Goal: Task Accomplishment & Management: Manage account settings

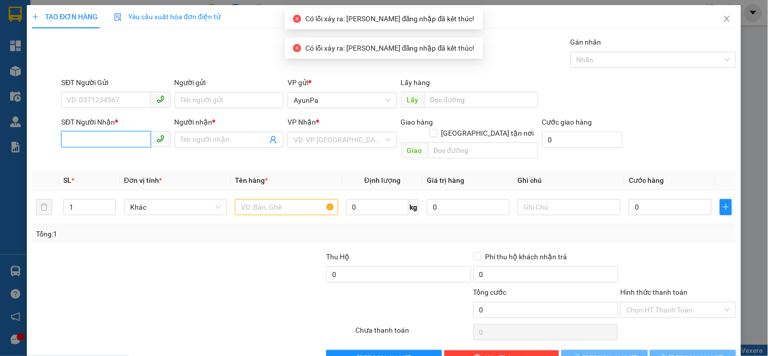
click at [122, 141] on input "SĐT Người Nhận *" at bounding box center [105, 139] width 89 height 16
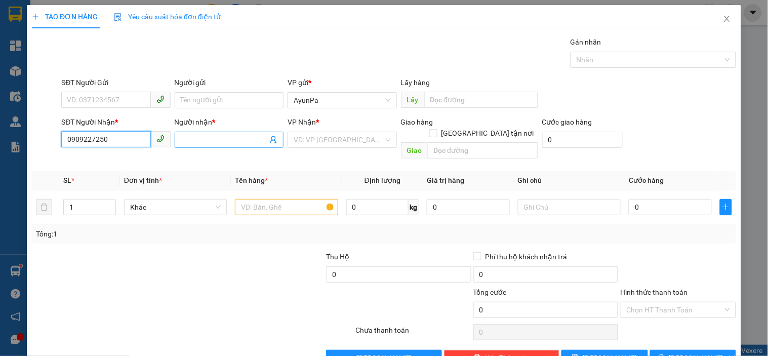
type input "0909227250"
click at [208, 137] on input "Người nhận *" at bounding box center [224, 139] width 87 height 11
type input "n"
type input "Nzinh"
click at [342, 142] on input "search" at bounding box center [339, 139] width 90 height 15
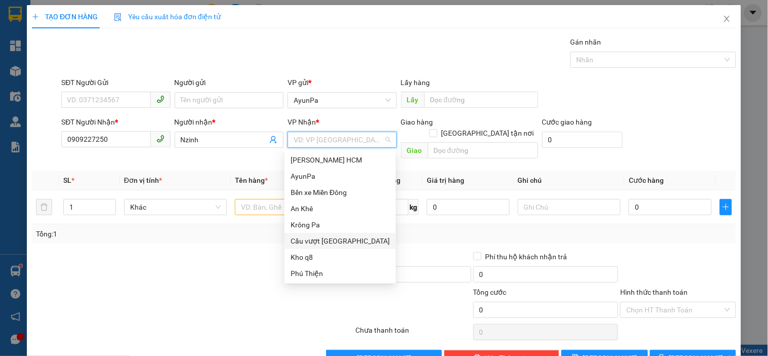
click at [342, 240] on div "Cầu vượt [GEOGRAPHIC_DATA]" at bounding box center [340, 240] width 99 height 11
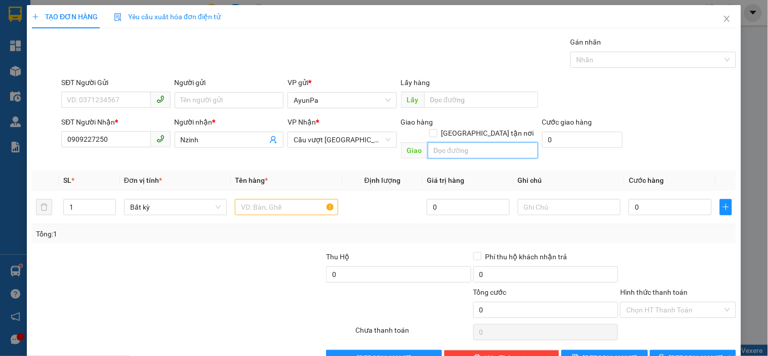
click at [462, 142] on input "text" at bounding box center [483, 150] width 110 height 16
type input "b"
type input "Bxe An Sương"
click at [275, 190] on td at bounding box center [286, 207] width 111 height 34
click at [272, 199] on input "text" at bounding box center [286, 207] width 103 height 16
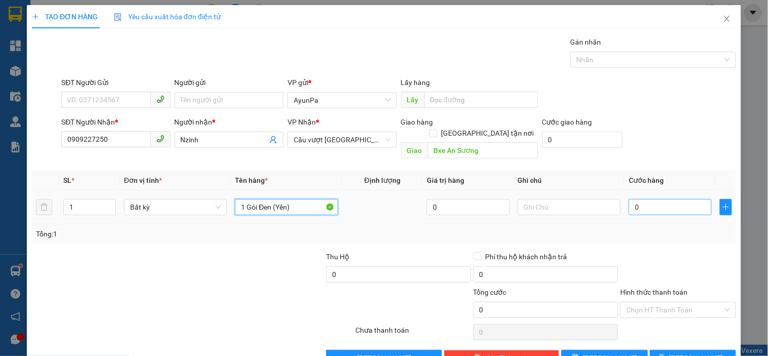
type input "1 Gói Đen (Yến)"
click at [657, 201] on input "0" at bounding box center [670, 207] width 83 height 16
type input "5"
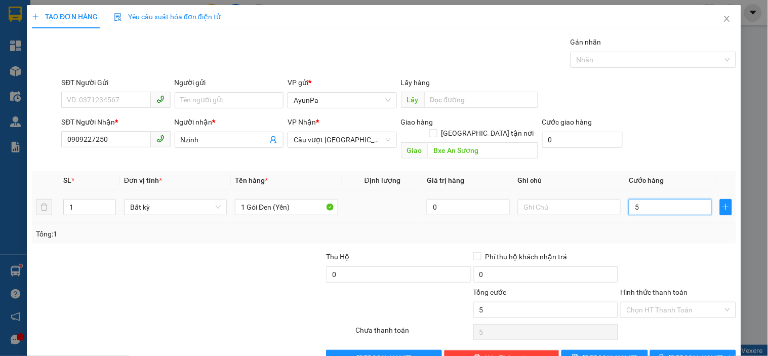
type input "59"
type input "5"
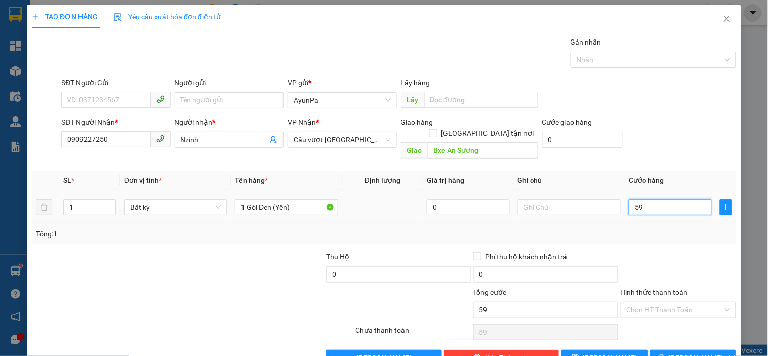
type input "5"
type input "50"
type input "50.000"
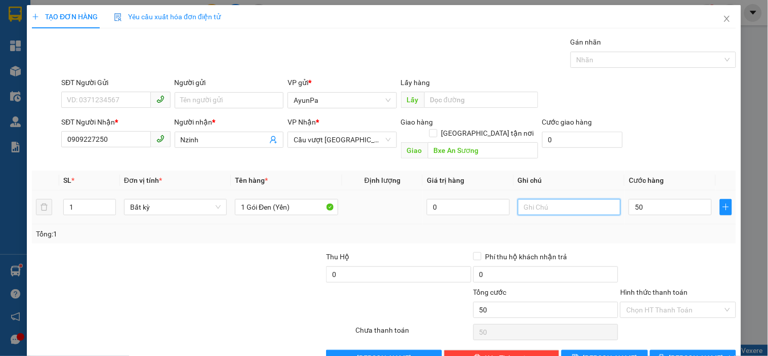
type input "50.000"
click at [531, 199] on input "text" at bounding box center [569, 207] width 103 height 16
type input "d"
type input "Dễ Vỡ Nhẹ Tay"
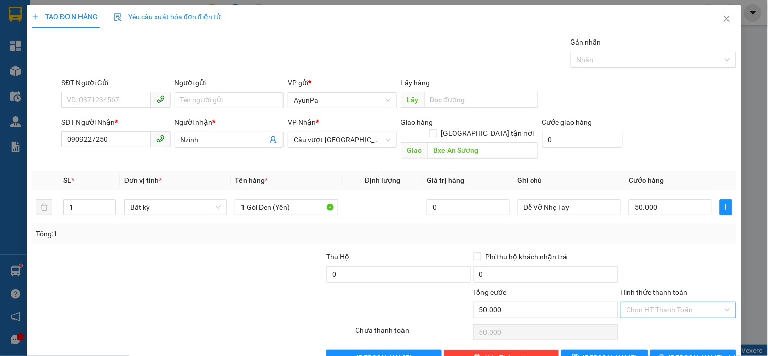
click at [666, 302] on input "Hình thức thanh toán" at bounding box center [674, 309] width 96 height 15
click at [645, 316] on div "Tại văn phòng" at bounding box center [672, 318] width 102 height 11
type input "0"
click at [687, 350] on button "[PERSON_NAME] và In" at bounding box center [693, 358] width 86 height 16
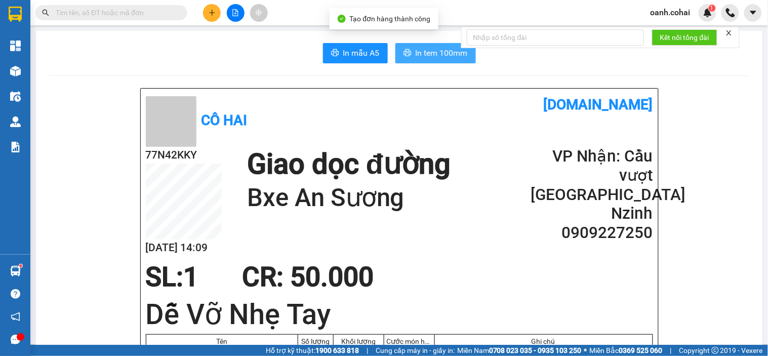
click at [449, 51] on span "In tem 100mm" at bounding box center [442, 53] width 52 height 13
click at [206, 11] on button at bounding box center [212, 13] width 18 height 18
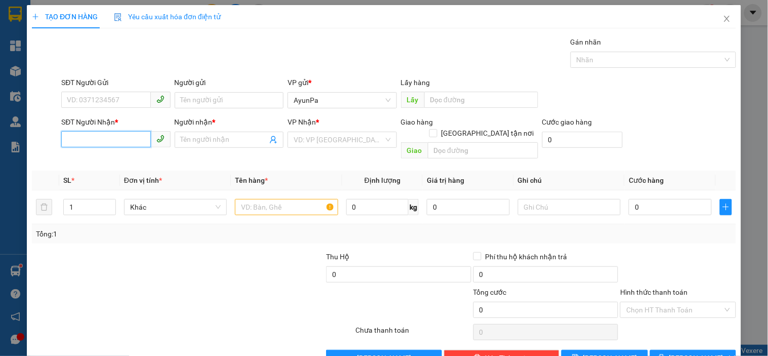
drag, startPoint x: 101, startPoint y: 144, endPoint x: 109, endPoint y: 144, distance: 8.1
click at [100, 144] on input "SĐT Người Nhận *" at bounding box center [105, 139] width 89 height 16
type input "0000000000"
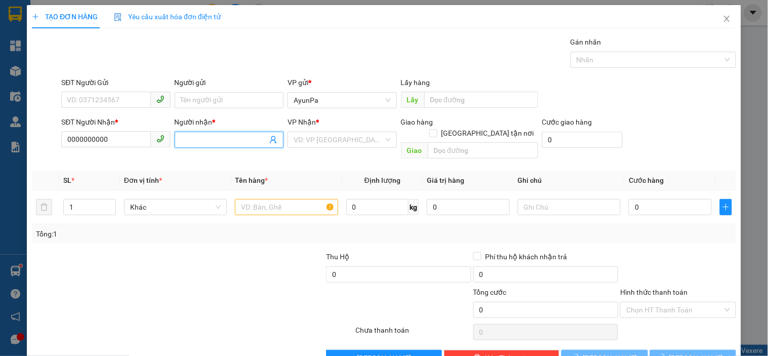
click at [232, 144] on input "Người nhận *" at bounding box center [224, 139] width 87 height 11
click at [181, 144] on input "sen 319" at bounding box center [224, 139] width 87 height 11
click at [184, 144] on input "sen 319" at bounding box center [224, 139] width 87 height 11
click at [183, 143] on input "sen 319" at bounding box center [224, 139] width 87 height 11
type input "Sen 319"
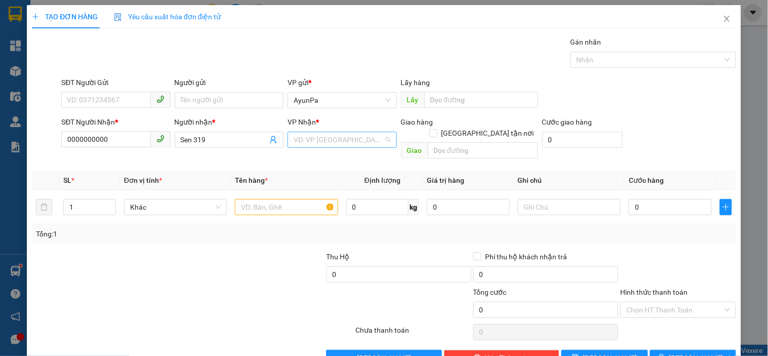
click at [361, 139] on input "search" at bounding box center [339, 139] width 90 height 15
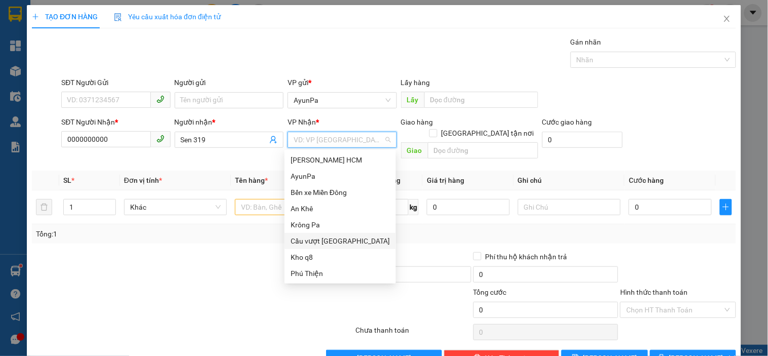
click at [328, 239] on div "Cầu vượt [GEOGRAPHIC_DATA]" at bounding box center [340, 240] width 99 height 11
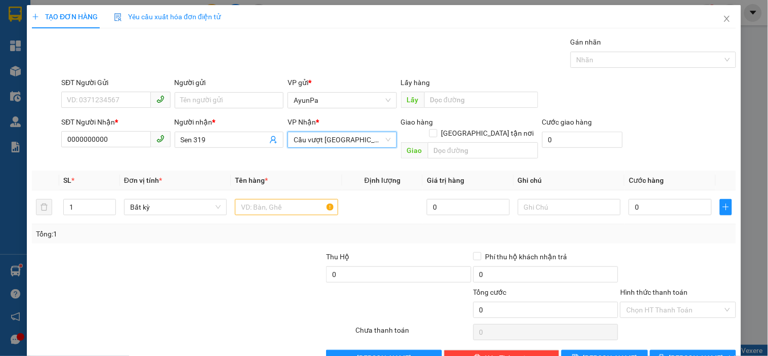
click at [372, 138] on span "Cầu vượt [GEOGRAPHIC_DATA]" at bounding box center [342, 139] width 97 height 15
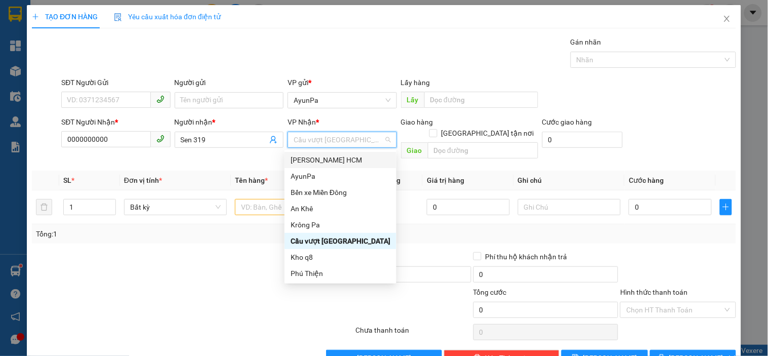
click at [327, 155] on div "[PERSON_NAME] HCM" at bounding box center [341, 159] width 100 height 11
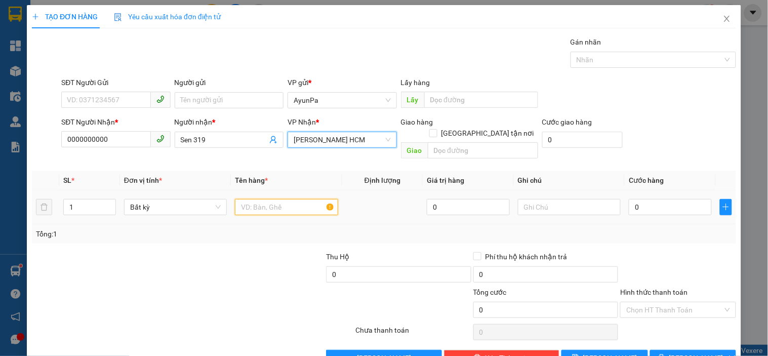
click at [272, 199] on input "text" at bounding box center [286, 207] width 103 height 16
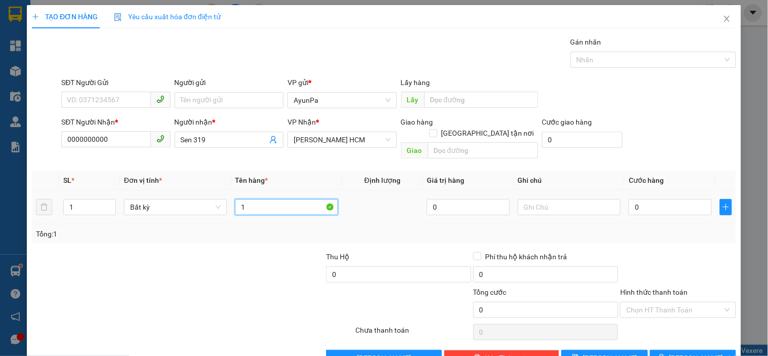
type input "1"
type input "HỘP YẾN"
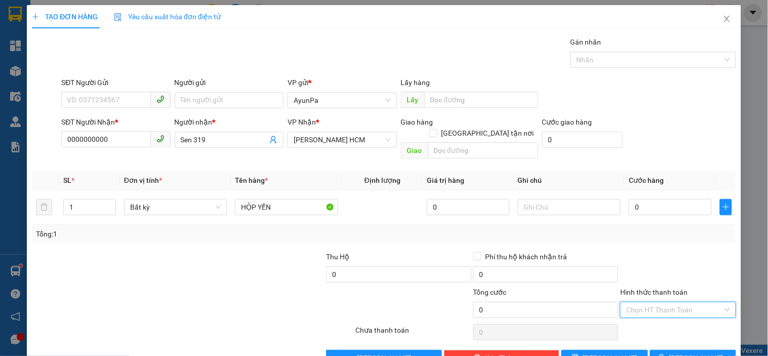
drag, startPoint x: 674, startPoint y: 292, endPoint x: 657, endPoint y: 314, distance: 28.3
click at [672, 302] on input "Hình thức thanh toán" at bounding box center [674, 309] width 96 height 15
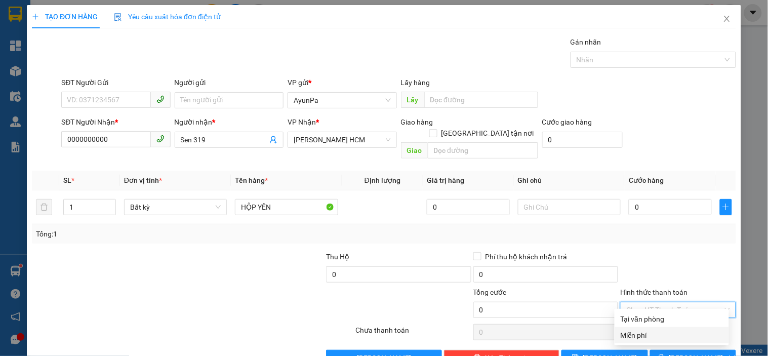
click at [645, 332] on div "Miễn phí" at bounding box center [672, 335] width 102 height 11
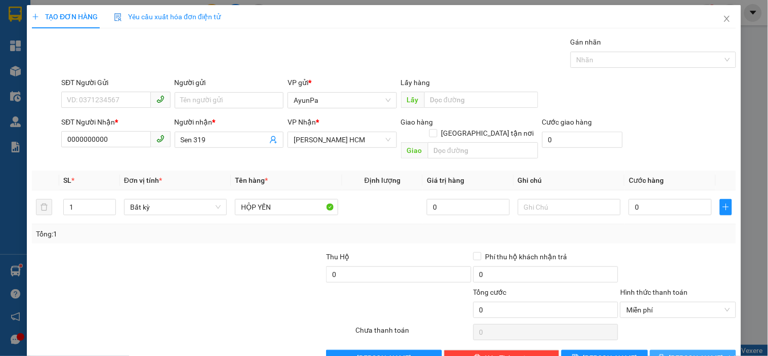
click at [686, 352] on span "[PERSON_NAME] và In" at bounding box center [704, 357] width 71 height 11
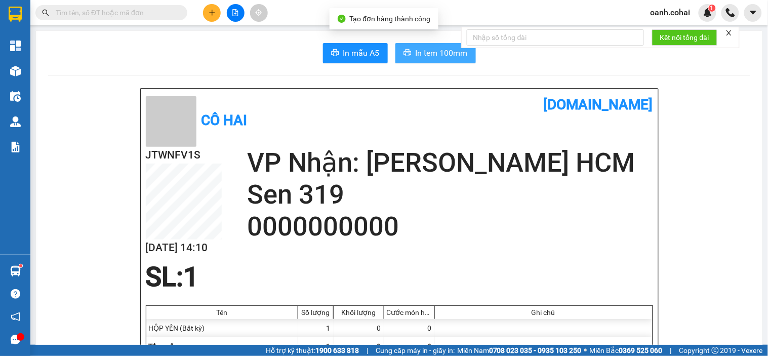
click at [406, 56] on icon "printer" at bounding box center [408, 53] width 8 height 8
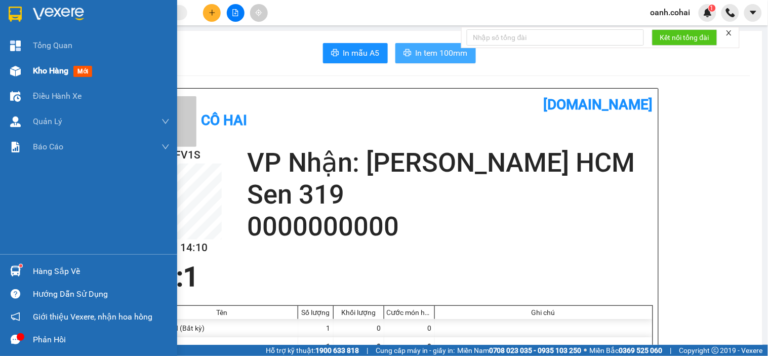
click at [64, 69] on span "Kho hàng" at bounding box center [50, 71] width 35 height 10
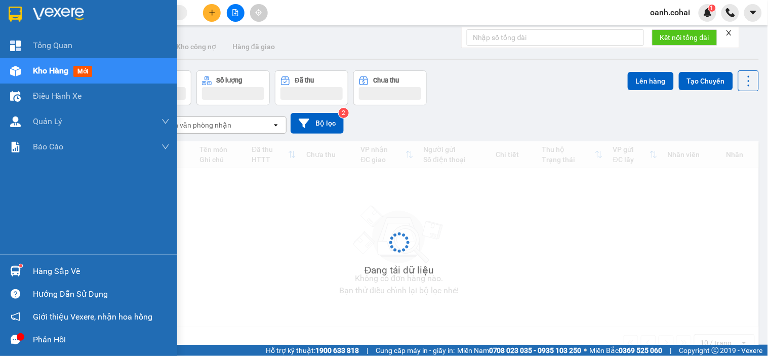
click at [64, 69] on span "Kho hàng" at bounding box center [50, 71] width 35 height 10
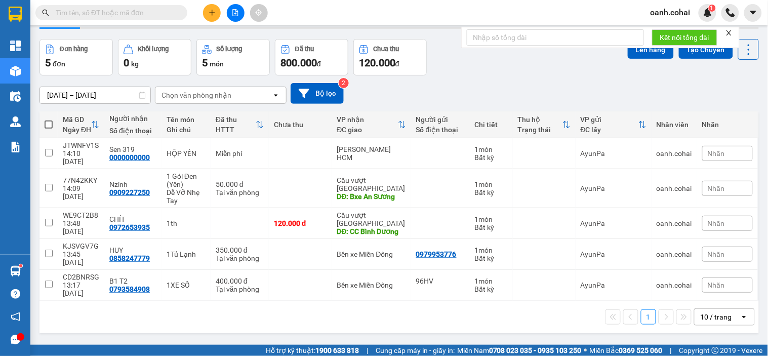
scroll to position [47, 0]
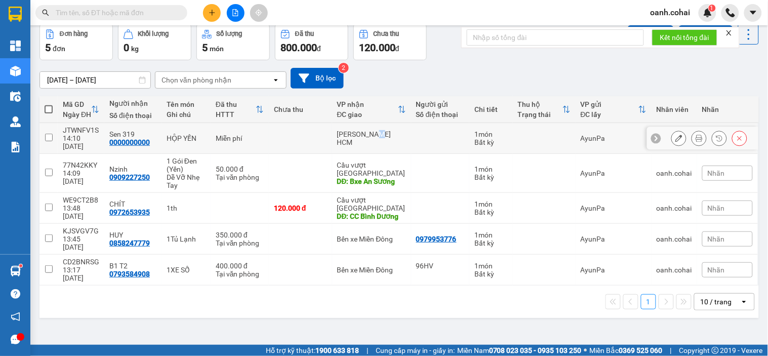
drag, startPoint x: 371, startPoint y: 130, endPoint x: 381, endPoint y: 130, distance: 10.1
click at [373, 130] on div "[PERSON_NAME] HCM" at bounding box center [371, 138] width 69 height 16
checkbox input "true"
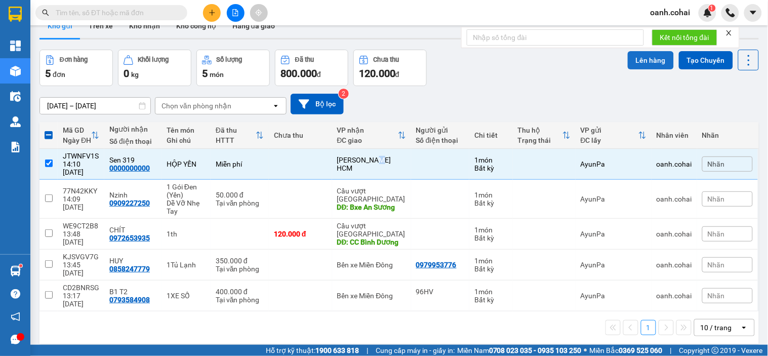
scroll to position [0, 0]
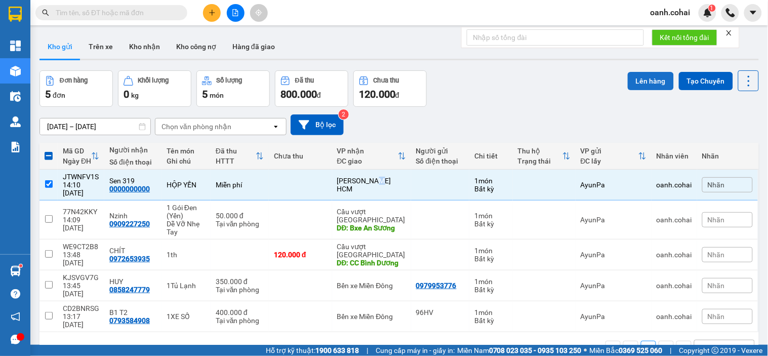
click at [633, 80] on button "Lên hàng" at bounding box center [651, 81] width 46 height 18
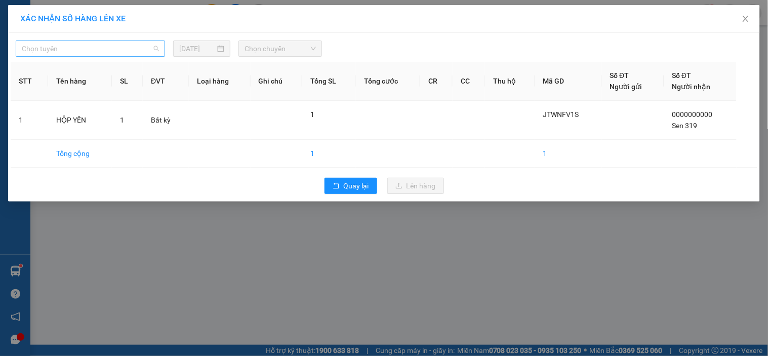
click at [125, 47] on span "Chọn tuyến" at bounding box center [90, 48] width 137 height 15
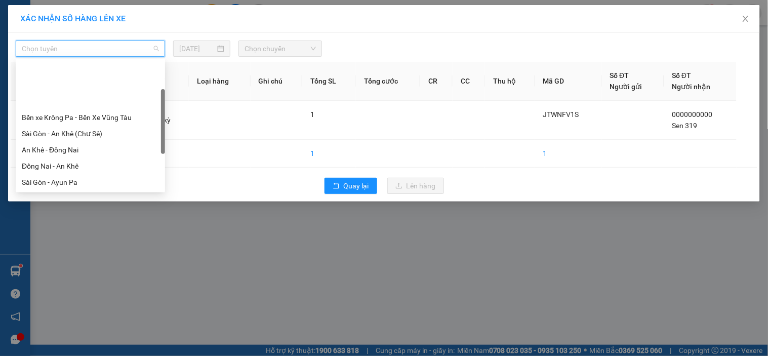
scroll to position [56, 0]
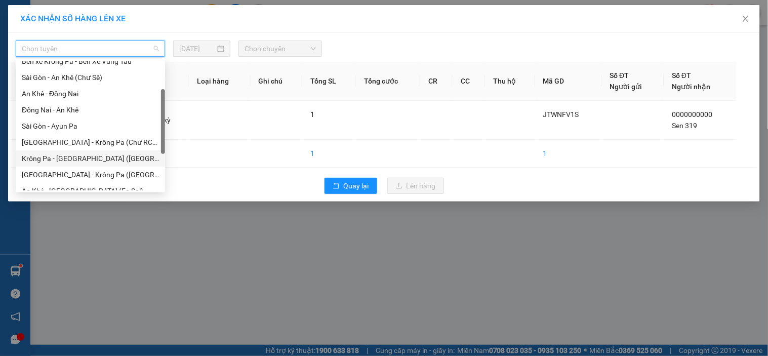
click at [61, 157] on div "Krông Pa - [GEOGRAPHIC_DATA] ([GEOGRAPHIC_DATA])" at bounding box center [90, 158] width 137 height 11
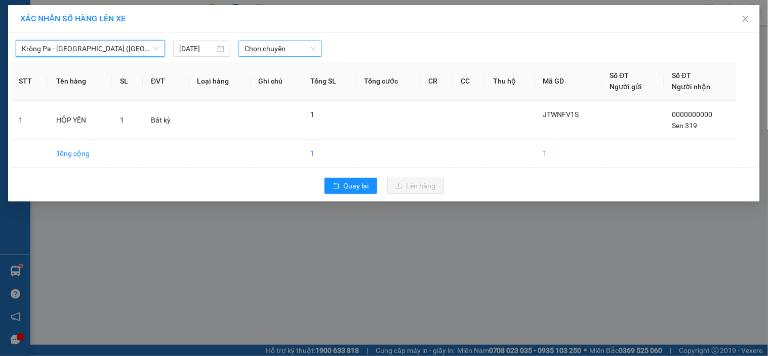
click at [266, 48] on span "Chọn chuyến" at bounding box center [280, 48] width 71 height 15
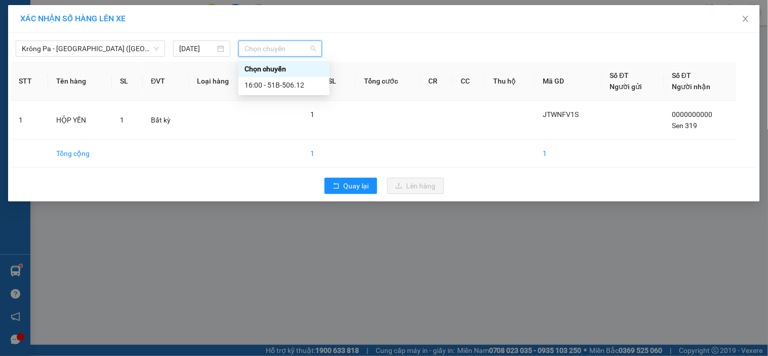
click at [271, 72] on div "Chọn chuyến" at bounding box center [284, 68] width 79 height 11
type input "18"
click at [301, 88] on div "Thêm chuyến " 18:00 "" at bounding box center [293, 85] width 108 height 17
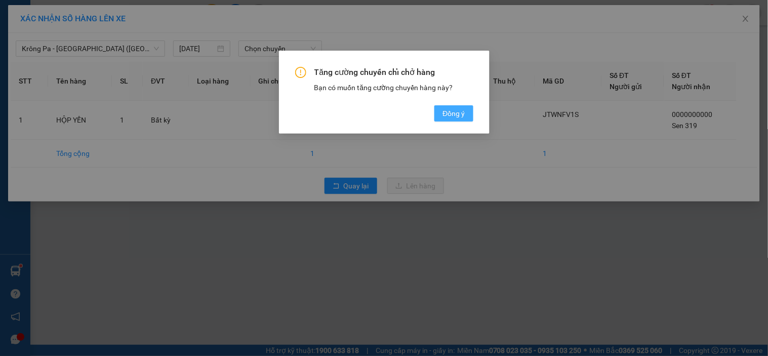
click at [452, 118] on span "Đồng ý" at bounding box center [454, 113] width 22 height 11
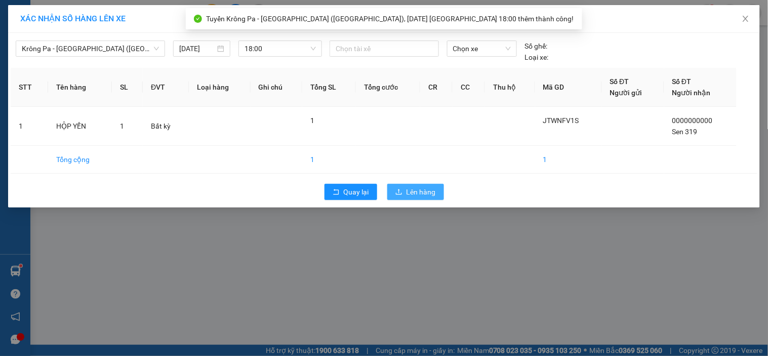
click at [414, 184] on button "Lên hàng" at bounding box center [415, 192] width 57 height 16
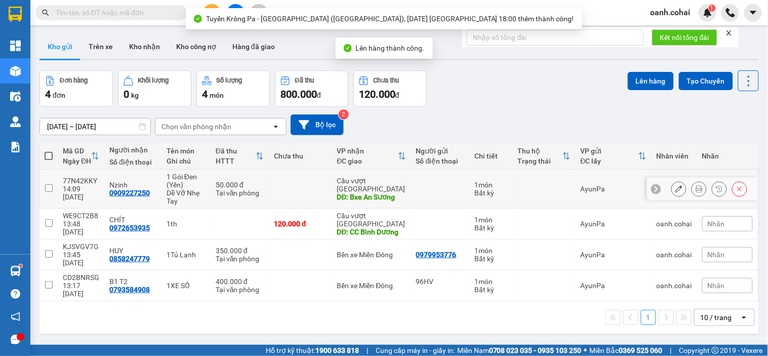
click at [378, 181] on div "Cầu vượt [GEOGRAPHIC_DATA]" at bounding box center [371, 185] width 69 height 16
checkbox input "true"
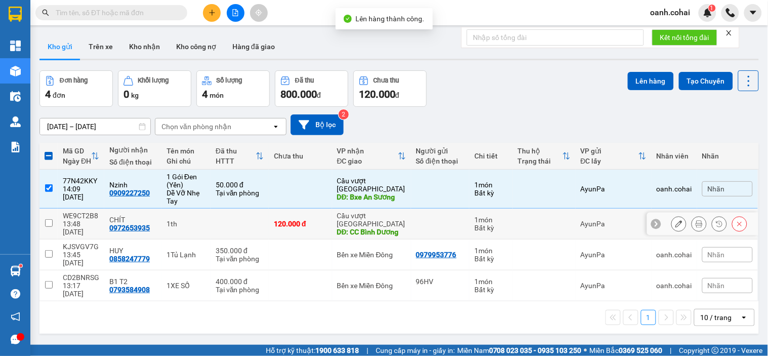
click at [367, 215] on div "Cầu vượt [GEOGRAPHIC_DATA]" at bounding box center [371, 220] width 69 height 16
checkbox input "true"
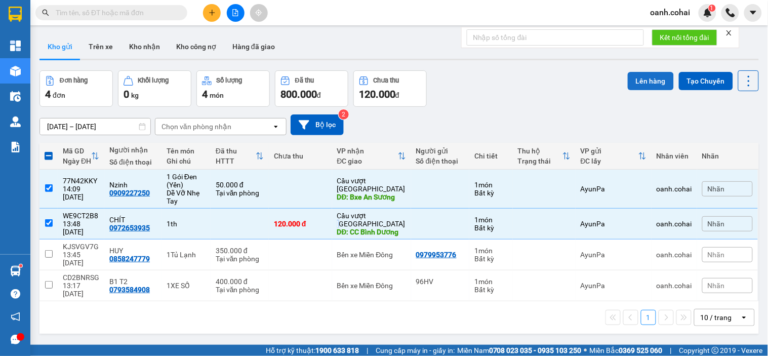
click at [647, 87] on button "Lên hàng" at bounding box center [651, 81] width 46 height 18
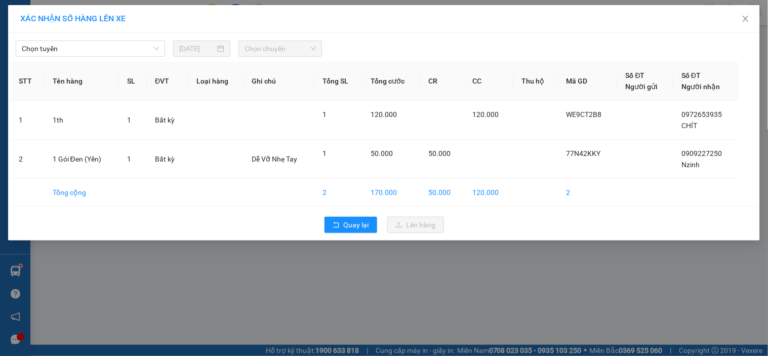
drag, startPoint x: 156, startPoint y: 44, endPoint x: 132, endPoint y: 57, distance: 27.0
click at [155, 44] on span "Chọn tuyến" at bounding box center [90, 48] width 137 height 15
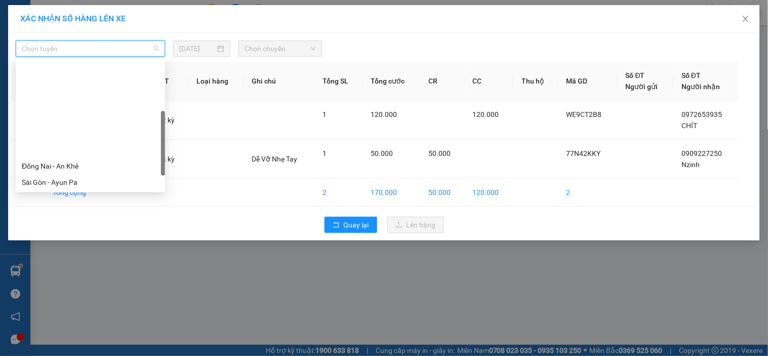
scroll to position [145, 0]
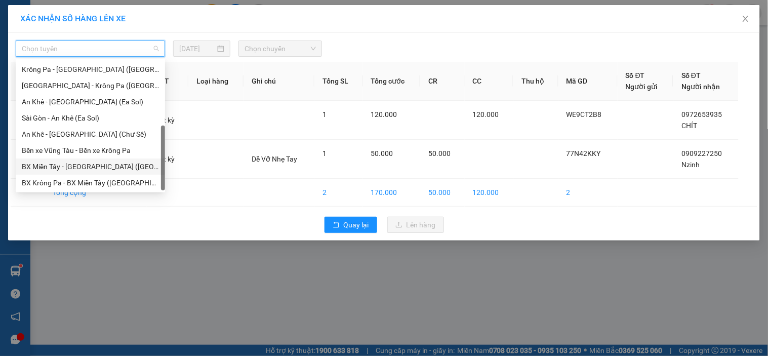
click at [74, 179] on div "BX Krông Pa - BX Miền Tây ([GEOGRAPHIC_DATA] - [GEOGRAPHIC_DATA])" at bounding box center [90, 183] width 149 height 16
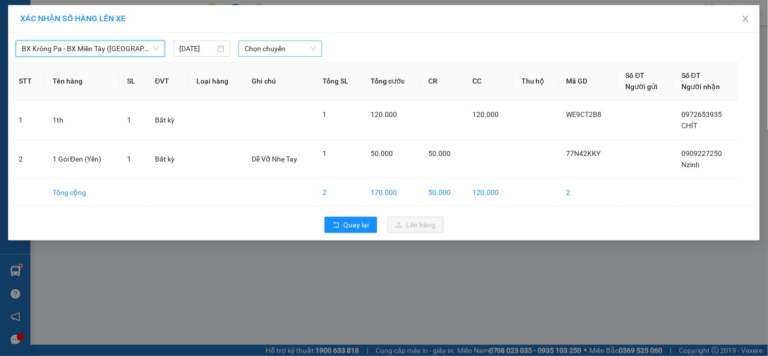
click at [267, 52] on span "Chọn chuyến" at bounding box center [280, 48] width 71 height 15
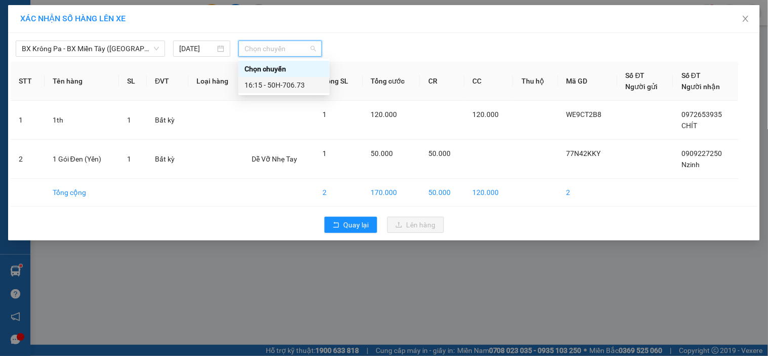
click at [278, 84] on div "16:15 - 50H-706.73" at bounding box center [284, 85] width 79 height 11
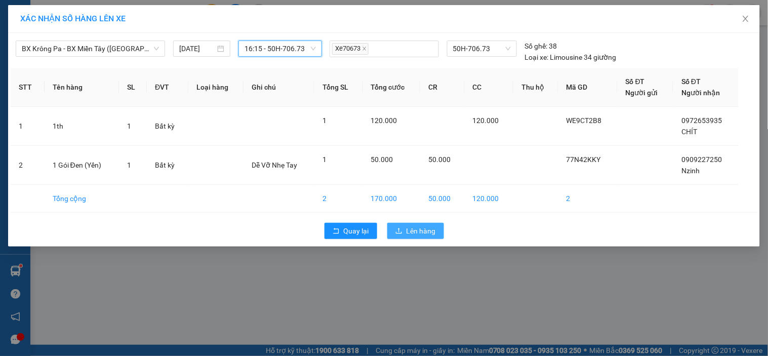
click at [412, 236] on button "Lên hàng" at bounding box center [415, 231] width 57 height 16
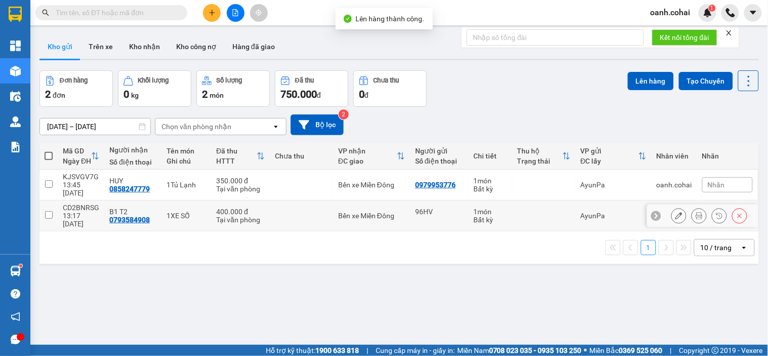
click at [389, 212] on div "Bến xe Miền Đông" at bounding box center [371, 216] width 67 height 8
checkbox input "true"
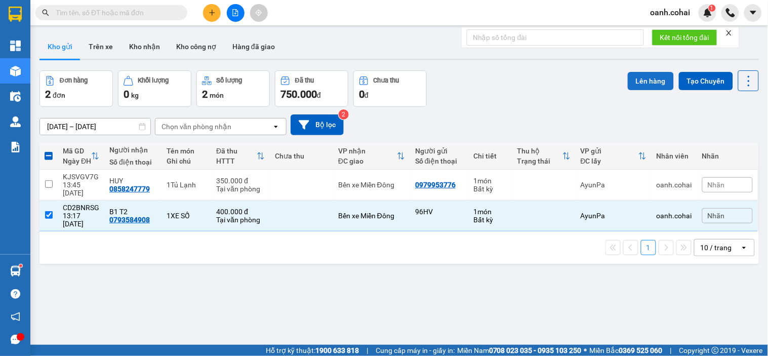
click at [637, 84] on button "Lên hàng" at bounding box center [651, 81] width 46 height 18
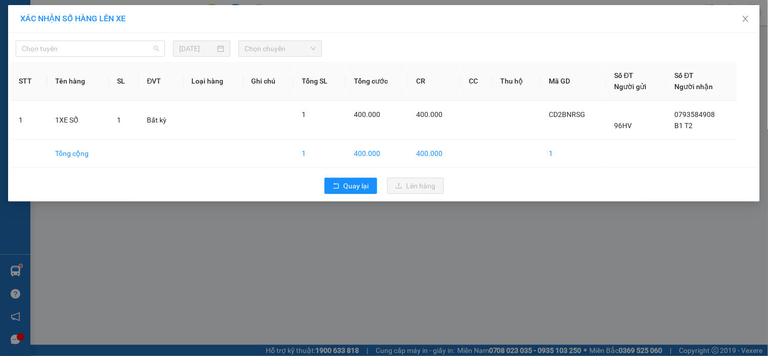
drag, startPoint x: 71, startPoint y: 49, endPoint x: 138, endPoint y: 85, distance: 75.5
click at [72, 49] on span "Chọn tuyến" at bounding box center [90, 48] width 137 height 15
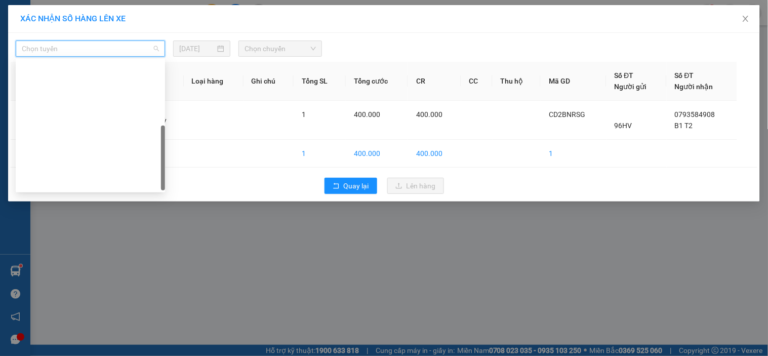
scroll to position [145, 0]
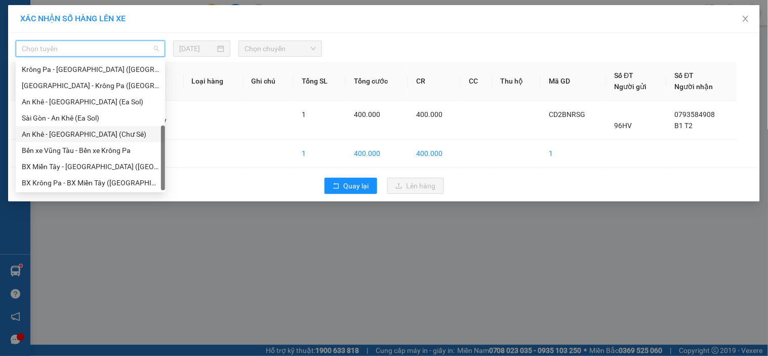
click at [77, 138] on div "An Khê - [GEOGRAPHIC_DATA] (Chư Sê)" at bounding box center [90, 134] width 137 height 11
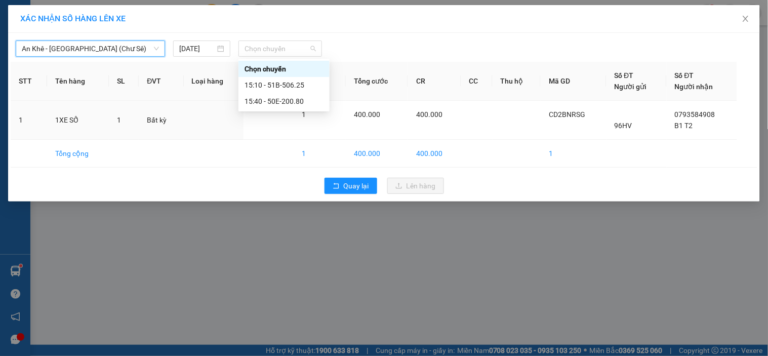
drag, startPoint x: 264, startPoint y: 49, endPoint x: 271, endPoint y: 76, distance: 27.8
click at [264, 52] on span "Chọn chuyến" at bounding box center [280, 48] width 71 height 15
click at [274, 82] on div "15:10 - 51B-506.25" at bounding box center [284, 85] width 79 height 11
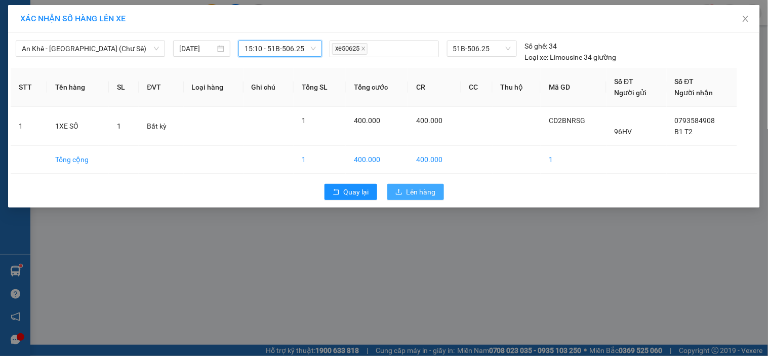
click at [399, 193] on icon "upload" at bounding box center [399, 192] width 6 height 6
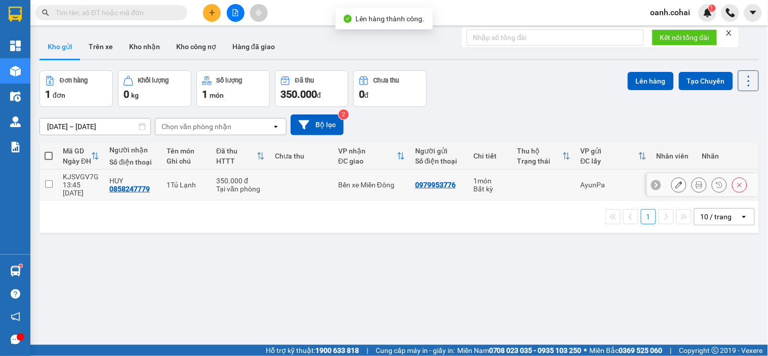
click at [676, 183] on icon at bounding box center [679, 184] width 7 height 7
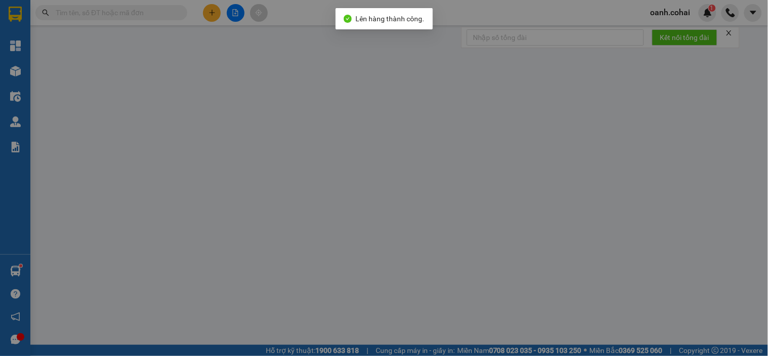
type input "0979953776"
type input "0858247779"
type input "HUY"
type input "350.000"
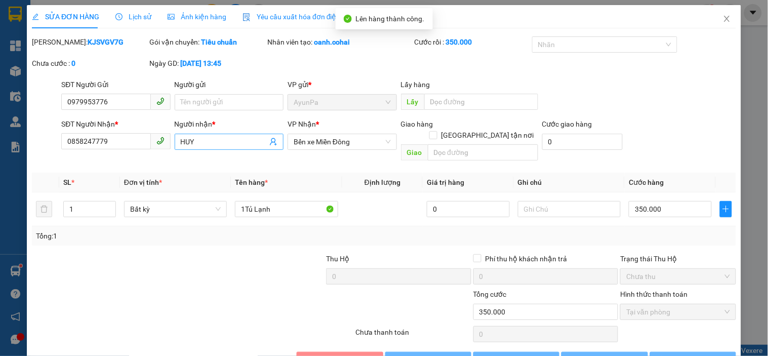
click at [222, 139] on input "HUY" at bounding box center [224, 141] width 87 height 11
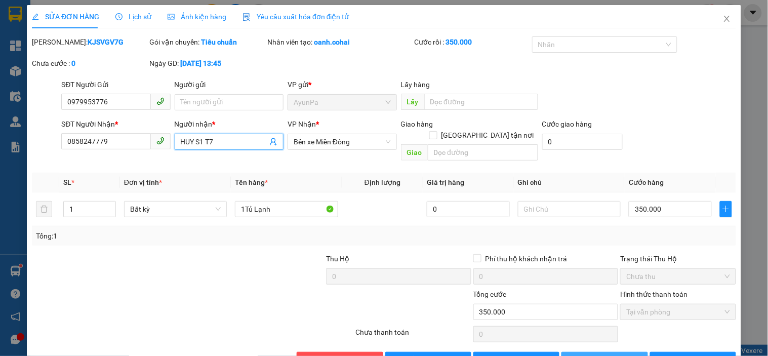
type input "HUY S1 T7"
click at [562, 352] on button "[PERSON_NAME] thay đổi" at bounding box center [605, 360] width 86 height 16
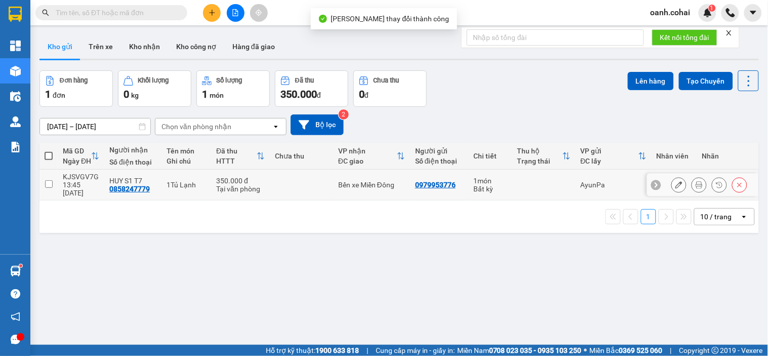
click at [304, 182] on td at bounding box center [301, 185] width 63 height 31
checkbox input "true"
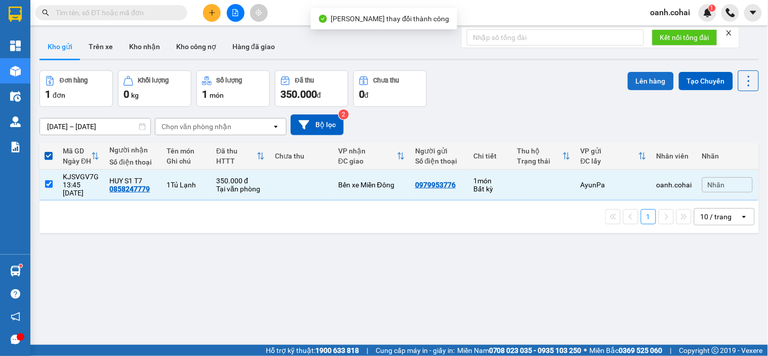
click at [635, 76] on button "Lên hàng" at bounding box center [651, 81] width 46 height 18
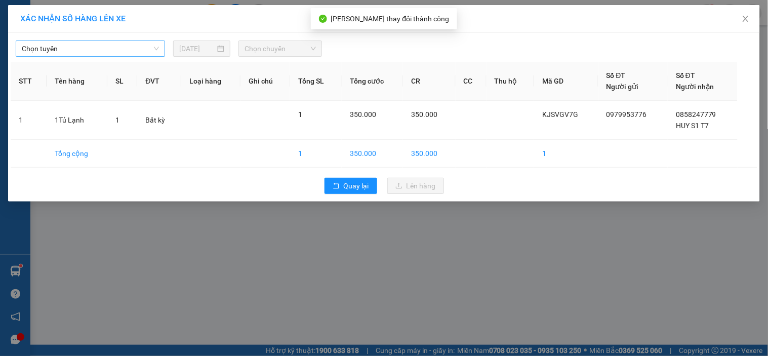
click at [128, 48] on span "Chọn tuyến" at bounding box center [90, 48] width 137 height 15
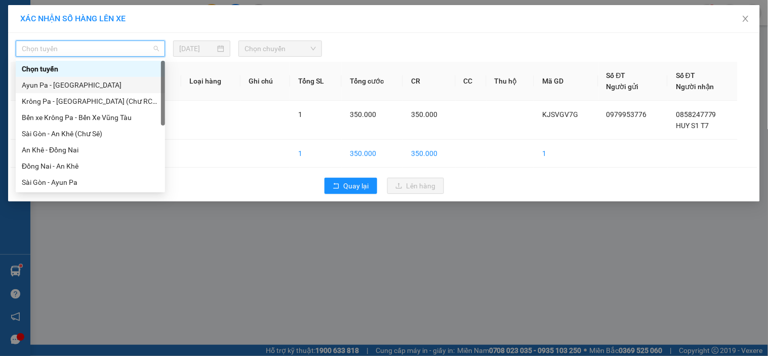
scroll to position [145, 0]
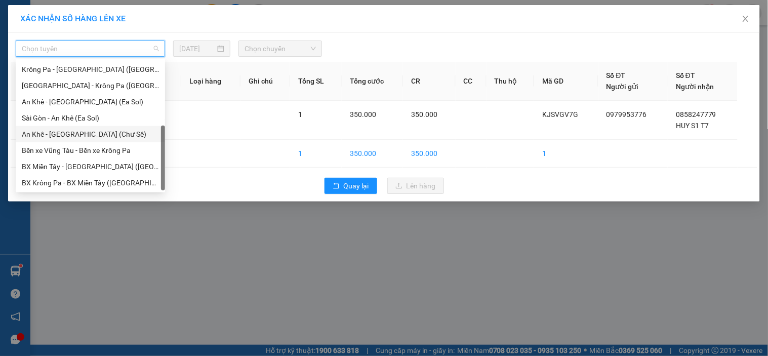
drag, startPoint x: 69, startPoint y: 137, endPoint x: 204, endPoint y: 96, distance: 140.7
click at [69, 137] on div "An Khê - [GEOGRAPHIC_DATA] (Chư Sê)" at bounding box center [90, 134] width 137 height 11
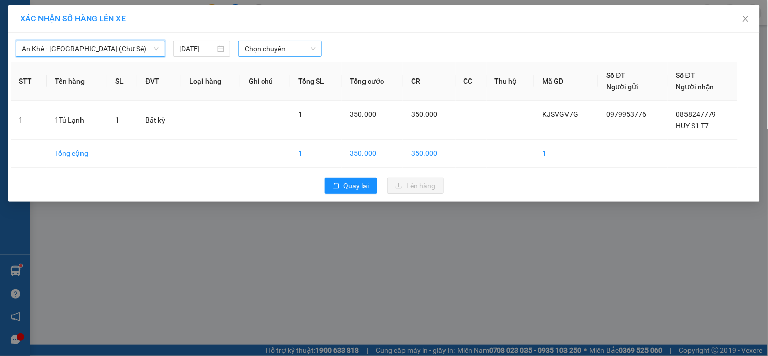
click at [269, 56] on span "Chọn chuyến" at bounding box center [280, 48] width 71 height 15
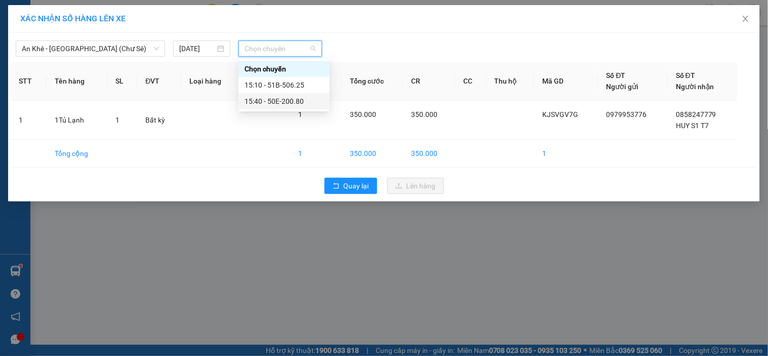
click at [277, 100] on div "15:40 - 50E-200.80" at bounding box center [284, 101] width 79 height 11
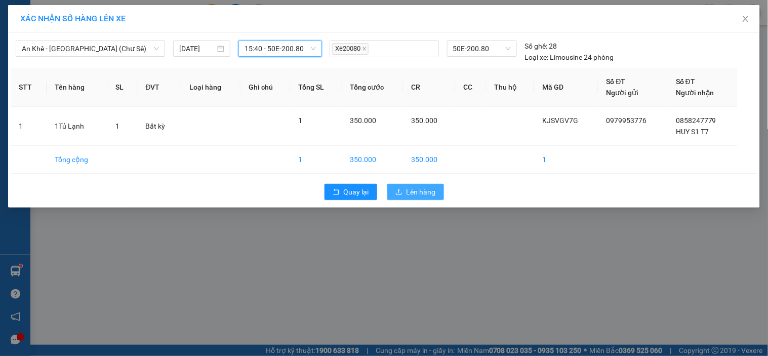
click at [432, 193] on span "Lên hàng" at bounding box center [421, 191] width 29 height 11
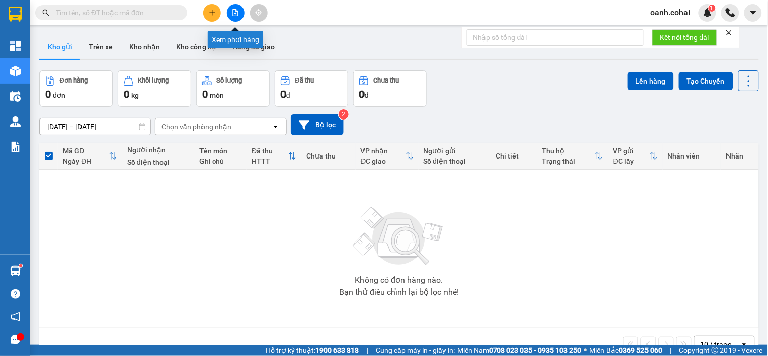
drag, startPoint x: 239, startPoint y: 15, endPoint x: 249, endPoint y: 13, distance: 10.3
click at [240, 15] on button at bounding box center [236, 13] width 18 height 18
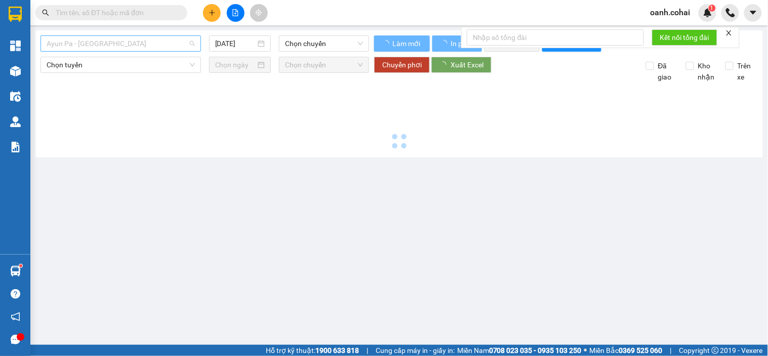
click at [143, 48] on span "Ayun Pa - [GEOGRAPHIC_DATA]" at bounding box center [121, 43] width 148 height 15
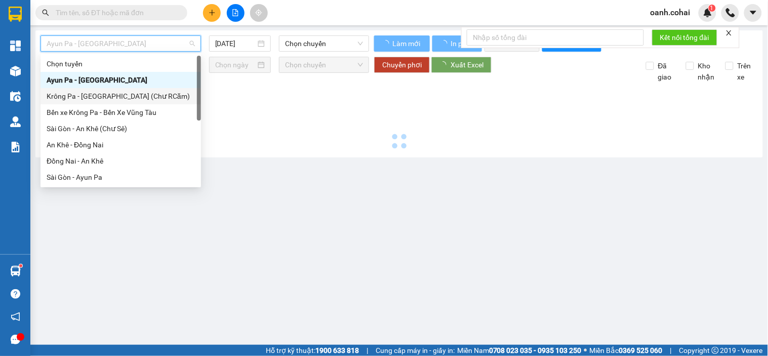
scroll to position [145, 0]
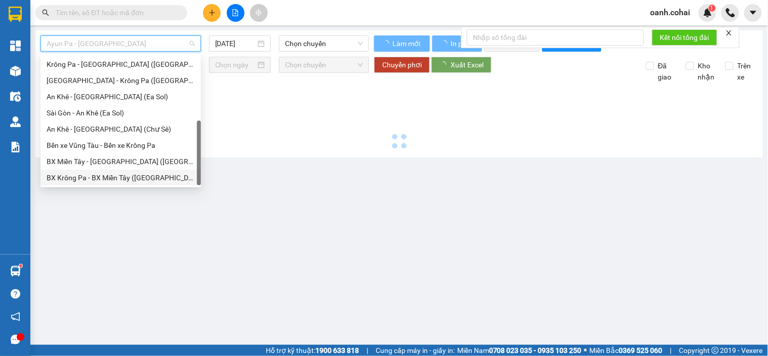
click at [101, 178] on div "BX Krông Pa - BX Miền Tây ([GEOGRAPHIC_DATA] - [GEOGRAPHIC_DATA])" at bounding box center [121, 177] width 148 height 11
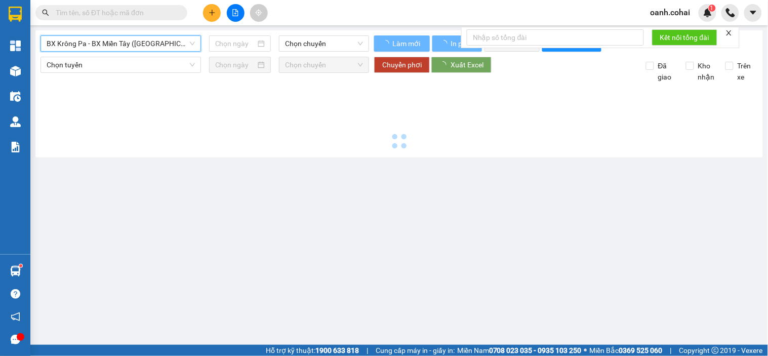
type input "[DATE]"
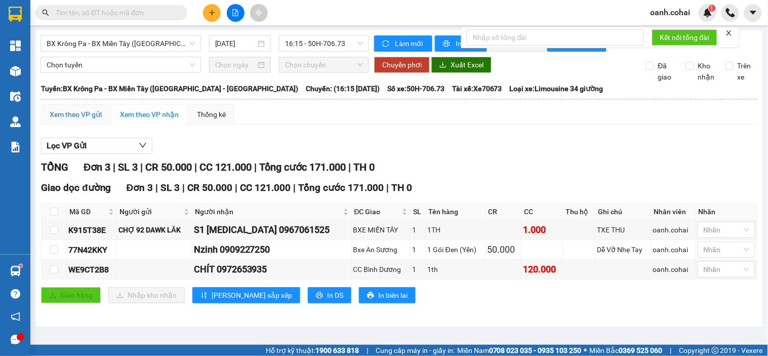
click at [67, 120] on div "Xem theo VP gửi" at bounding box center [76, 114] width 52 height 11
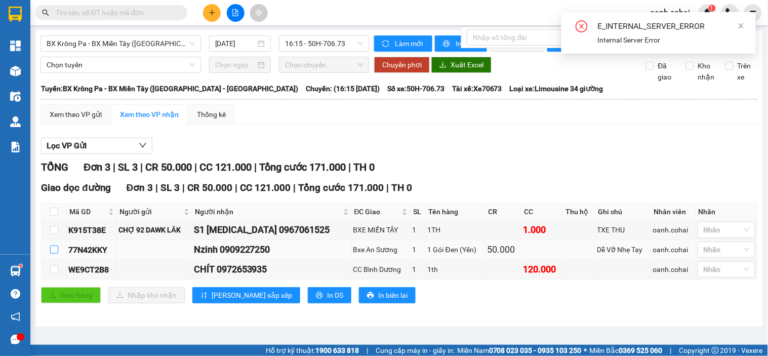
click at [56, 254] on input "checkbox" at bounding box center [54, 250] width 8 height 8
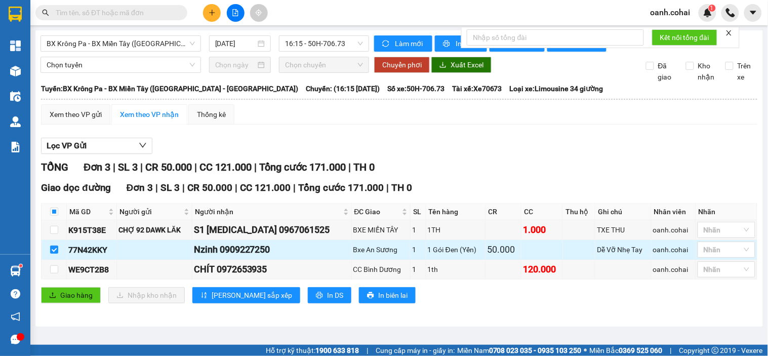
click at [48, 260] on td at bounding box center [54, 250] width 25 height 20
click at [54, 254] on input "checkbox" at bounding box center [54, 250] width 8 height 8
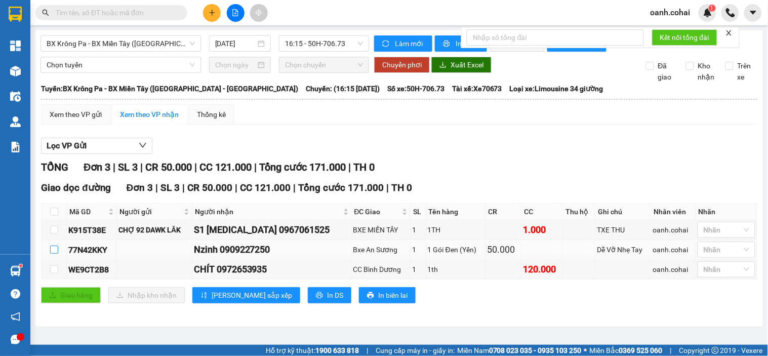
click at [55, 254] on input "checkbox" at bounding box center [54, 250] width 8 height 8
checkbox input "true"
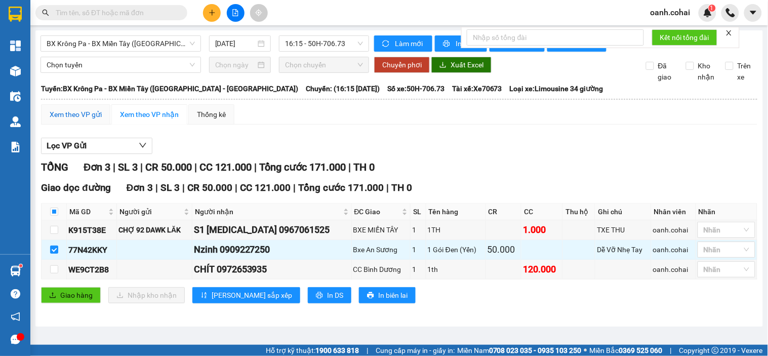
click at [99, 120] on div "Xem theo VP gửi" at bounding box center [76, 114] width 52 height 11
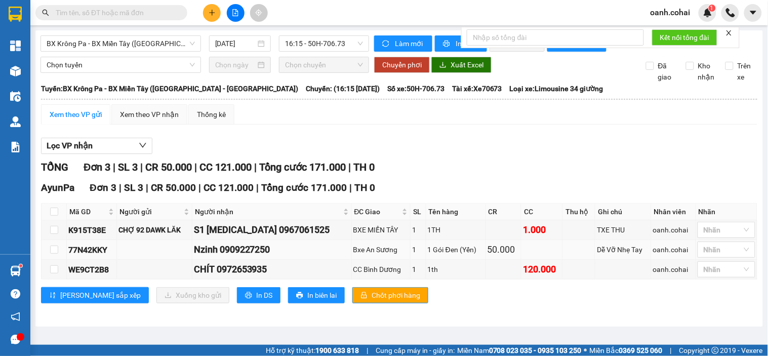
click at [58, 260] on td at bounding box center [54, 250] width 25 height 20
click at [49, 260] on td at bounding box center [54, 250] width 25 height 20
click at [54, 254] on input "checkbox" at bounding box center [54, 250] width 8 height 8
checkbox input "true"
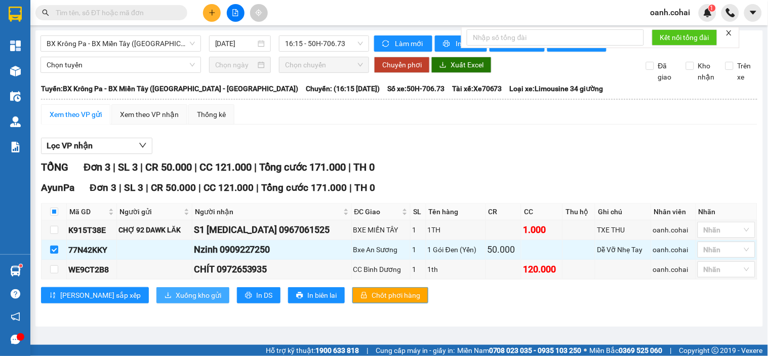
click at [176, 301] on span "Xuống kho gửi" at bounding box center [199, 295] width 46 height 11
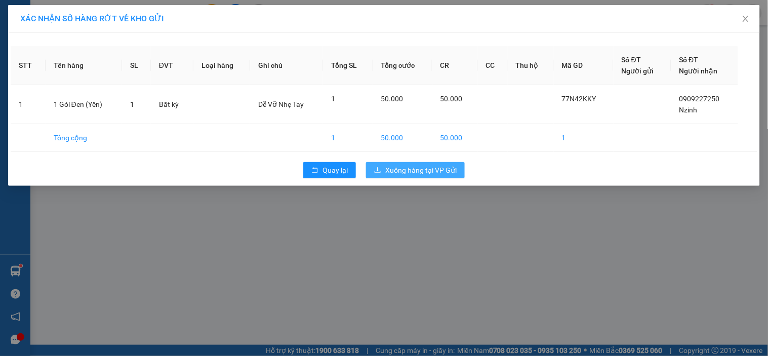
click at [399, 167] on span "Xuống hàng tại VP Gửi" at bounding box center [420, 170] width 71 height 11
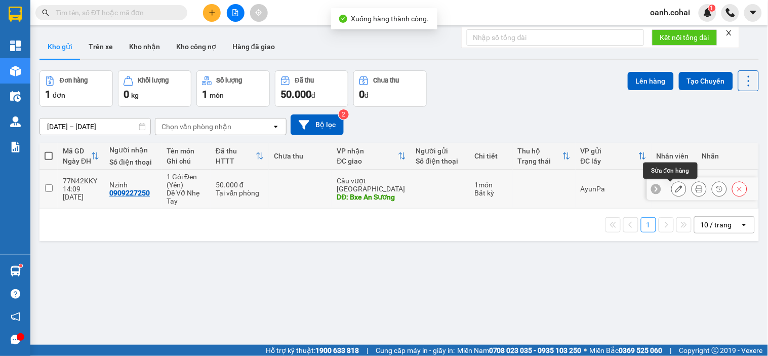
click at [696, 188] on icon at bounding box center [699, 188] width 7 height 7
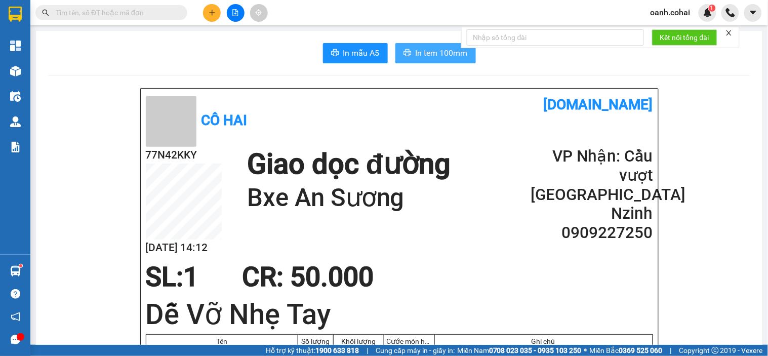
click at [450, 61] on button "In tem 100mm" at bounding box center [435, 53] width 81 height 20
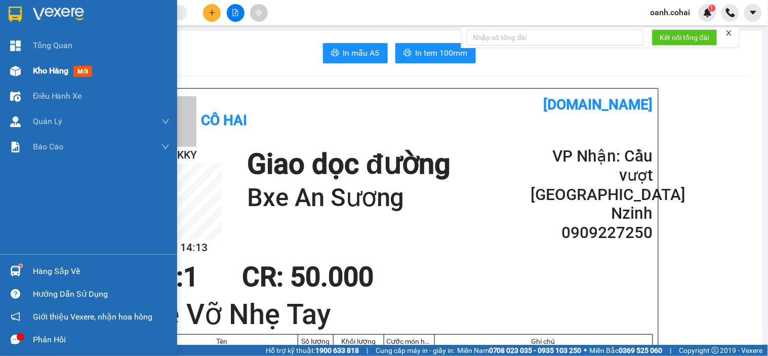
click at [53, 69] on span "Kho hàng" at bounding box center [50, 71] width 35 height 10
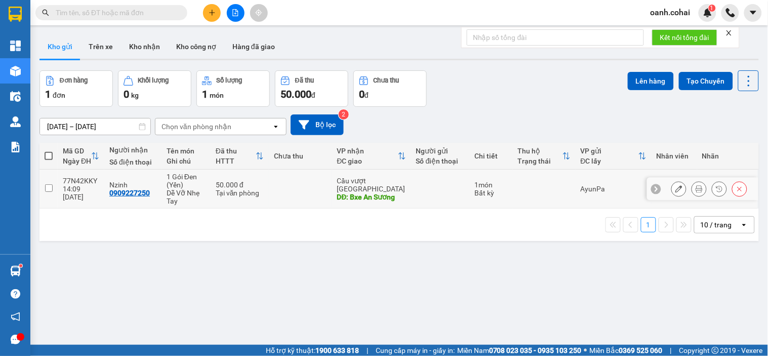
click at [240, 199] on td "50.000 đ Tại văn phòng" at bounding box center [240, 189] width 58 height 39
checkbox input "true"
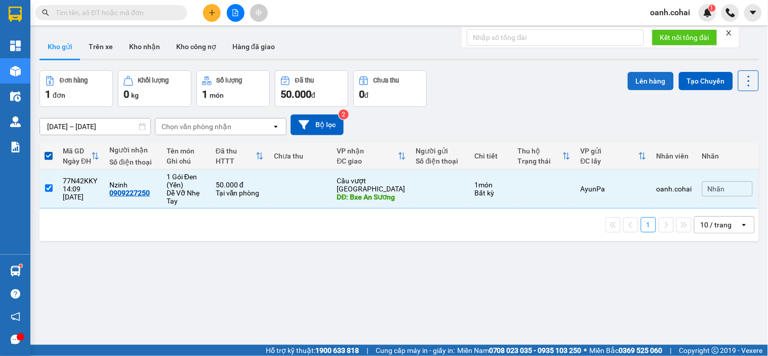
click at [628, 84] on button "Lên hàng" at bounding box center [651, 81] width 46 height 18
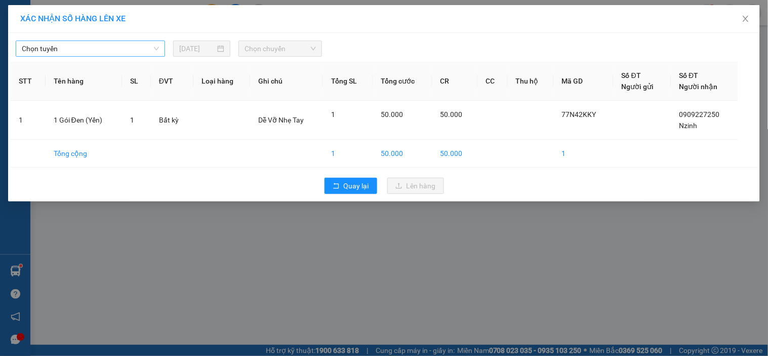
click at [136, 49] on span "Chọn tuyến" at bounding box center [90, 48] width 137 height 15
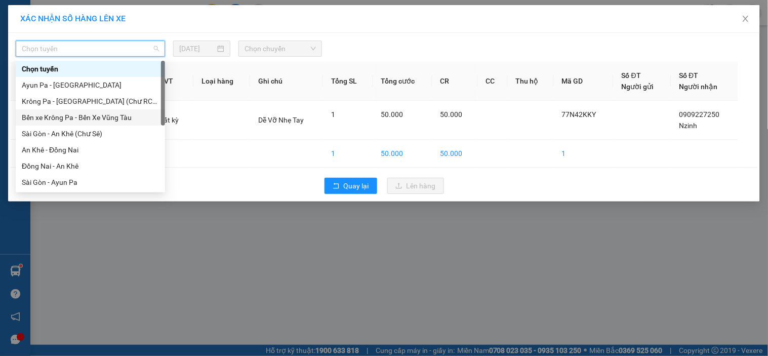
scroll to position [145, 0]
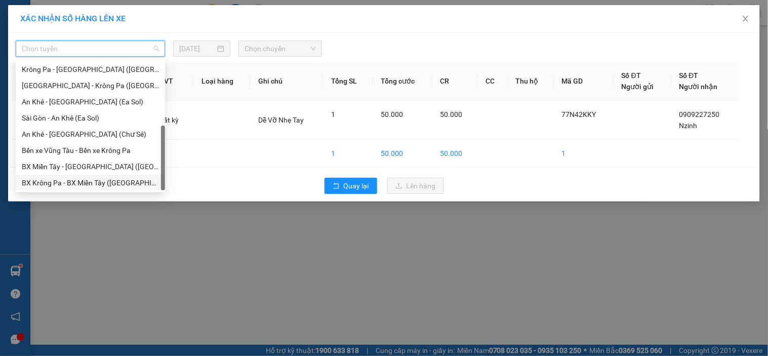
click at [64, 180] on div "BX Krông Pa - BX Miền Tây ([GEOGRAPHIC_DATA] - [GEOGRAPHIC_DATA])" at bounding box center [90, 182] width 137 height 11
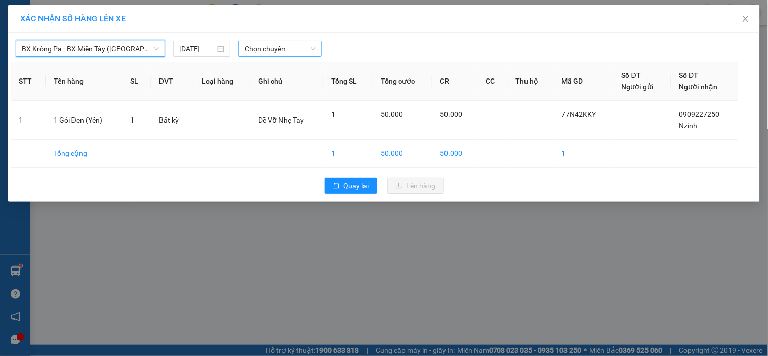
click at [280, 43] on span "Chọn chuyến" at bounding box center [280, 48] width 71 height 15
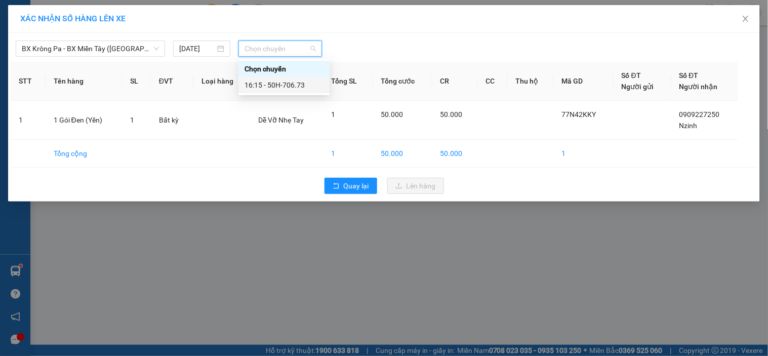
click at [294, 88] on div "16:15 - 50H-706.73" at bounding box center [284, 85] width 79 height 11
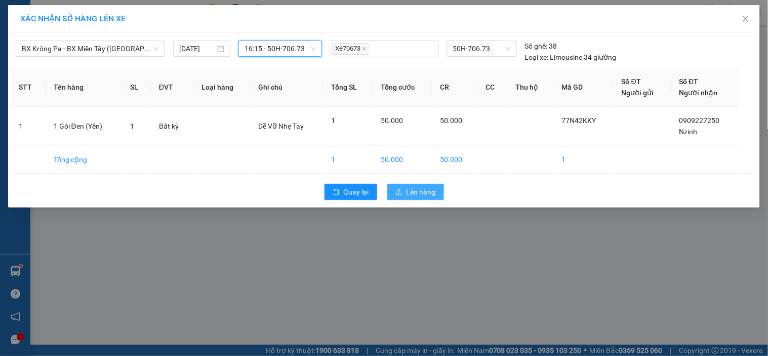
click at [406, 194] on button "Lên hàng" at bounding box center [415, 192] width 57 height 16
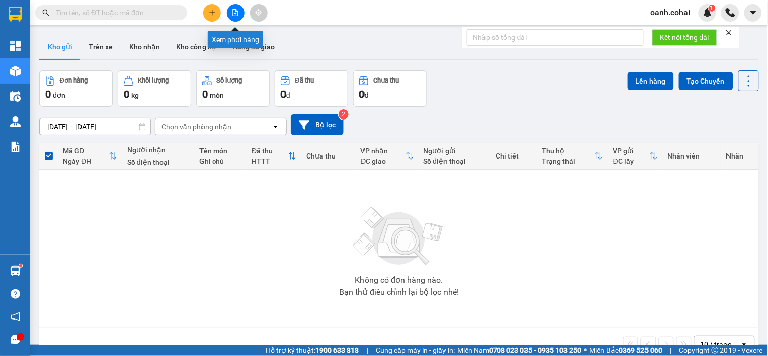
click at [233, 15] on icon "file-add" at bounding box center [236, 12] width 6 height 7
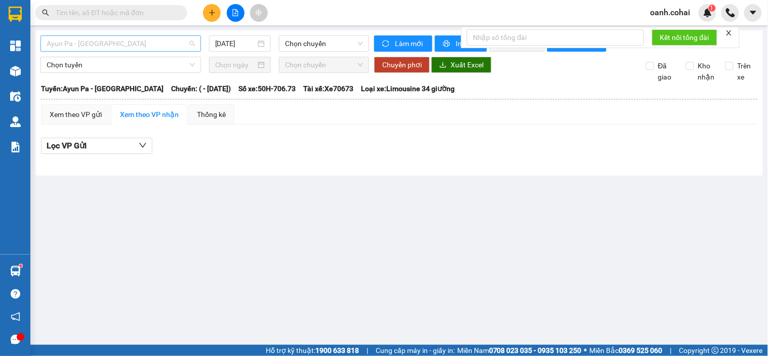
click at [123, 42] on span "Ayun Pa - [GEOGRAPHIC_DATA]" at bounding box center [121, 43] width 148 height 15
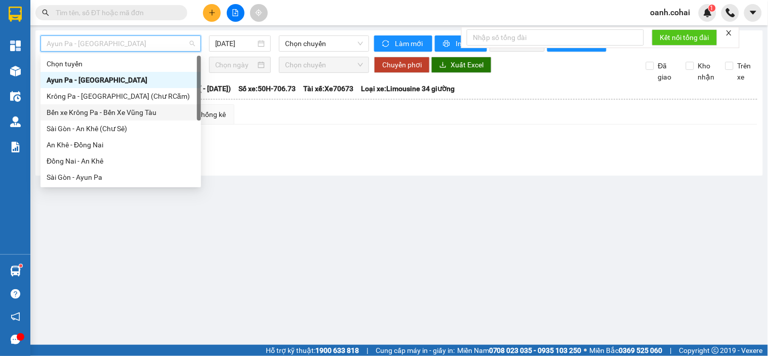
scroll to position [56, 0]
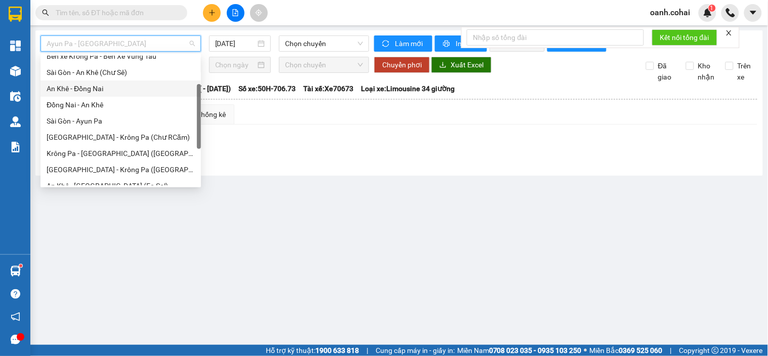
click at [101, 91] on div "An Khê - Đồng Nai" at bounding box center [121, 88] width 148 height 11
type input "[DATE]"
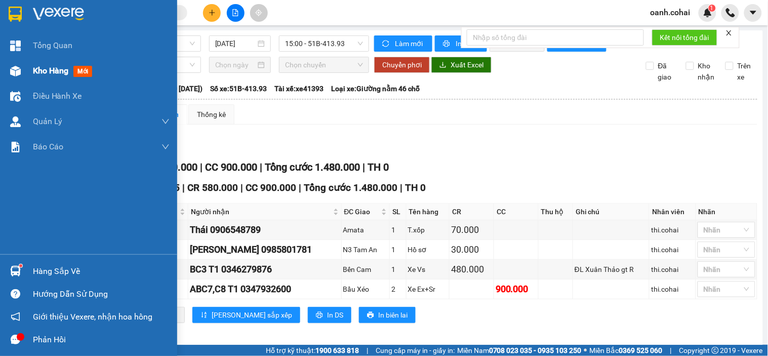
click at [43, 72] on span "Kho hàng" at bounding box center [50, 71] width 35 height 10
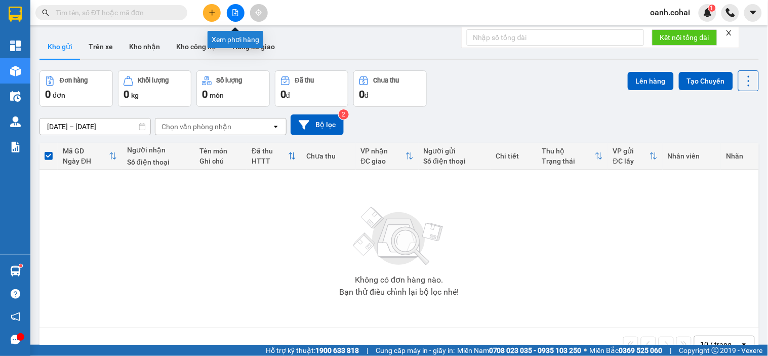
click at [233, 14] on icon "file-add" at bounding box center [236, 12] width 6 height 7
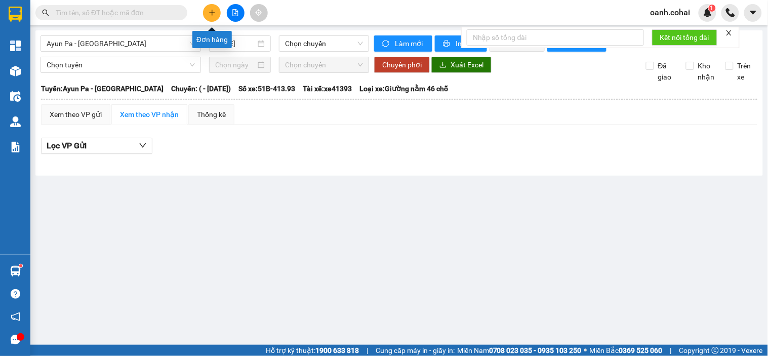
click at [215, 19] on button at bounding box center [212, 13] width 18 height 18
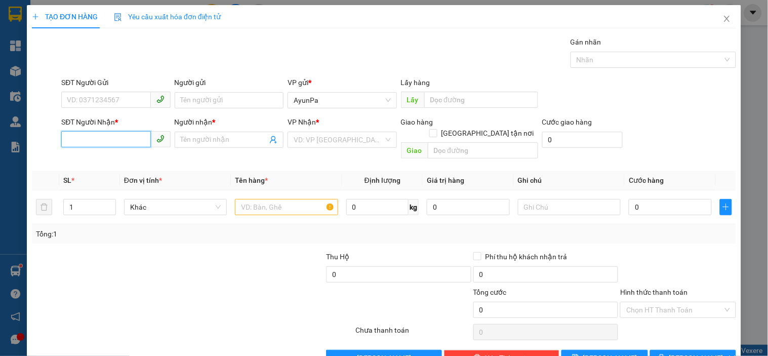
click at [117, 144] on input "SĐT Người Nhận *" at bounding box center [105, 139] width 89 height 16
paste input "0355219514"
drag, startPoint x: 109, startPoint y: 135, endPoint x: 72, endPoint y: 144, distance: 38.1
click at [71, 144] on input "0355219514" at bounding box center [105, 139] width 89 height 16
type input "0"
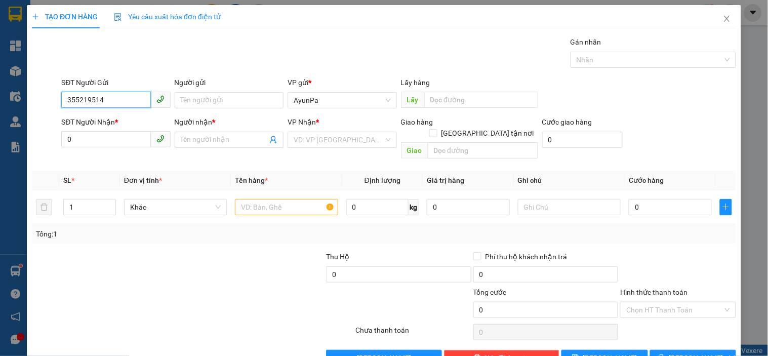
click at [64, 99] on input "355219514" at bounding box center [105, 100] width 89 height 16
type input "0355219514"
click at [107, 133] on input "0" at bounding box center [105, 139] width 89 height 16
paste input "0878872544"
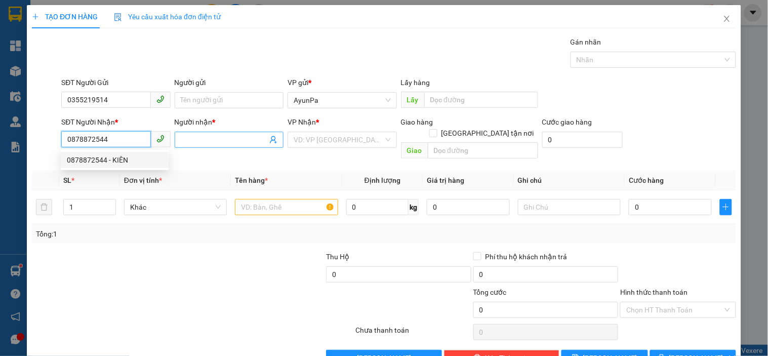
type input "0878872544"
click at [207, 142] on input "Người nhận *" at bounding box center [224, 139] width 87 height 11
click at [137, 141] on input "0878872544" at bounding box center [105, 139] width 89 height 16
click at [117, 161] on div "0878872544 - KIÊN" at bounding box center [115, 159] width 96 height 11
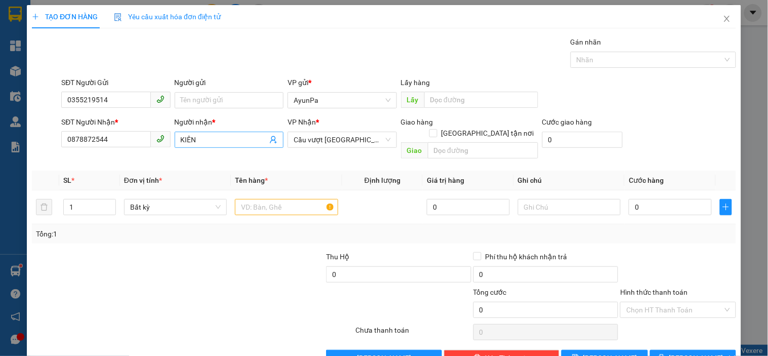
click at [250, 142] on input "KIÊN" at bounding box center [224, 139] width 87 height 11
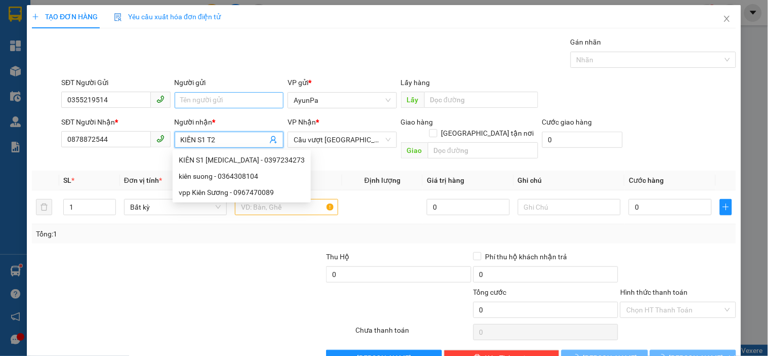
type input "KIÊN S1 T2"
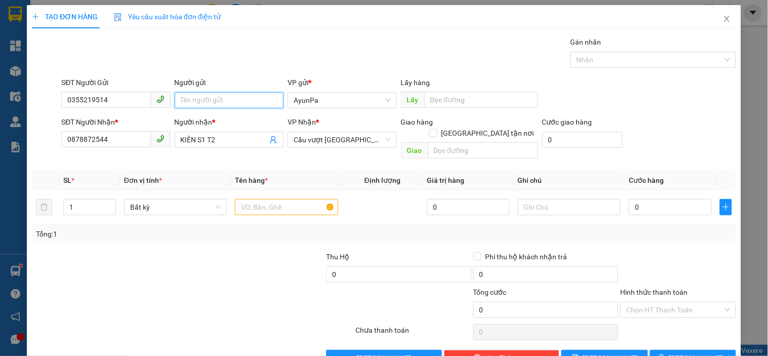
click at [238, 94] on input "Người gửi" at bounding box center [229, 100] width 109 height 16
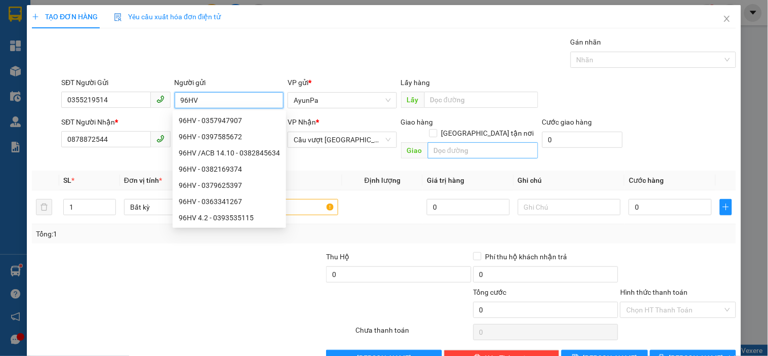
type input "96HV"
click at [458, 142] on input "text" at bounding box center [483, 150] width 110 height 16
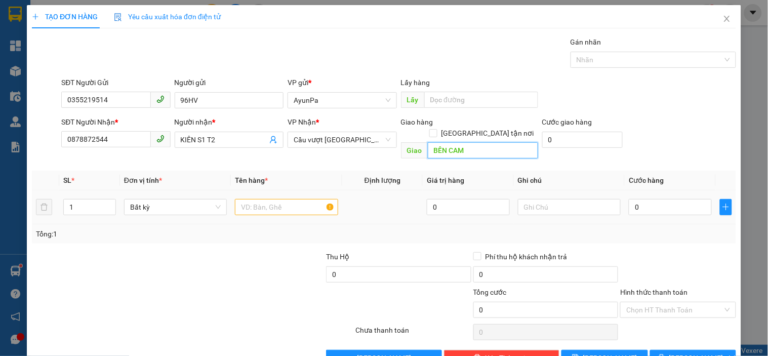
type input "BẾN CAM"
click at [281, 199] on input "text" at bounding box center [286, 207] width 103 height 16
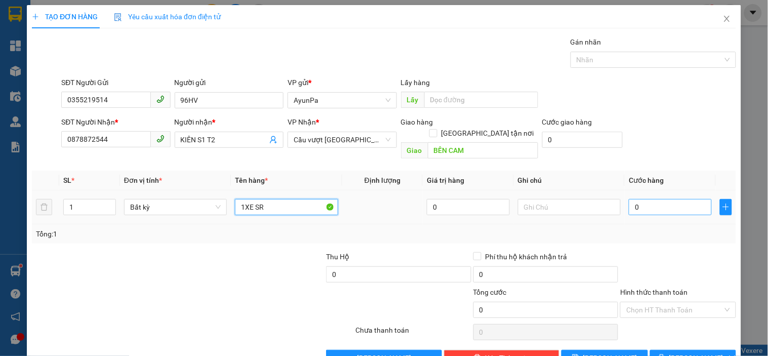
type input "1XE SR"
click at [637, 201] on input "0" at bounding box center [670, 207] width 83 height 16
type input "4"
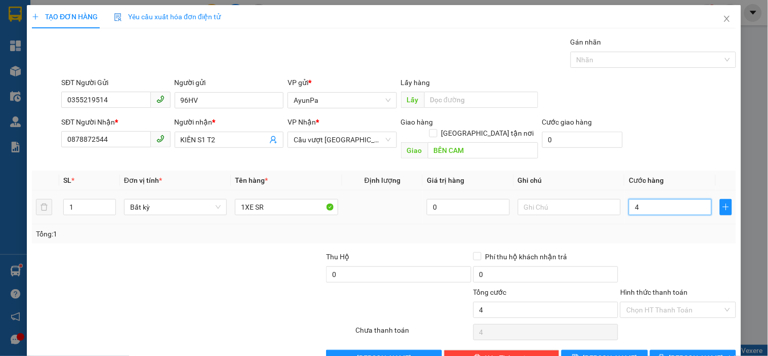
type input "45"
type input "450"
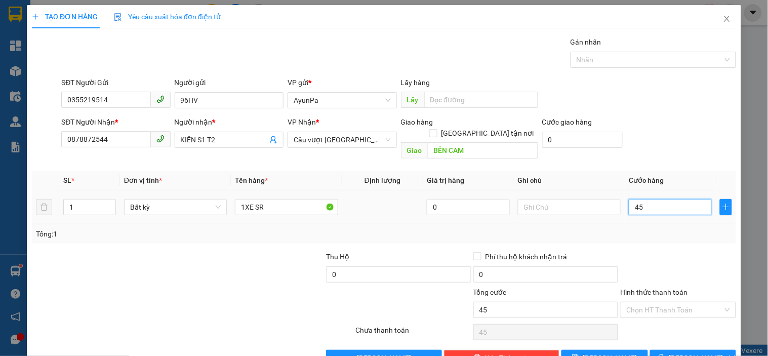
type input "450"
type input "450.000"
click at [593, 200] on input "text" at bounding box center [569, 207] width 103 height 16
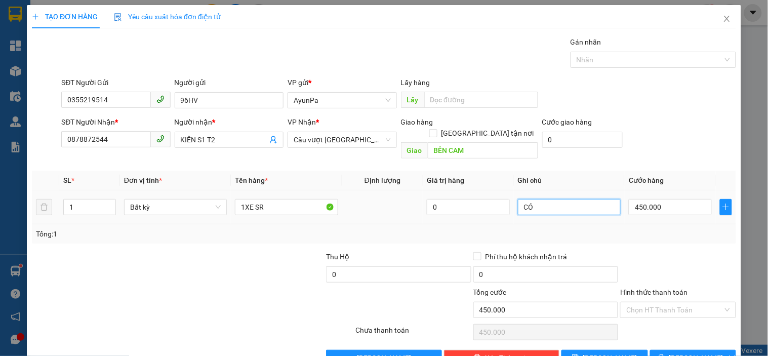
type input "C"
type input "CÀ VẸC TRONG CỐP"
click at [665, 235] on div "Transit Pickup Surcharge Ids Transit Deliver Surcharge Ids Transit Deliver Surc…" at bounding box center [384, 201] width 704 height 330
click at [659, 350] on button "[PERSON_NAME] và In" at bounding box center [693, 358] width 86 height 16
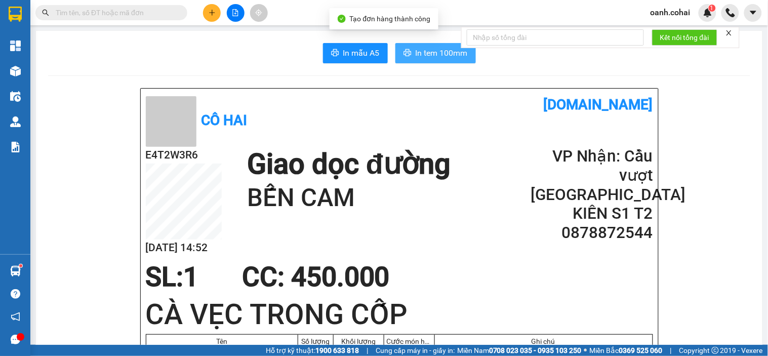
click at [402, 60] on button "In tem 100mm" at bounding box center [435, 53] width 81 height 20
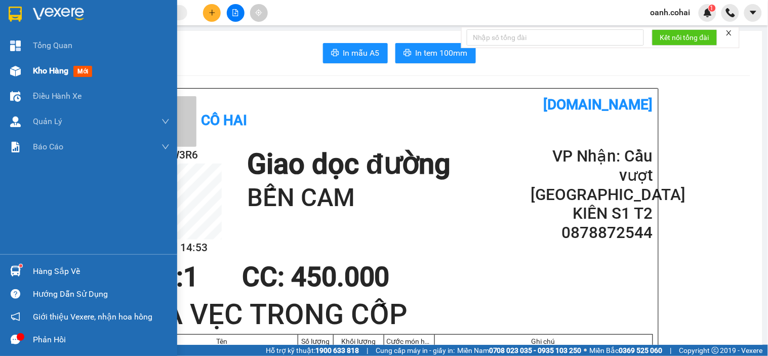
click at [58, 68] on span "Kho hàng" at bounding box center [50, 71] width 35 height 10
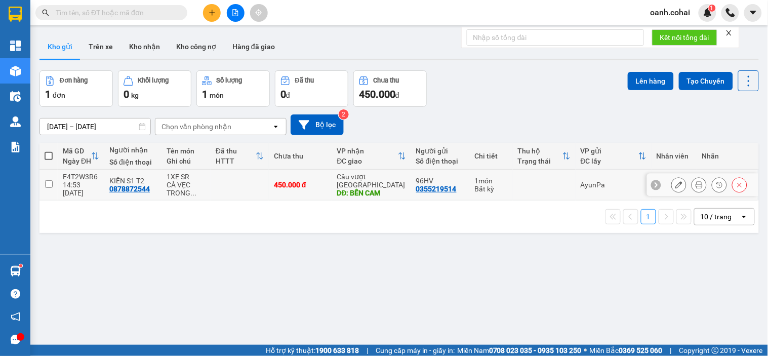
click at [246, 189] on td at bounding box center [240, 185] width 58 height 31
checkbox input "true"
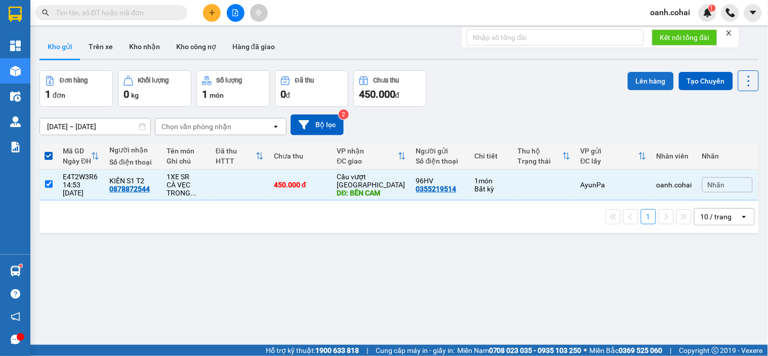
click at [634, 74] on button "Lên hàng" at bounding box center [651, 81] width 46 height 18
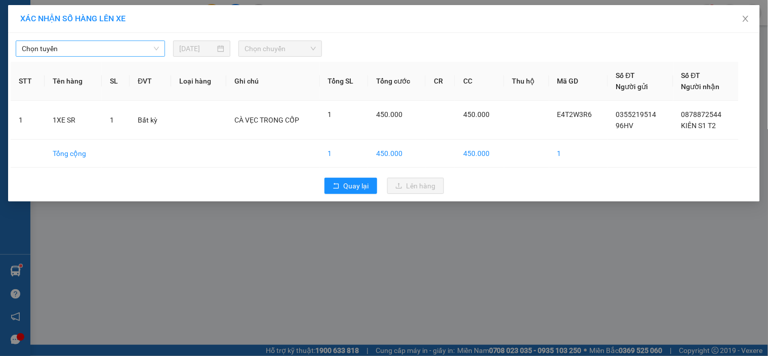
click at [149, 48] on span "Chọn tuyến" at bounding box center [90, 48] width 137 height 15
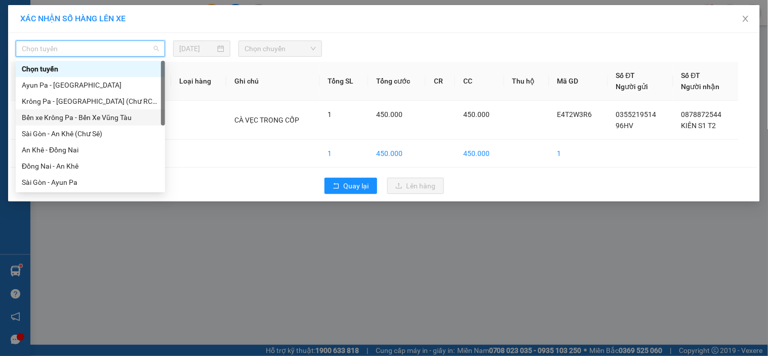
click at [88, 113] on div "Bến xe Krông Pa - Bến Xe Vũng Tàu" at bounding box center [90, 117] width 137 height 11
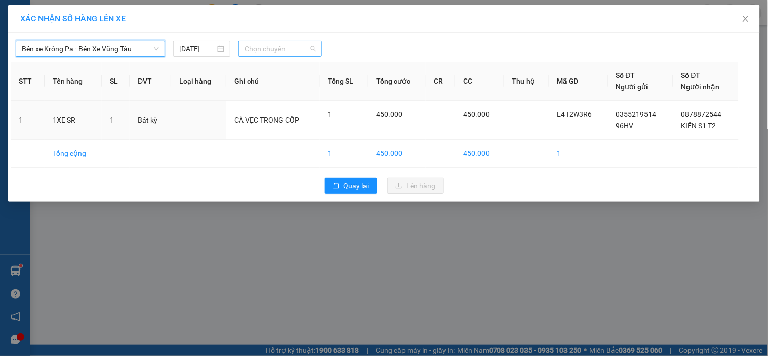
click at [311, 46] on span "Chọn chuyến" at bounding box center [280, 48] width 71 height 15
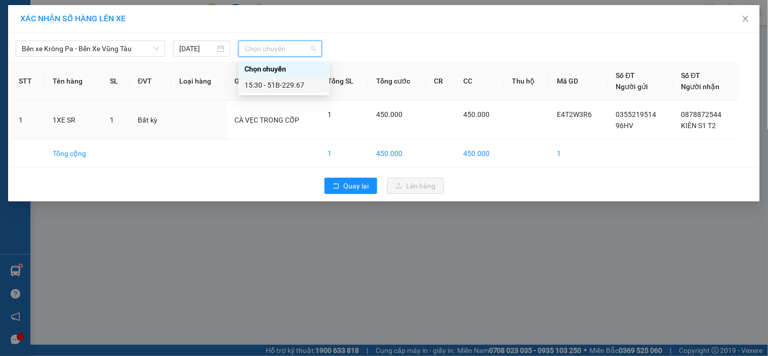
click at [302, 87] on div "15:30 - 51B-229.67" at bounding box center [284, 85] width 79 height 11
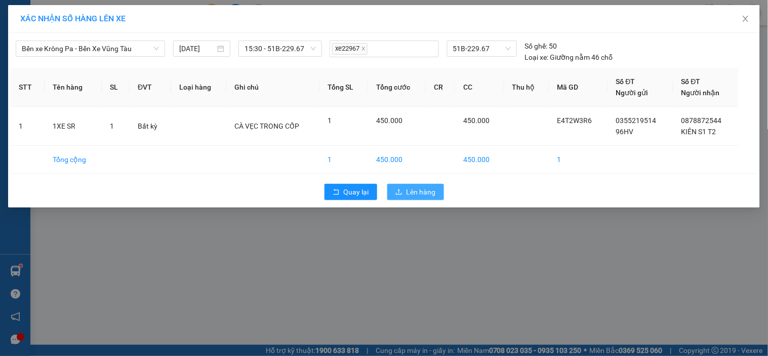
click at [407, 191] on span "Lên hàng" at bounding box center [421, 191] width 29 height 11
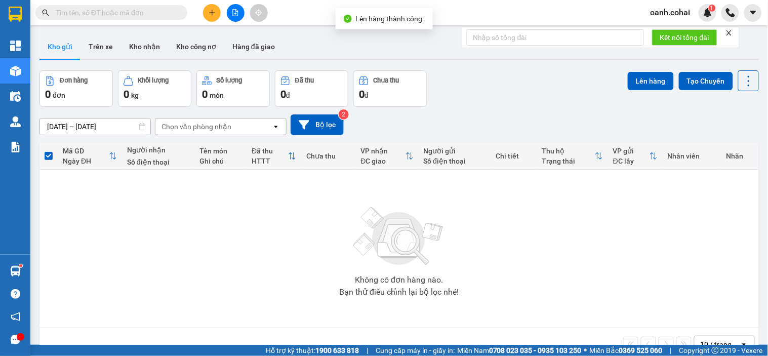
click at [232, 17] on button at bounding box center [236, 13] width 18 height 18
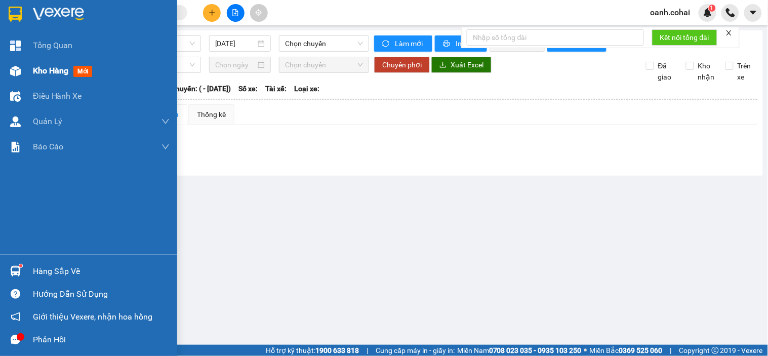
click at [49, 68] on span "Kho hàng" at bounding box center [50, 71] width 35 height 10
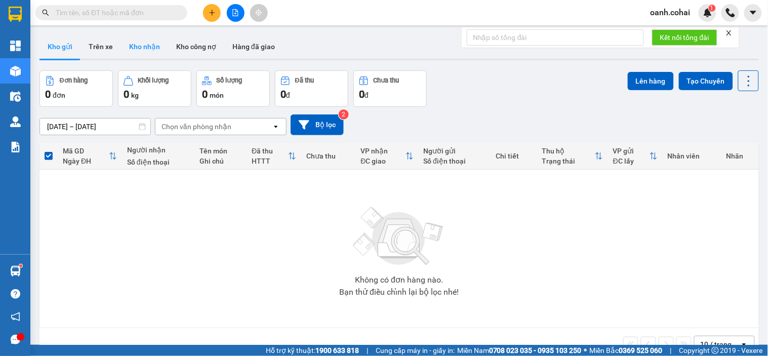
click at [152, 43] on button "Kho nhận" at bounding box center [144, 46] width 47 height 24
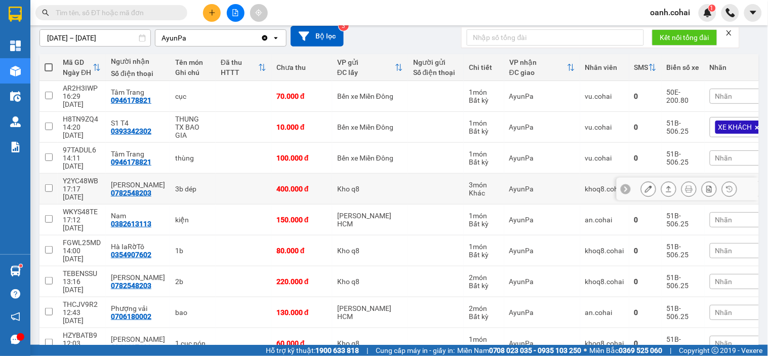
scroll to position [107, 0]
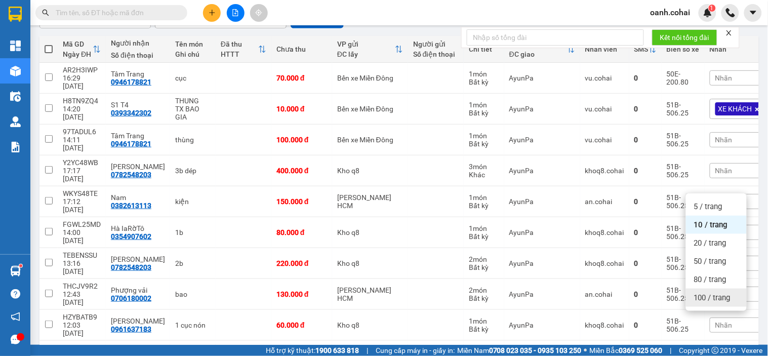
click at [717, 299] on span "100 / trang" at bounding box center [712, 298] width 36 height 10
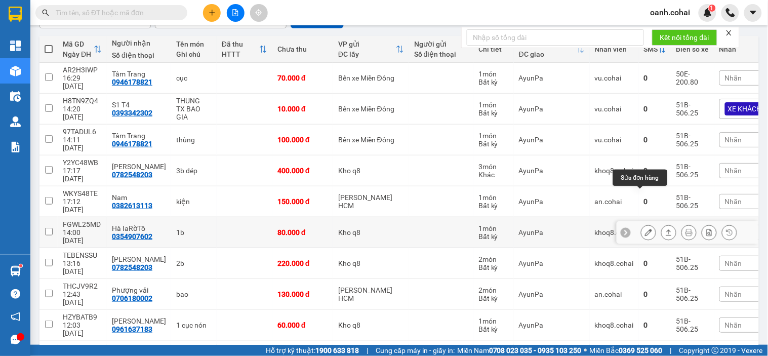
click at [645, 229] on icon at bounding box center [648, 232] width 7 height 7
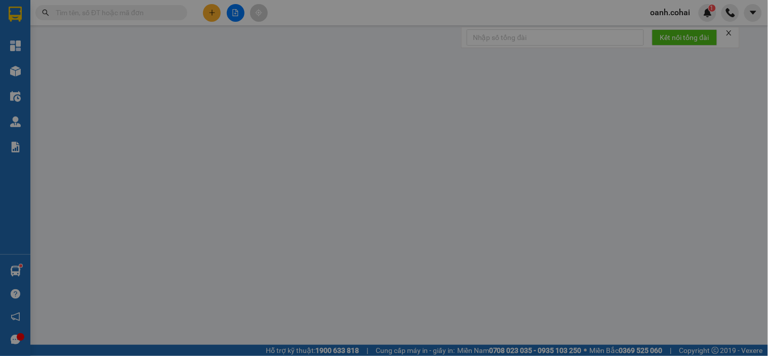
type input "0354907602"
type input "Hà IaRờTô"
type input "80.000"
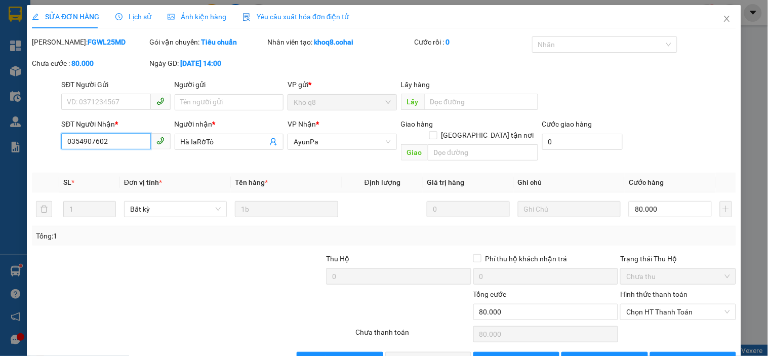
drag, startPoint x: 67, startPoint y: 142, endPoint x: 127, endPoint y: 148, distance: 60.1
click at [127, 148] on input "0354907602" at bounding box center [105, 141] width 89 height 16
click at [714, 18] on span "Close" at bounding box center [727, 19] width 28 height 28
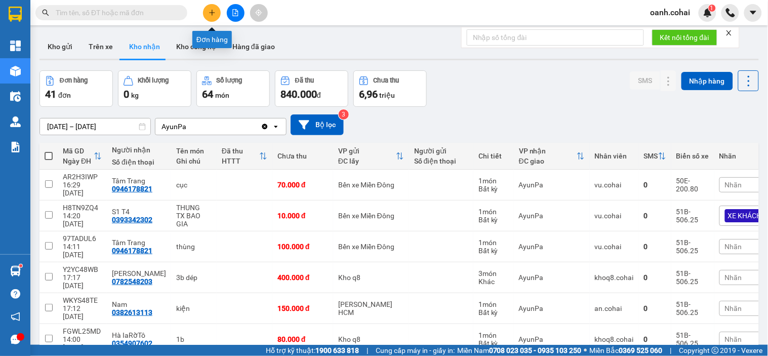
click at [209, 11] on icon "plus" at bounding box center [212, 12] width 7 height 7
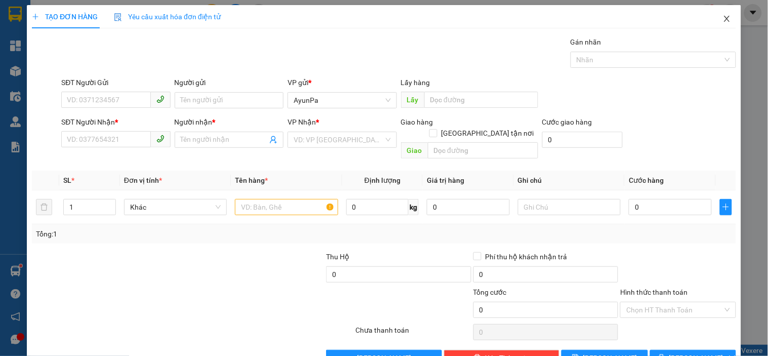
click at [723, 16] on icon "close" at bounding box center [727, 19] width 8 height 8
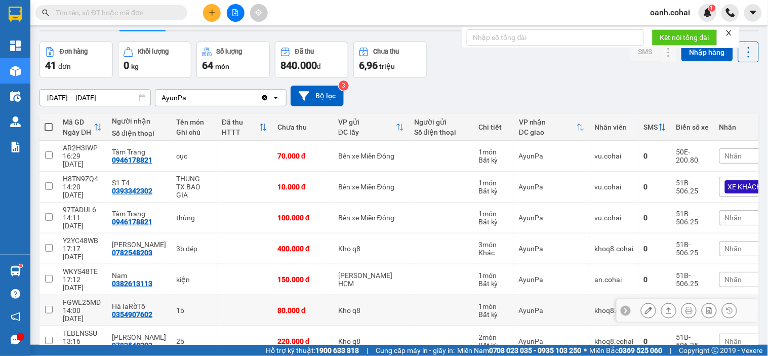
scroll to position [56, 0]
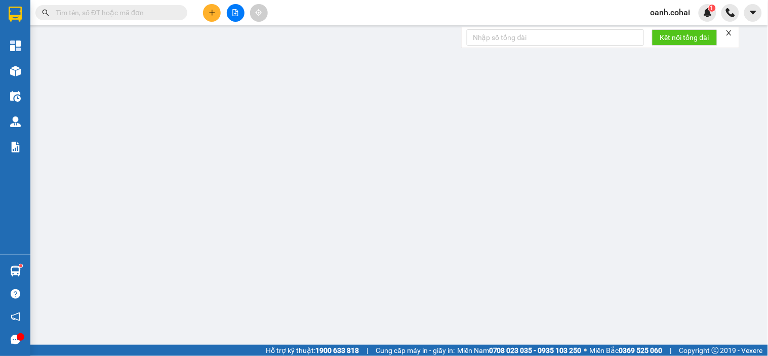
type input "0961637183"
type input "Hùng Lam"
type input "60.000"
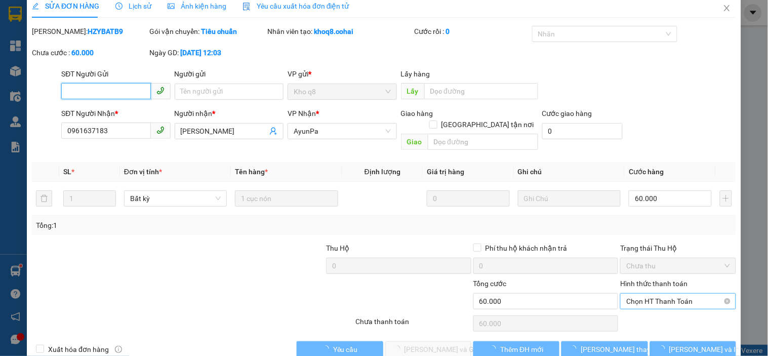
scroll to position [21, 0]
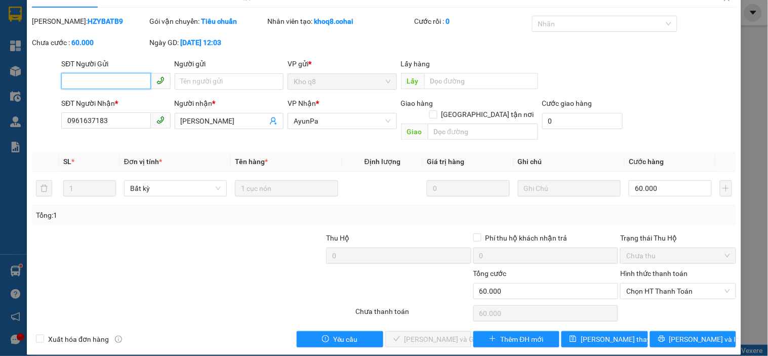
drag, startPoint x: 666, startPoint y: 281, endPoint x: 662, endPoint y: 289, distance: 9.5
click at [666, 284] on span "Chọn HT Thanh Toán" at bounding box center [677, 291] width 103 height 15
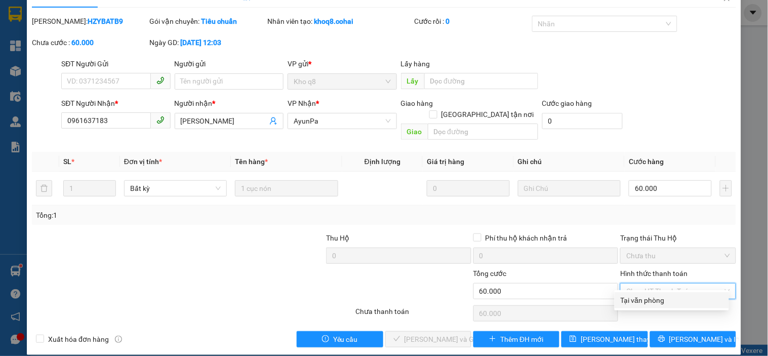
click at [652, 302] on div "Tại văn phòng" at bounding box center [672, 300] width 102 height 11
type input "0"
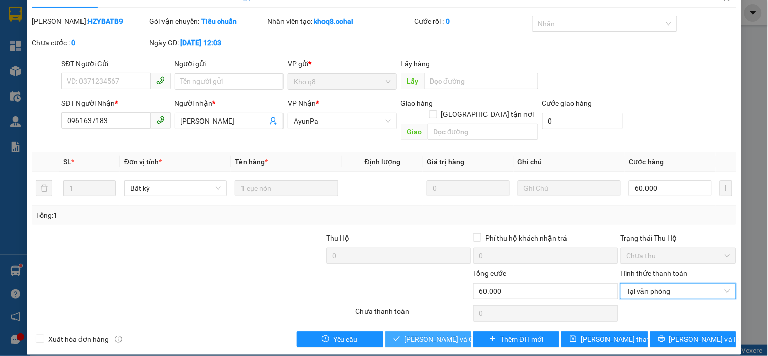
click at [434, 334] on span "Lưu và Giao hàng" at bounding box center [453, 339] width 97 height 11
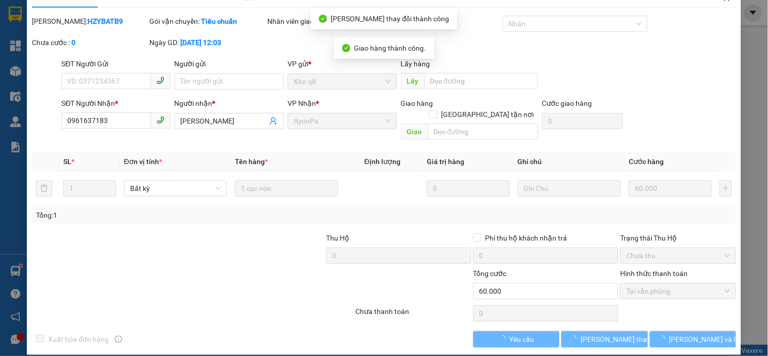
scroll to position [0, 0]
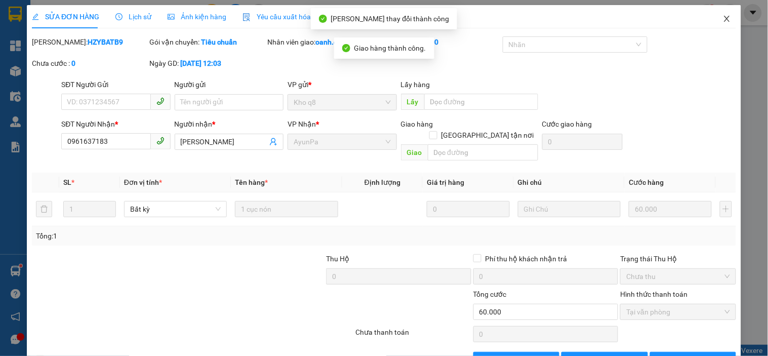
click at [723, 18] on icon "close" at bounding box center [727, 19] width 8 height 8
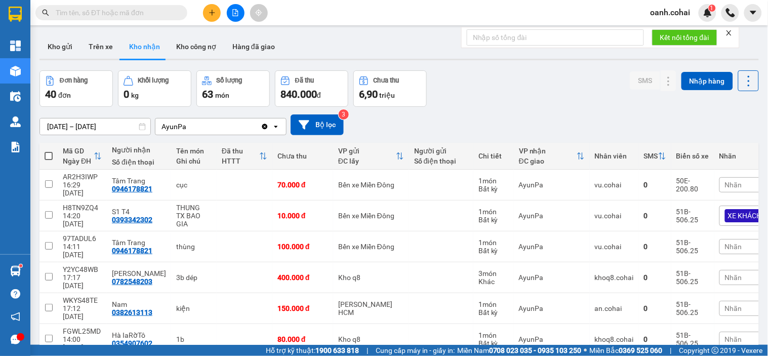
click at [240, 12] on button at bounding box center [236, 13] width 18 height 18
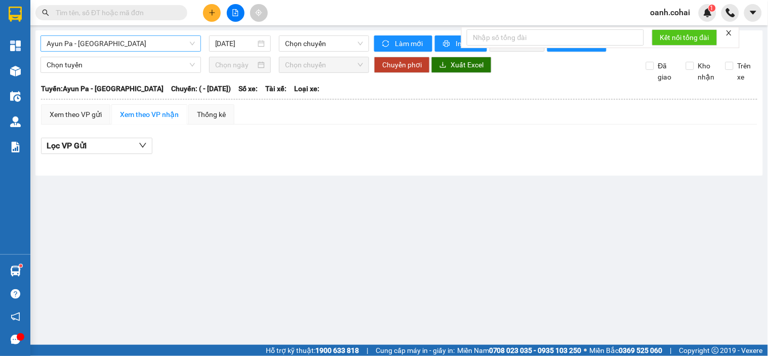
click at [141, 45] on span "Ayun Pa - [GEOGRAPHIC_DATA]" at bounding box center [121, 43] width 148 height 15
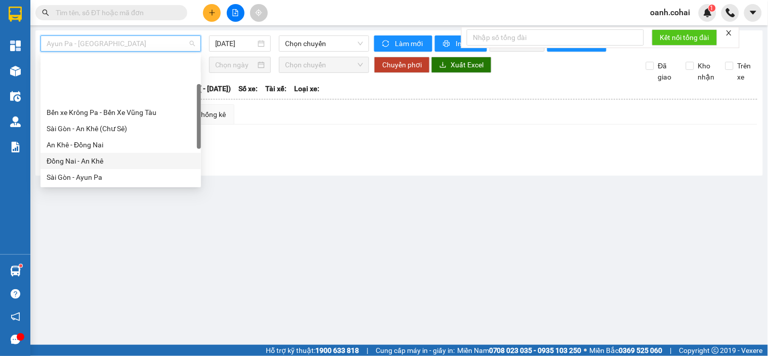
scroll to position [56, 0]
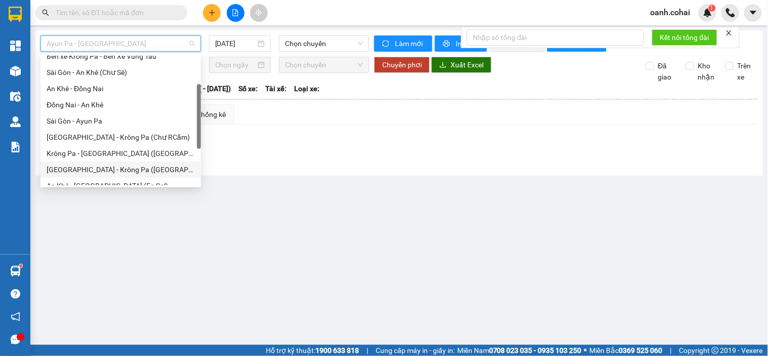
drag, startPoint x: 94, startPoint y: 165, endPoint x: 123, endPoint y: 162, distance: 29.0
click at [96, 166] on div "[GEOGRAPHIC_DATA] - Krông Pa ([GEOGRAPHIC_DATA])" at bounding box center [121, 169] width 148 height 11
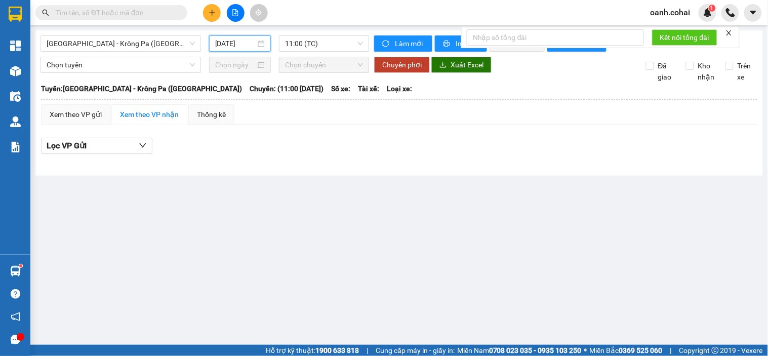
click at [233, 45] on input "[DATE]" at bounding box center [235, 43] width 41 height 11
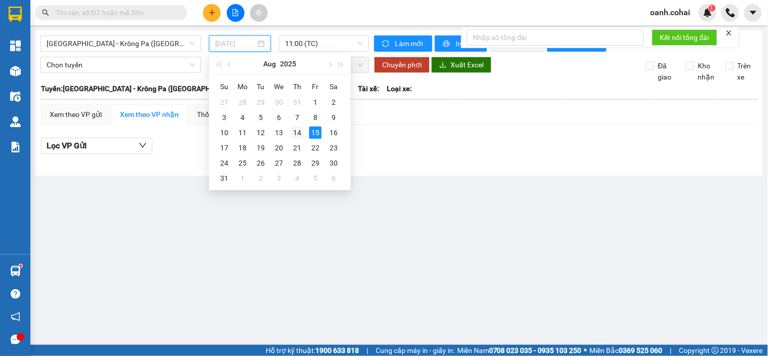
click at [296, 136] on div "14" at bounding box center [297, 133] width 12 height 12
type input "[DATE]"
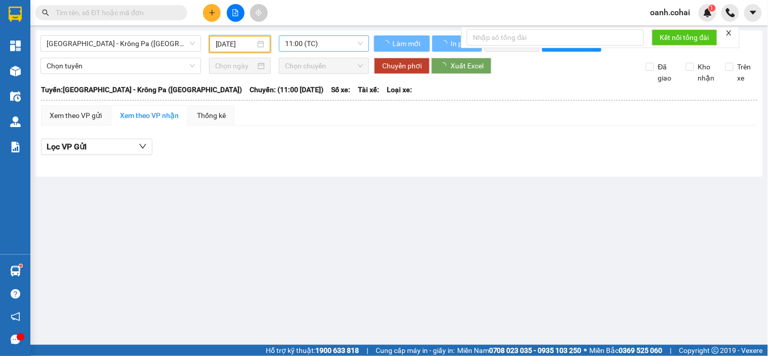
click at [322, 47] on span "11:00 (TC)" at bounding box center [324, 43] width 78 height 15
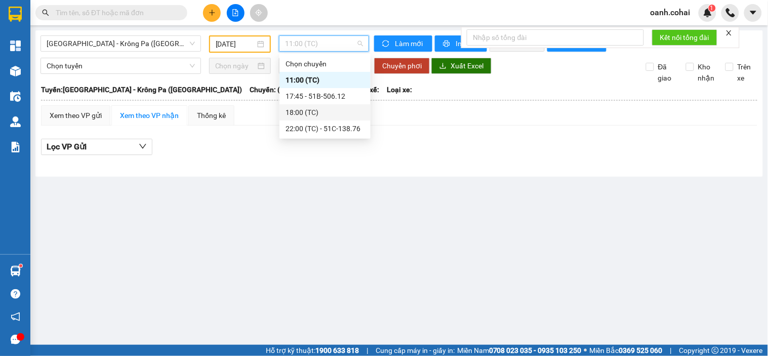
click at [323, 116] on div "18:00 (TC)" at bounding box center [325, 112] width 79 height 11
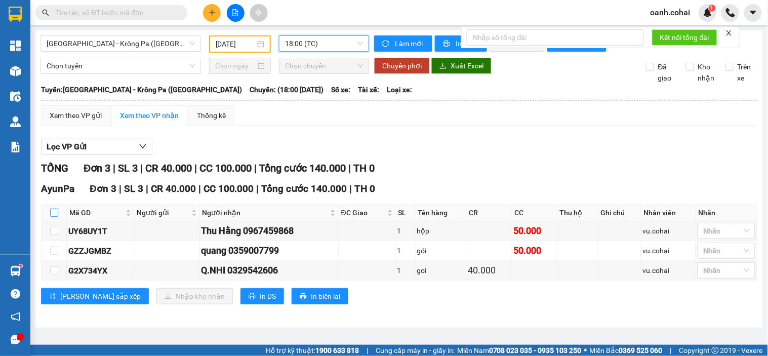
click at [53, 217] on input "checkbox" at bounding box center [54, 213] width 8 height 8
checkbox input "true"
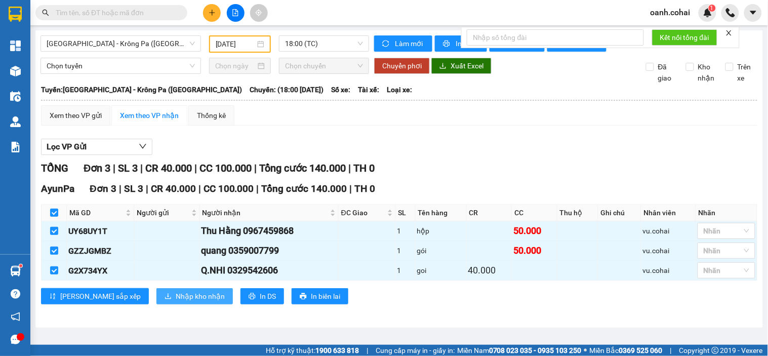
click at [176, 302] on span "Nhập kho nhận" at bounding box center [200, 296] width 49 height 11
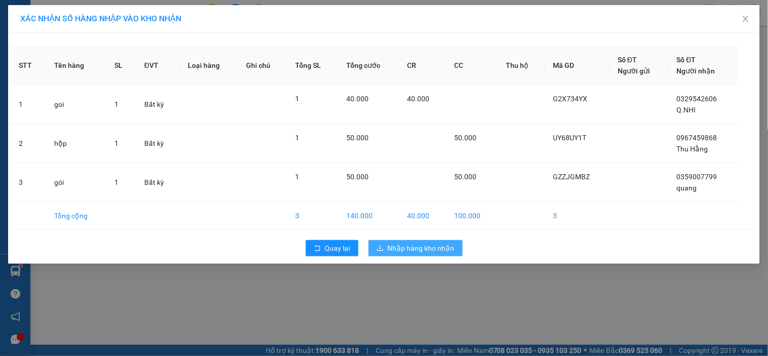
click at [406, 248] on span "Nhập hàng kho nhận" at bounding box center [421, 248] width 67 height 11
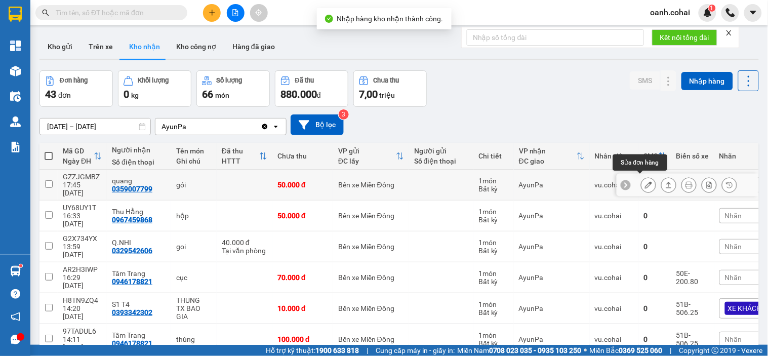
click at [645, 183] on icon at bounding box center [648, 184] width 7 height 7
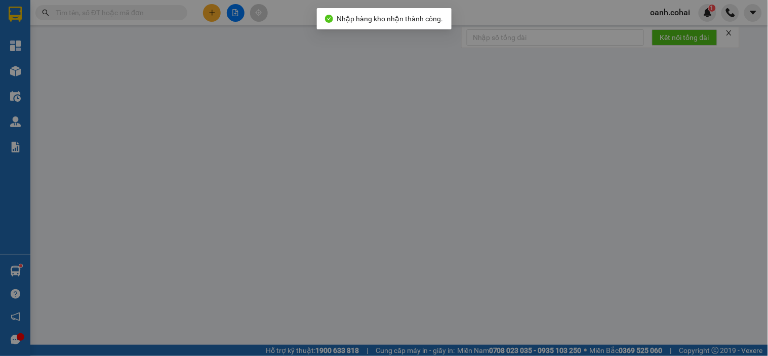
type input "0359007799"
type input "quang"
type input "50.000"
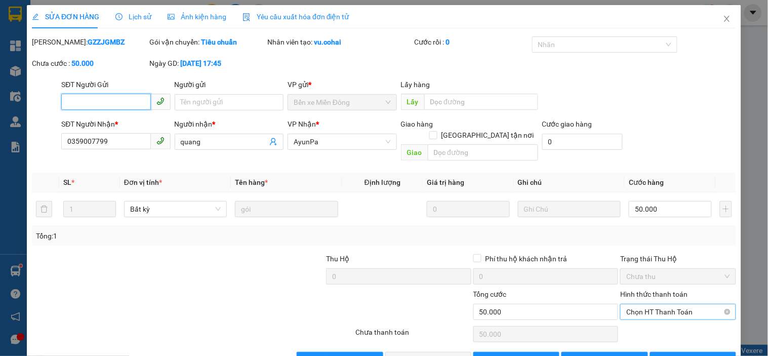
click at [665, 304] on span "Chọn HT Thanh Toán" at bounding box center [677, 311] width 103 height 15
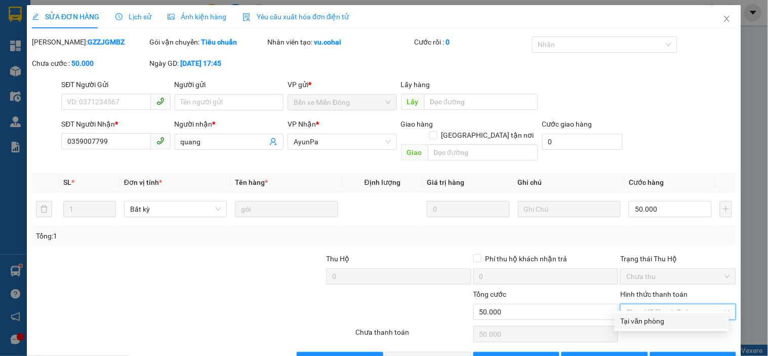
drag, startPoint x: 647, startPoint y: 318, endPoint x: 503, endPoint y: 328, distance: 144.2
click at [644, 325] on div "Tại văn phòng" at bounding box center [672, 320] width 102 height 11
type input "0"
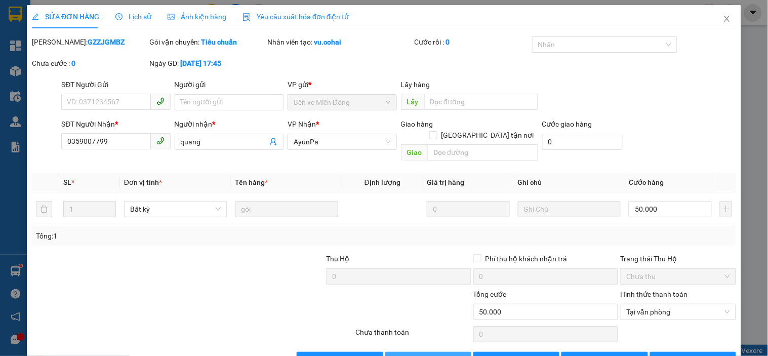
click at [439, 354] on span "Lưu và Giao hàng" at bounding box center [453, 359] width 97 height 11
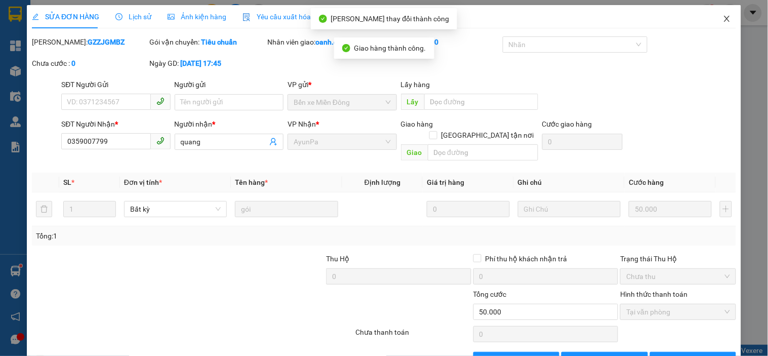
click at [713, 19] on span "Close" at bounding box center [727, 19] width 28 height 28
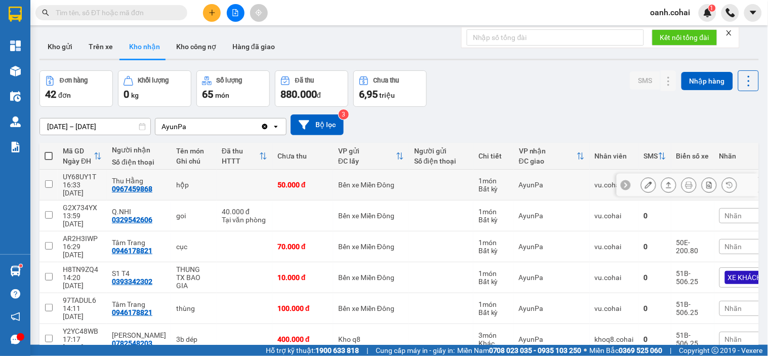
click at [645, 181] on icon at bounding box center [648, 184] width 7 height 7
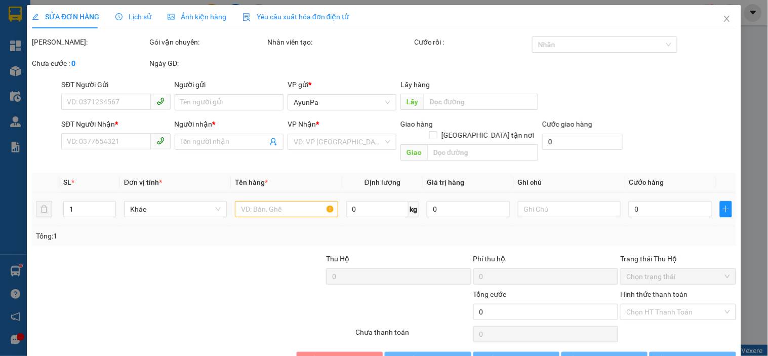
type input "0967459868"
type input "Thu Hằng"
type input "50.000"
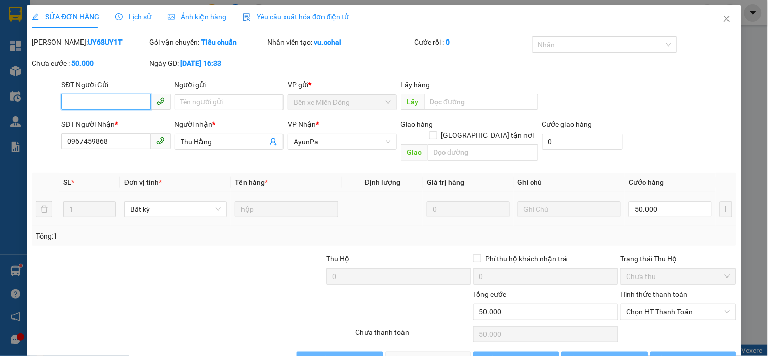
scroll to position [20, 0]
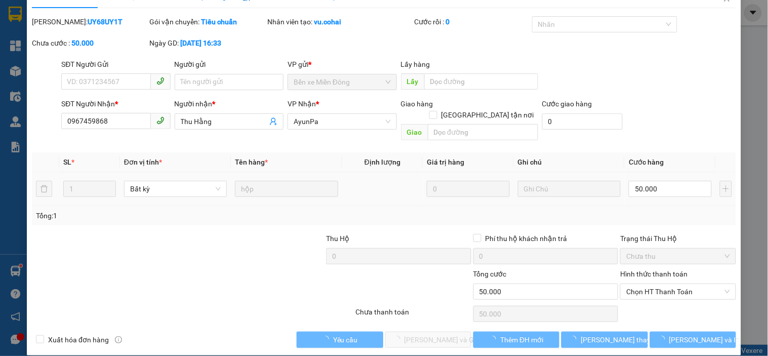
drag, startPoint x: 669, startPoint y: 306, endPoint x: 665, endPoint y: 297, distance: 10.0
click at [669, 306] on div "Chọn HT Thanh Toán" at bounding box center [677, 314] width 117 height 20
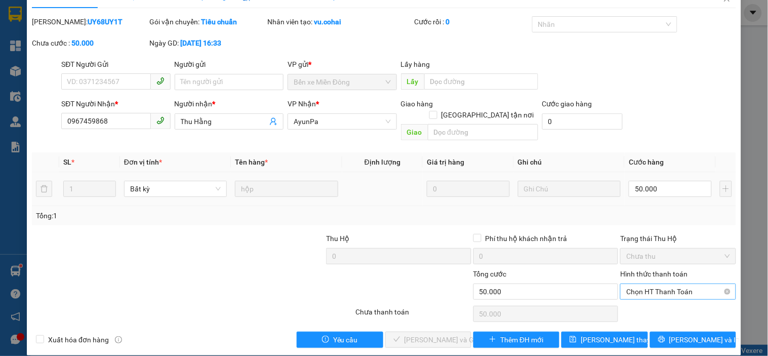
click at [656, 284] on span "Chọn HT Thanh Toán" at bounding box center [677, 291] width 103 height 15
drag, startPoint x: 655, startPoint y: 287, endPoint x: 634, endPoint y: 303, distance: 26.0
click at [652, 299] on div "Tại văn phòng" at bounding box center [672, 300] width 102 height 11
type input "0"
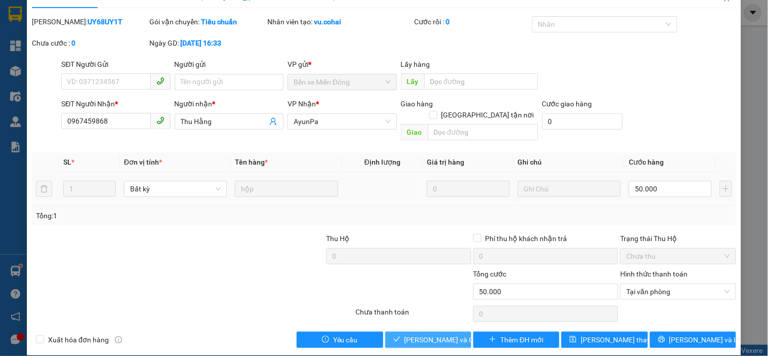
click at [457, 332] on button "Lưu và Giao hàng" at bounding box center [428, 340] width 86 height 16
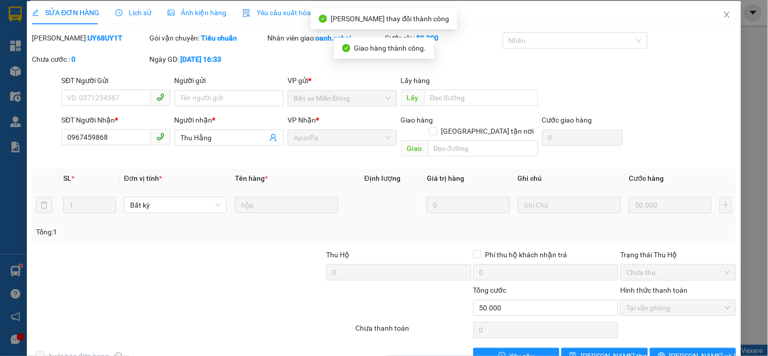
scroll to position [0, 0]
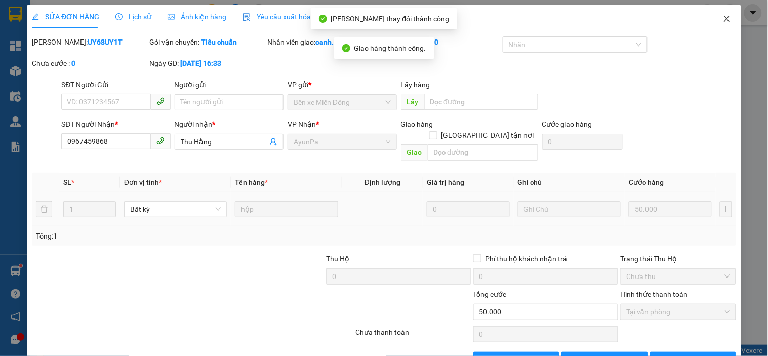
click at [724, 22] on icon "close" at bounding box center [727, 19] width 6 height 6
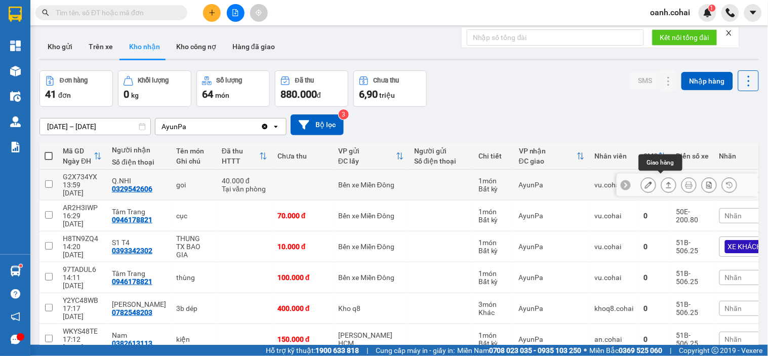
click at [665, 181] on icon at bounding box center [668, 184] width 7 height 7
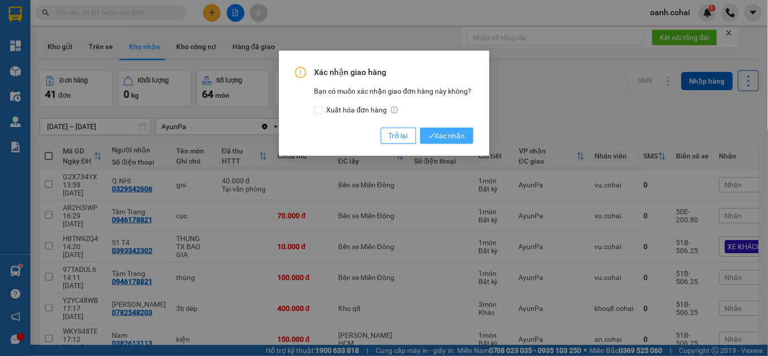
click at [440, 133] on span "Xác nhận" at bounding box center [446, 135] width 37 height 11
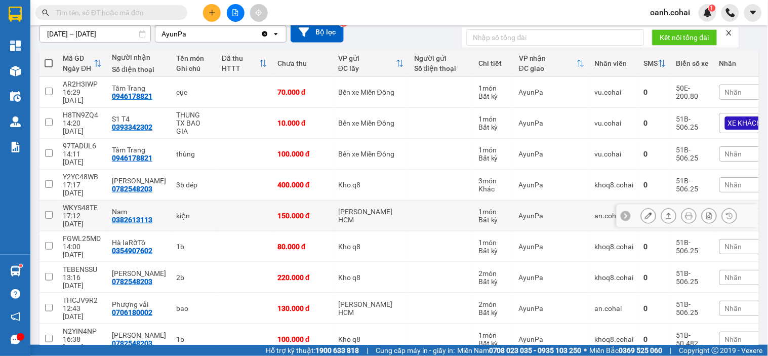
scroll to position [112, 0]
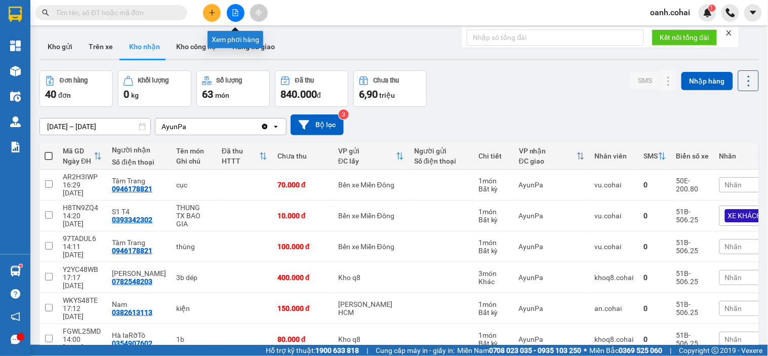
click at [233, 16] on button at bounding box center [236, 13] width 18 height 18
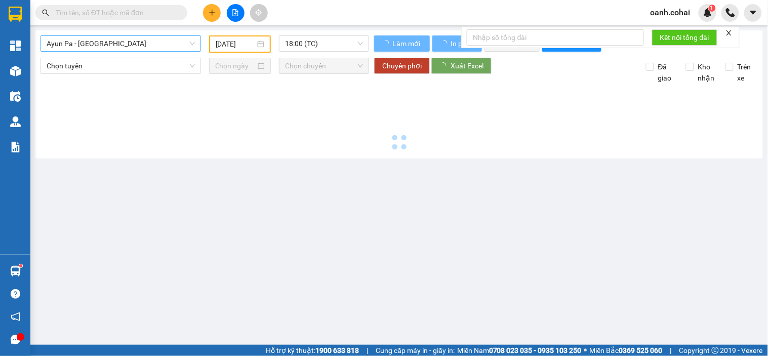
type input "[DATE]"
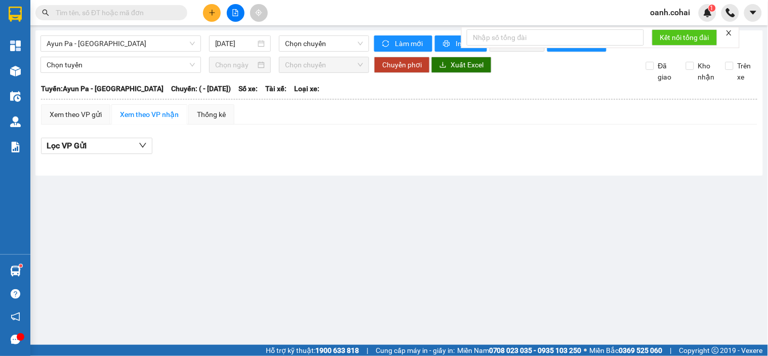
click at [135, 52] on div "Ayun Pa - [GEOGRAPHIC_DATA] [DATE] Chọn chuyến" at bounding box center [205, 43] width 329 height 16
click at [144, 42] on span "Ayun Pa - [GEOGRAPHIC_DATA]" at bounding box center [121, 43] width 148 height 15
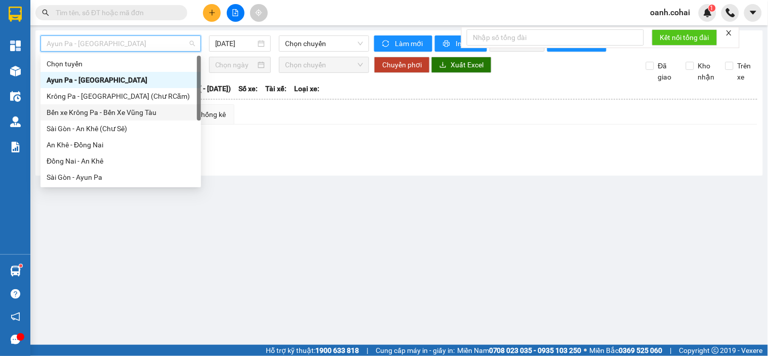
click at [99, 110] on div "Bến xe Krông Pa - Bến Xe Vũng Tàu" at bounding box center [121, 112] width 148 height 11
type input "[DATE]"
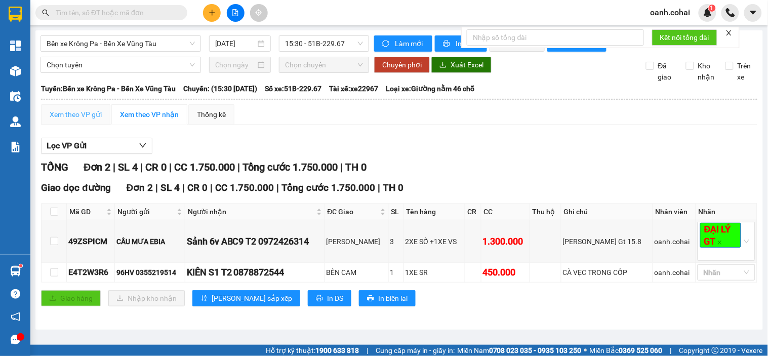
click at [52, 115] on div "Xem theo VP gửi" at bounding box center [75, 114] width 69 height 20
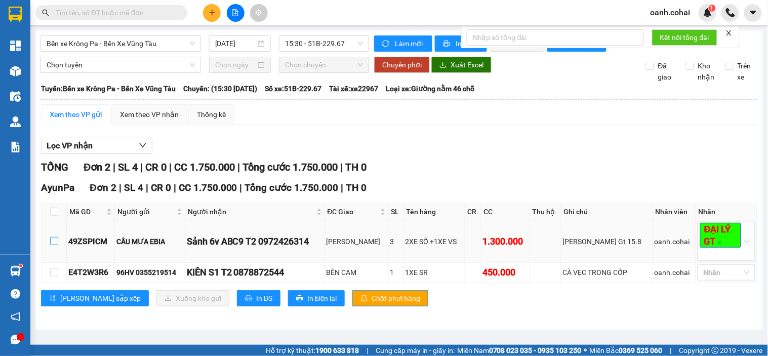
click at [50, 245] on input "checkbox" at bounding box center [54, 241] width 8 height 8
checkbox input "true"
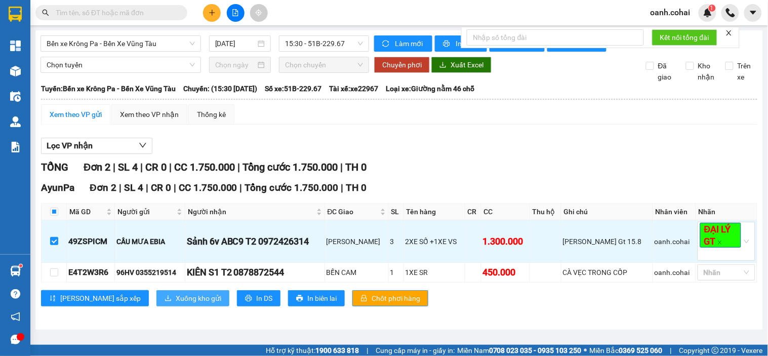
click at [176, 302] on span "Xuống kho gửi" at bounding box center [199, 298] width 46 height 11
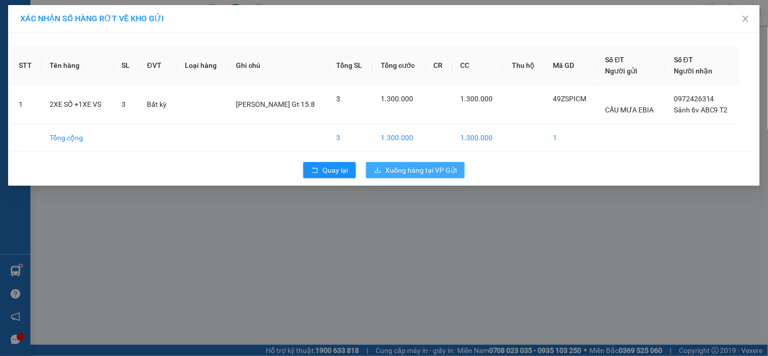
click at [381, 175] on button "Xuống hàng tại VP Gửi" at bounding box center [415, 170] width 99 height 16
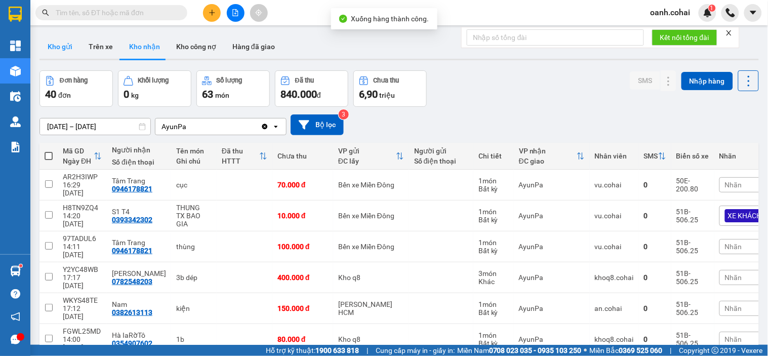
click at [67, 51] on button "Kho gửi" at bounding box center [59, 46] width 41 height 24
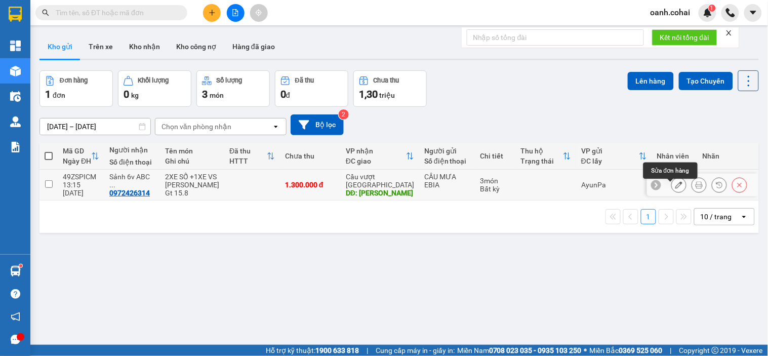
click at [676, 188] on icon at bounding box center [679, 184] width 7 height 7
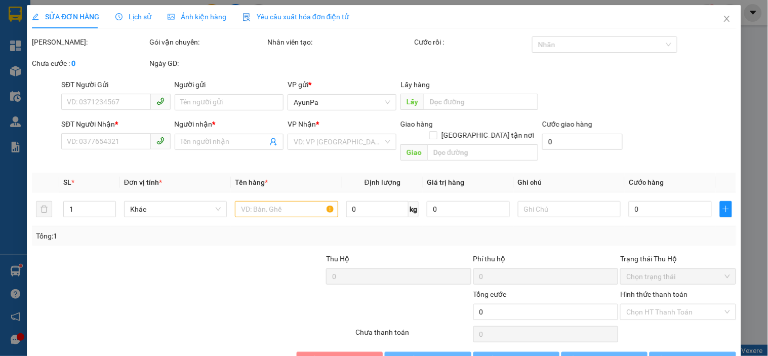
type input "CẦU MƯA EBIA"
type input "0972426314"
type input "Sảnh 6v ABC9 T2"
type input "[PERSON_NAME]"
type input "1.300.000"
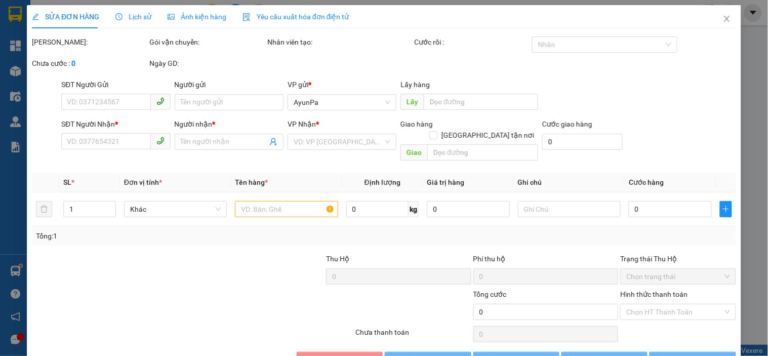
type input "1.300.000"
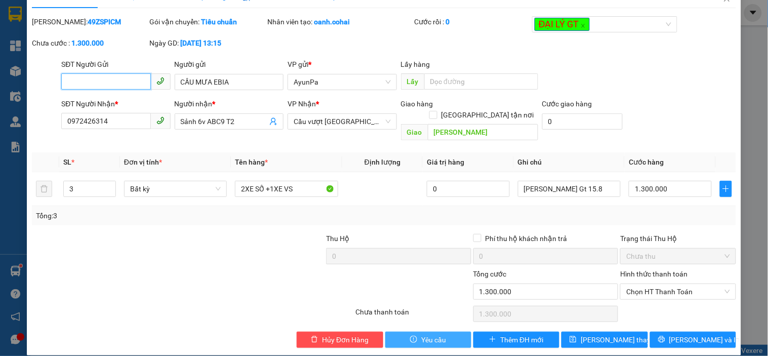
scroll to position [21, 0]
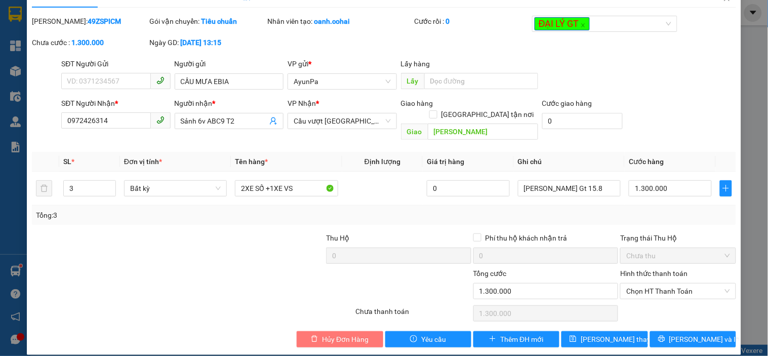
click at [338, 334] on span "Hủy Đơn Hàng" at bounding box center [345, 339] width 47 height 11
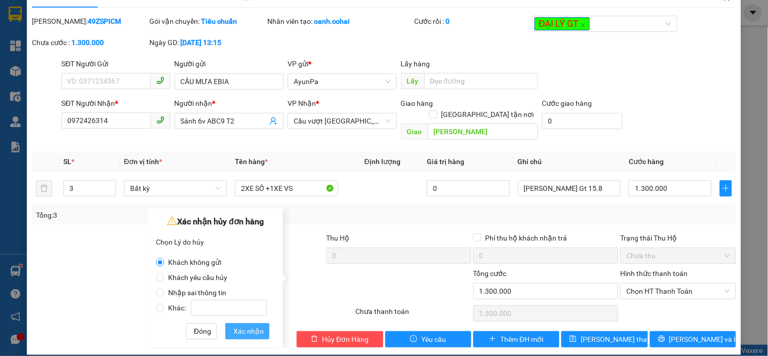
click at [260, 331] on span "Xác nhận" at bounding box center [248, 331] width 30 height 11
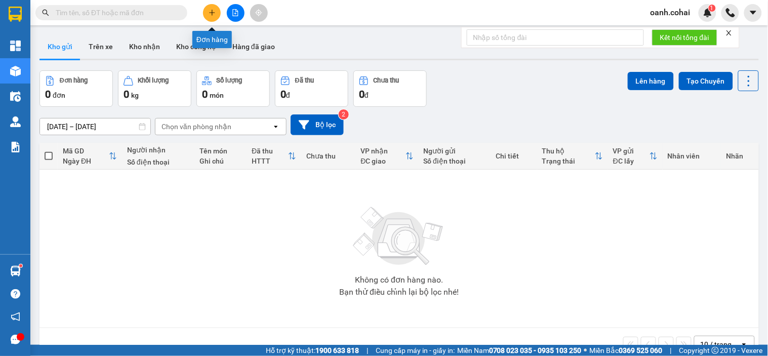
click at [206, 14] on button at bounding box center [212, 13] width 18 height 18
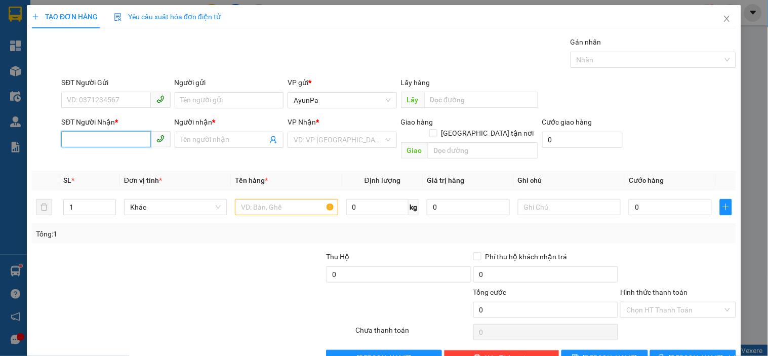
click at [110, 139] on input "SĐT Người Nhận *" at bounding box center [105, 139] width 89 height 16
type input "0395985096"
click at [116, 164] on div "0395985096 - MAI" at bounding box center [115, 159] width 96 height 11
type input "MAI"
type input "0395985096"
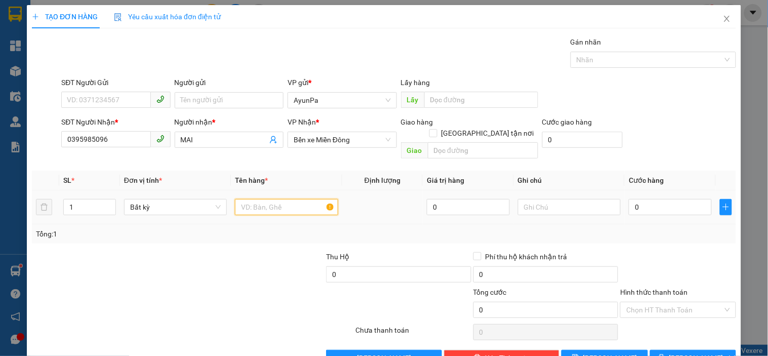
click at [250, 201] on input "text" at bounding box center [286, 207] width 103 height 16
type input "1TH"
type input "7"
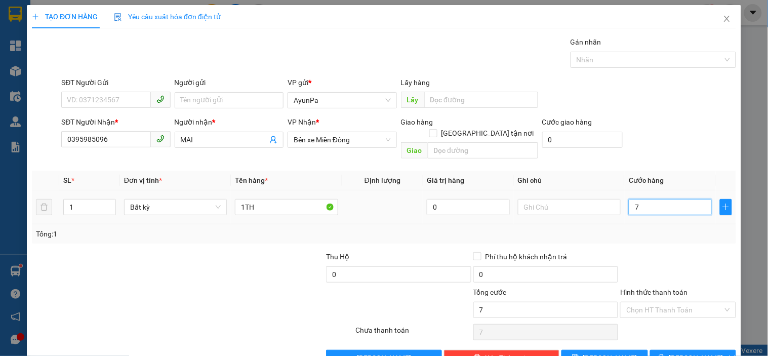
type input "0"
type input "08"
type input "8"
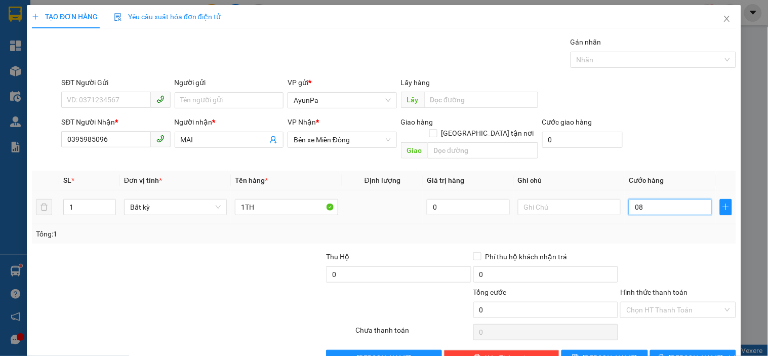
type input "8"
type input "080"
type input "80"
type input "80.000"
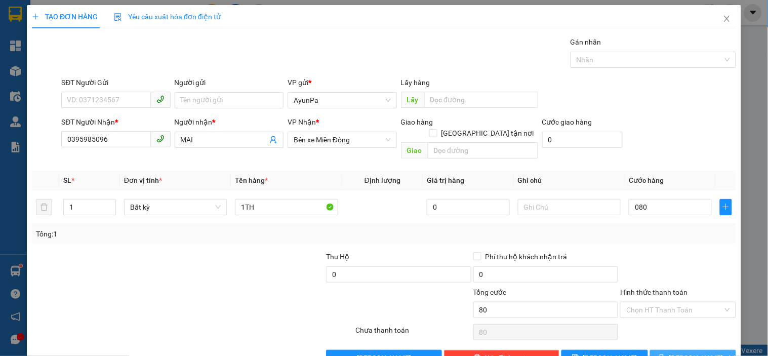
type input "80.000"
click at [665, 354] on icon "printer" at bounding box center [661, 357] width 7 height 7
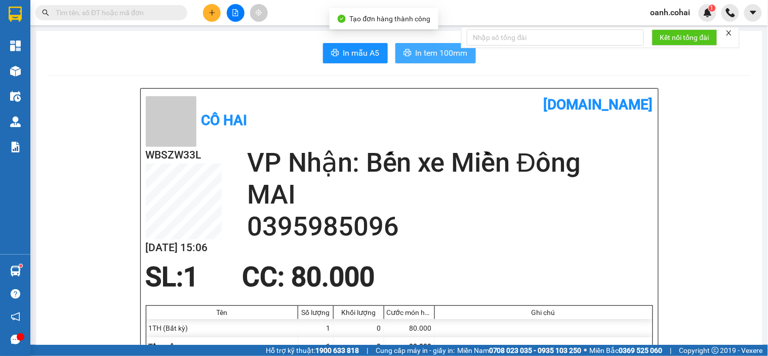
click at [425, 51] on span "In tem 100mm" at bounding box center [442, 53] width 52 height 13
click at [214, 15] on icon "plus" at bounding box center [212, 12] width 7 height 7
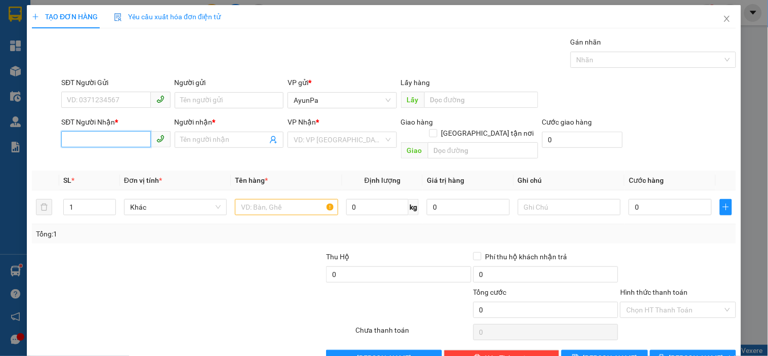
click at [110, 147] on input "SĐT Người Nhận *" at bounding box center [105, 139] width 89 height 16
type input "0909483814"
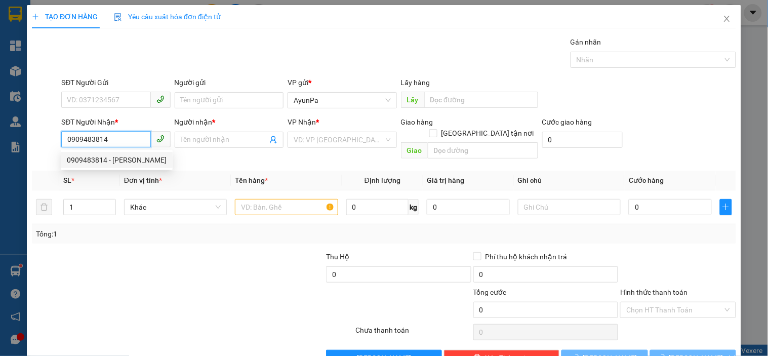
click at [118, 154] on div "0909483814 - [PERSON_NAME]" at bounding box center [117, 159] width 100 height 11
type input "[PERSON_NAME]"
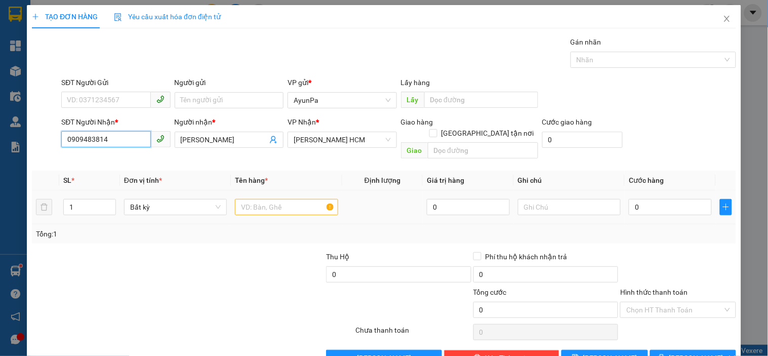
type input "0909483814"
click at [282, 199] on input "text" at bounding box center [286, 207] width 103 height 16
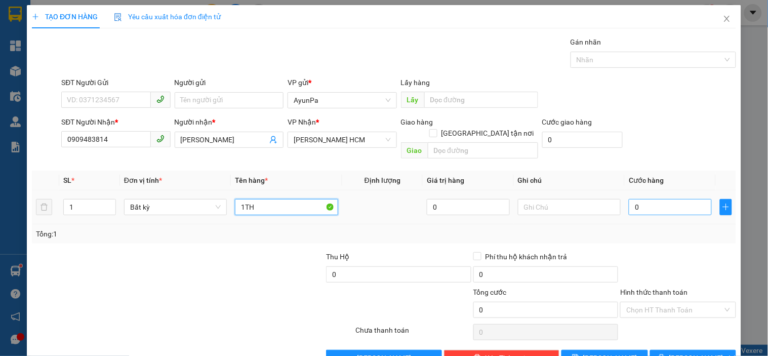
type input "1TH"
click at [642, 199] on input "0" at bounding box center [670, 207] width 83 height 16
type input "5"
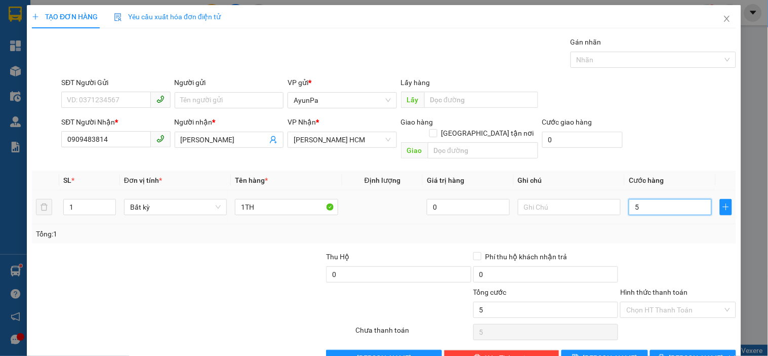
type input "50"
type input "50.000"
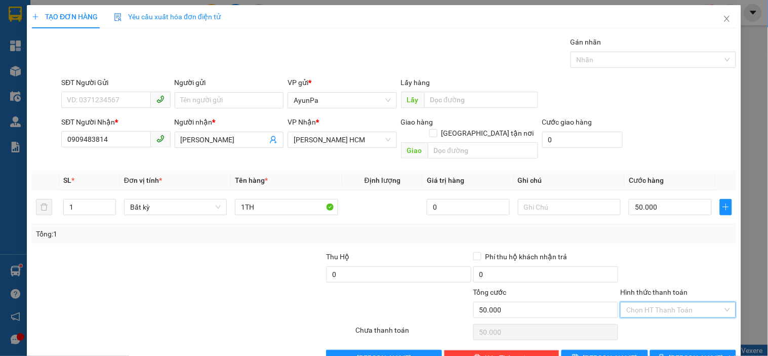
drag, startPoint x: 693, startPoint y: 297, endPoint x: 647, endPoint y: 320, distance: 51.4
click at [690, 302] on input "Hình thức thanh toán" at bounding box center [674, 309] width 96 height 15
click at [643, 324] on div "Tại văn phòng" at bounding box center [672, 318] width 102 height 11
type input "0"
click at [667, 350] on button "[PERSON_NAME] và In" at bounding box center [693, 358] width 86 height 16
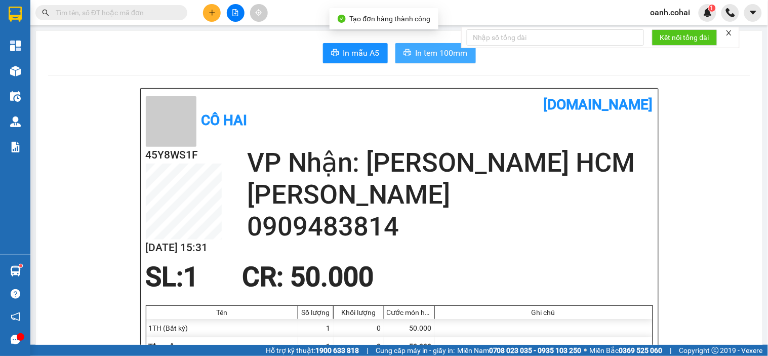
click at [419, 47] on span "In tem 100mm" at bounding box center [442, 53] width 52 height 13
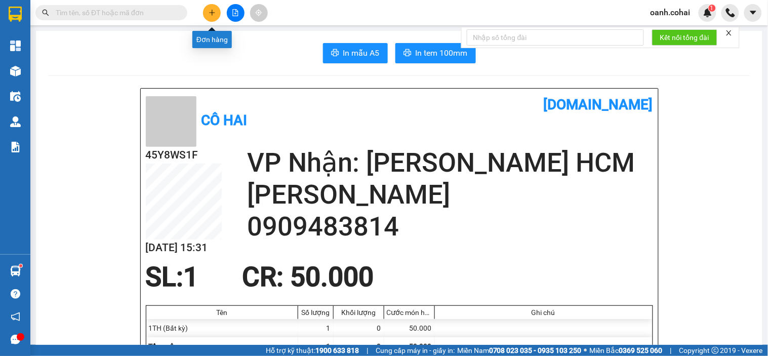
click at [206, 16] on button at bounding box center [212, 13] width 18 height 18
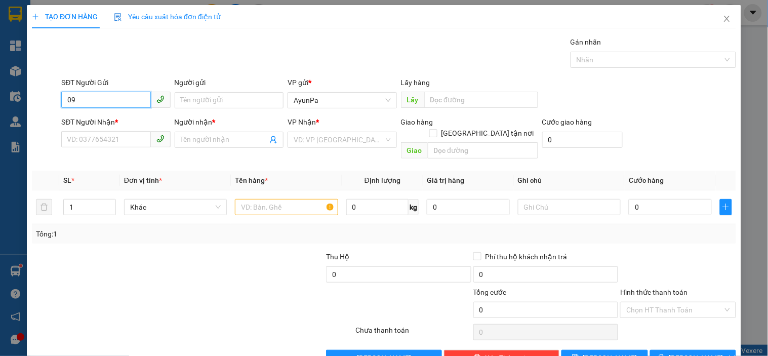
type input "0"
click at [117, 139] on input "SĐT Người Nhận *" at bounding box center [105, 139] width 89 height 16
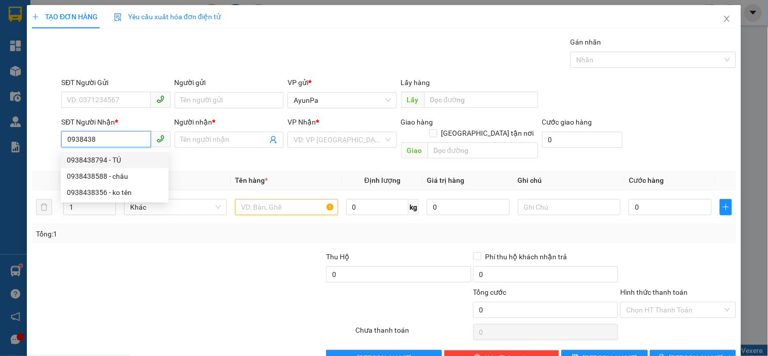
click at [112, 158] on div "0938438794 - TÚ" at bounding box center [115, 159] width 96 height 11
type input "0938438794"
type input "TÚ"
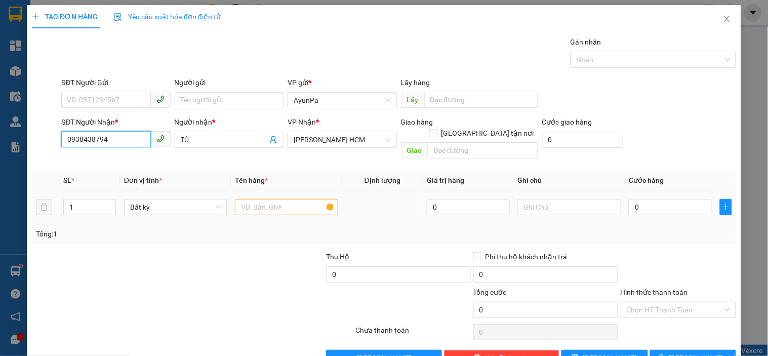
type input "0938438794"
click at [258, 199] on input "text" at bounding box center [286, 207] width 103 height 16
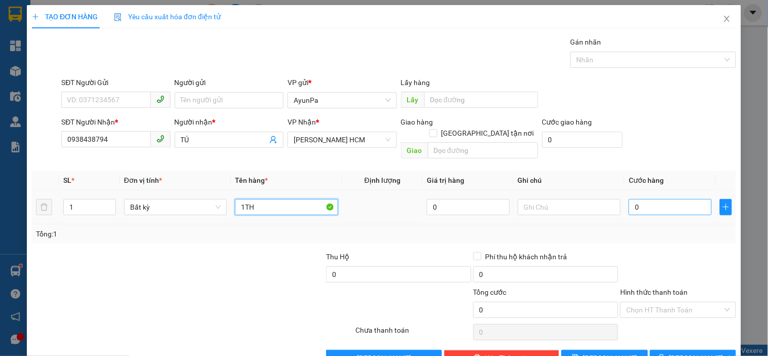
type input "1TH"
click at [623, 195] on tr "1 Bất kỳ 1TH 0 0" at bounding box center [384, 207] width 704 height 34
type input "5"
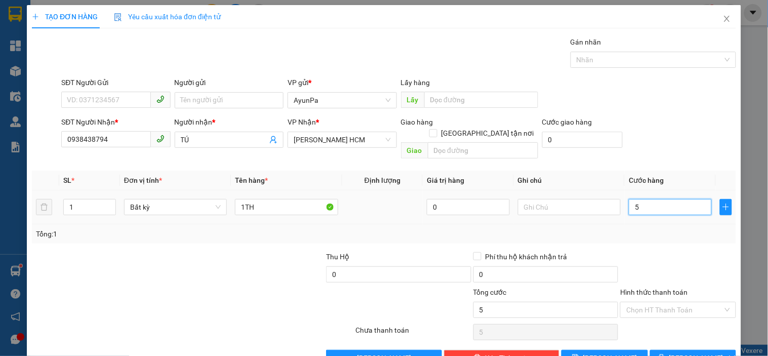
type input "50"
type input "50.000"
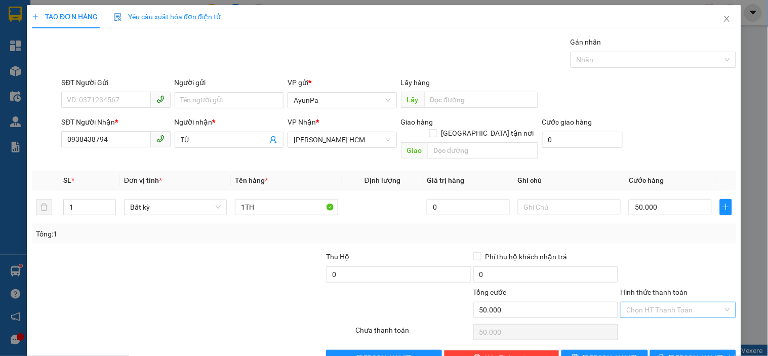
click at [691, 305] on input "Hình thức thanh toán" at bounding box center [674, 309] width 96 height 15
drag, startPoint x: 669, startPoint y: 322, endPoint x: 668, endPoint y: 339, distance: 17.2
click at [668, 323] on div "Tại văn phòng" at bounding box center [672, 318] width 102 height 11
type input "0"
click at [665, 354] on icon "printer" at bounding box center [661, 357] width 7 height 7
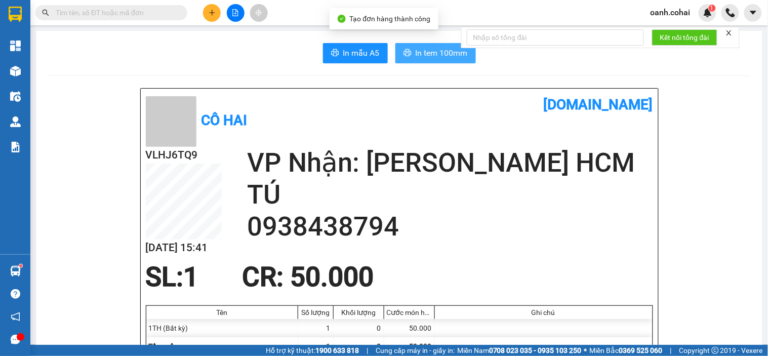
click at [434, 57] on span "In tem 100mm" at bounding box center [442, 53] width 52 height 13
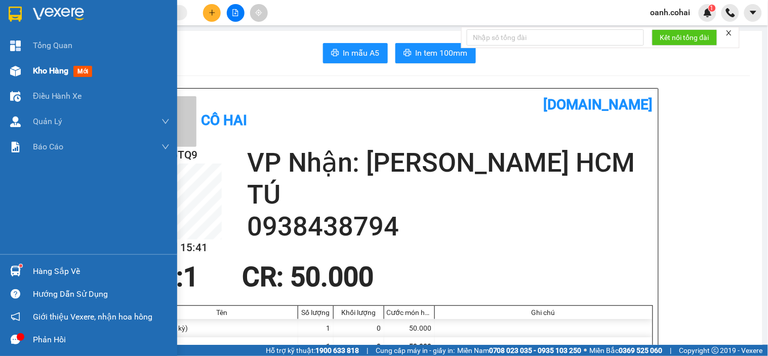
click at [34, 67] on span "Kho hàng" at bounding box center [50, 71] width 35 height 10
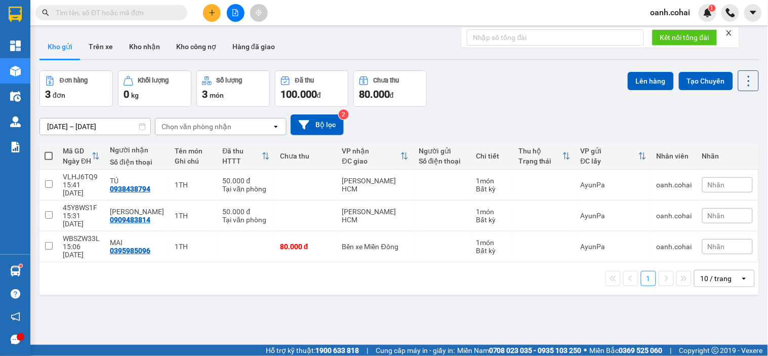
click at [210, 14] on icon "plus" at bounding box center [212, 12] width 7 height 7
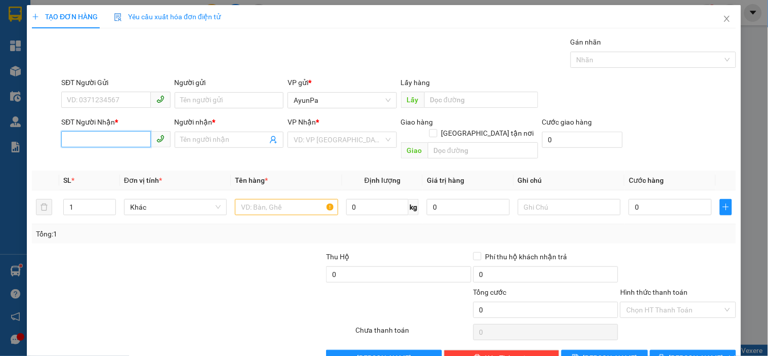
drag, startPoint x: 127, startPoint y: 143, endPoint x: 153, endPoint y: 115, distance: 38.3
click at [139, 144] on input "SĐT Người Nhận *" at bounding box center [105, 139] width 89 height 16
type input "0375007510"
click at [134, 161] on div "0375007510 - BẢO" at bounding box center [115, 159] width 96 height 11
type input "BẢO"
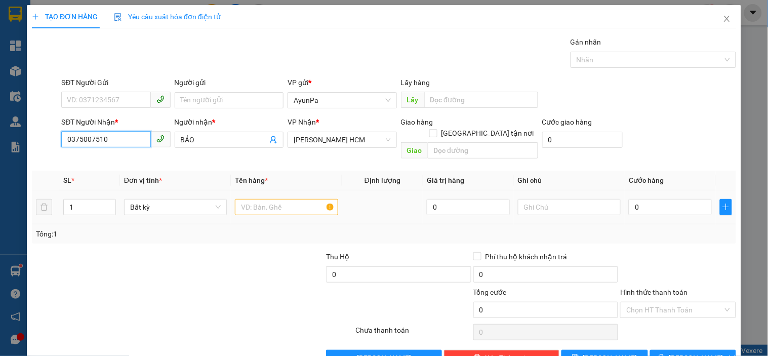
type input "0375007510"
click at [279, 204] on input "text" at bounding box center [286, 207] width 103 height 16
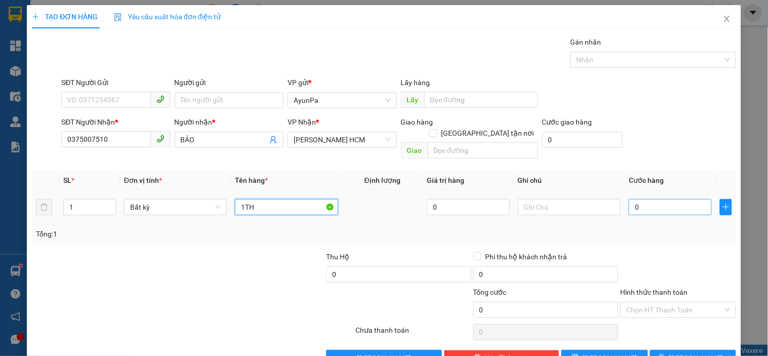
type input "1TH"
click at [644, 199] on input "0" at bounding box center [670, 207] width 83 height 16
type input "5"
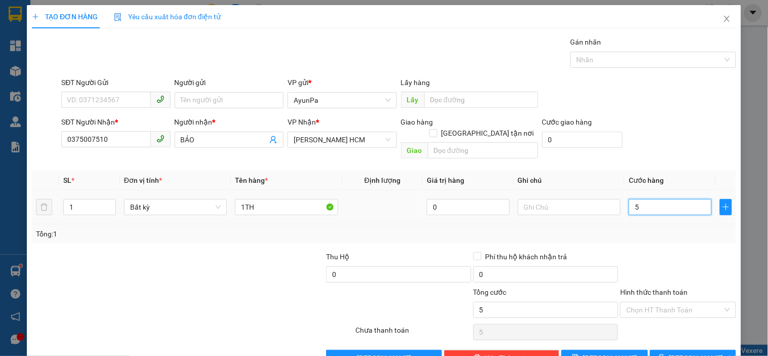
type input "50"
type input "50.000"
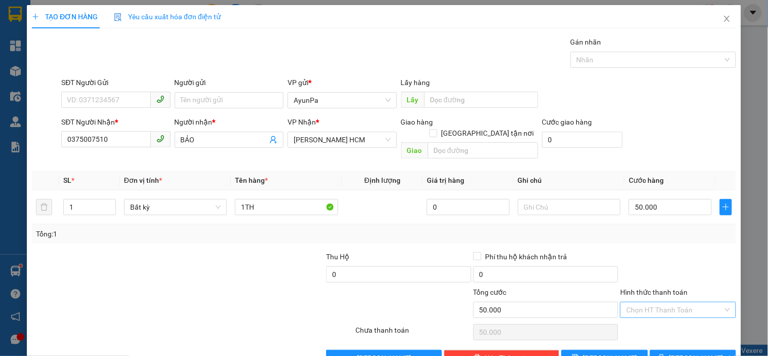
click at [653, 302] on input "Hình thức thanh toán" at bounding box center [674, 309] width 96 height 15
click at [650, 323] on div "Tại văn phòng" at bounding box center [672, 318] width 102 height 11
type input "0"
click at [659, 350] on button "[PERSON_NAME] và In" at bounding box center [693, 358] width 86 height 16
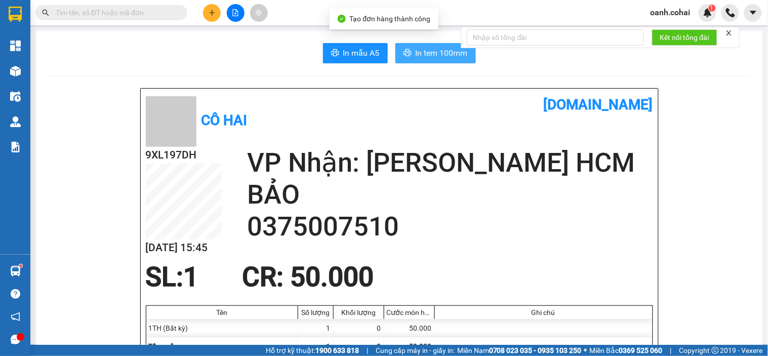
click at [406, 57] on icon "printer" at bounding box center [408, 53] width 8 height 8
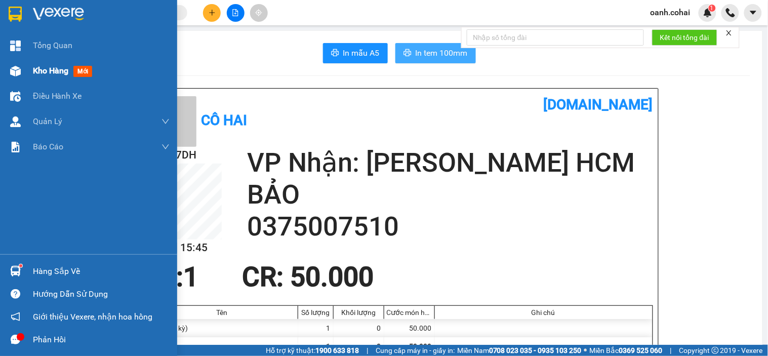
click at [46, 71] on span "Kho hàng" at bounding box center [50, 71] width 35 height 10
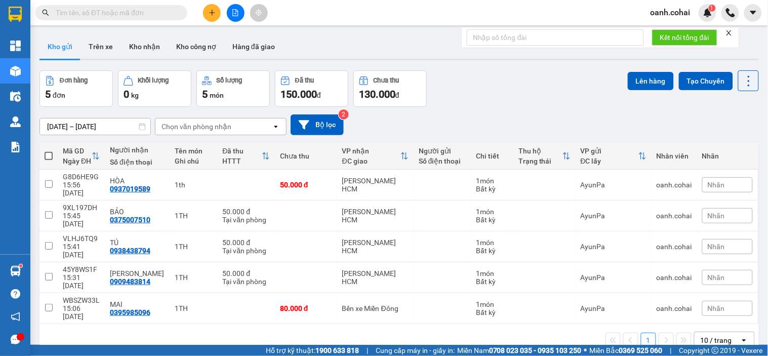
click at [209, 14] on icon "plus" at bounding box center [212, 12] width 7 height 7
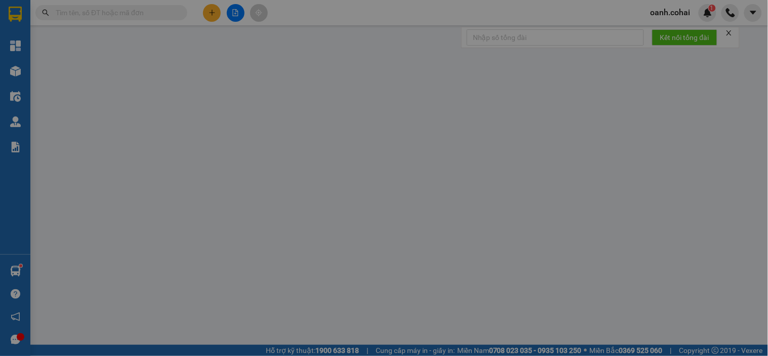
click at [210, 14] on div "Cần tạo đơn hàng để có thể xuất hóa đơn điện tử Xác nhận tạo đơn hàng? Quay lại…" at bounding box center [384, 178] width 768 height 356
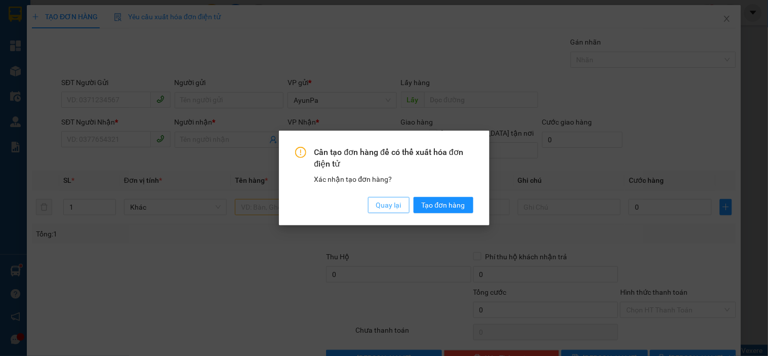
drag, startPoint x: 390, startPoint y: 196, endPoint x: 385, endPoint y: 200, distance: 6.2
click at [389, 200] on div "Cần tạo đơn hàng để có thể xuất hóa đơn điện tử Xác nhận tạo đơn hàng? Quay lại…" at bounding box center [384, 180] width 178 height 66
click at [383, 200] on span "Quay lại" at bounding box center [388, 205] width 25 height 11
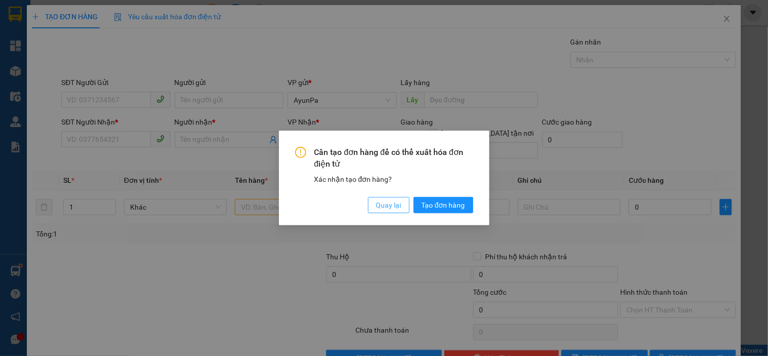
click at [375, 204] on button "Quay lại" at bounding box center [389, 205] width 42 height 16
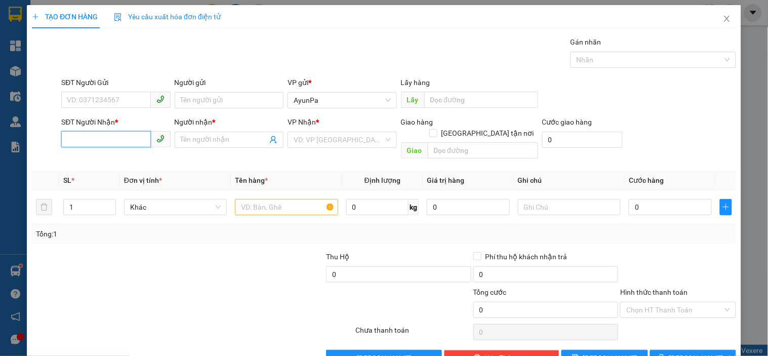
click at [133, 141] on input "SĐT Người Nhận *" at bounding box center [105, 139] width 89 height 16
type input "0974052512"
drag, startPoint x: 140, startPoint y: 160, endPoint x: 209, endPoint y: 175, distance: 70.4
click at [140, 161] on div "0974052512 - LAB Đ.PHƯƠNG" at bounding box center [117, 159] width 100 height 11
type input "LAB Đ.PHƯƠNG"
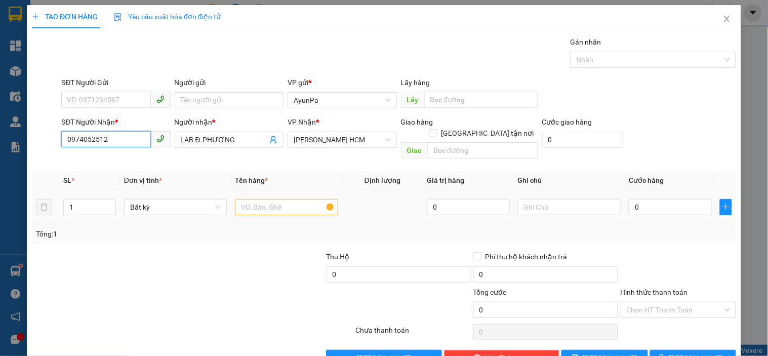
type input "0974052512"
click at [282, 199] on input "text" at bounding box center [286, 207] width 103 height 16
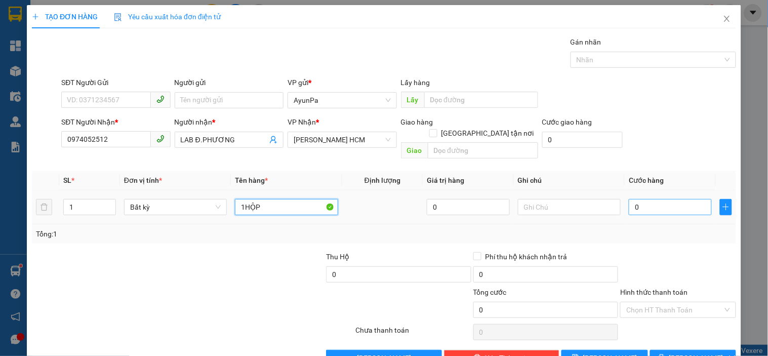
type input "1HỘP"
click at [657, 199] on input "0" at bounding box center [670, 207] width 83 height 16
type input "4"
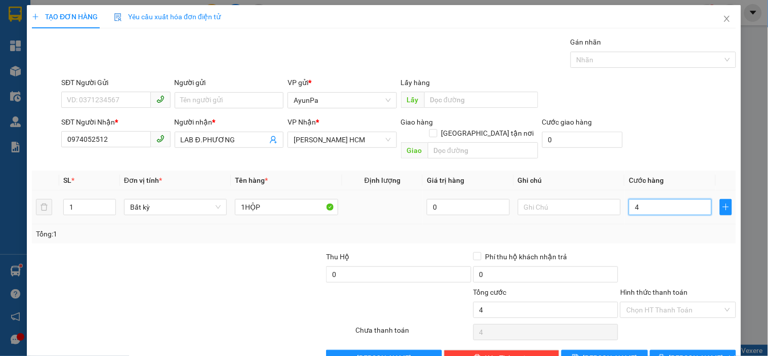
type input "40"
type input "40.000"
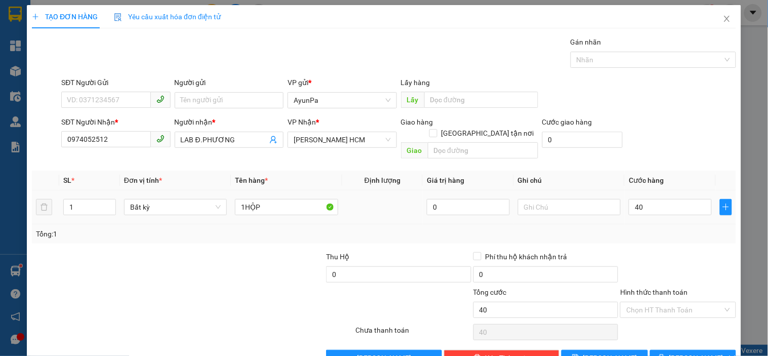
type input "40.000"
click at [641, 208] on td "40.000" at bounding box center [670, 207] width 91 height 34
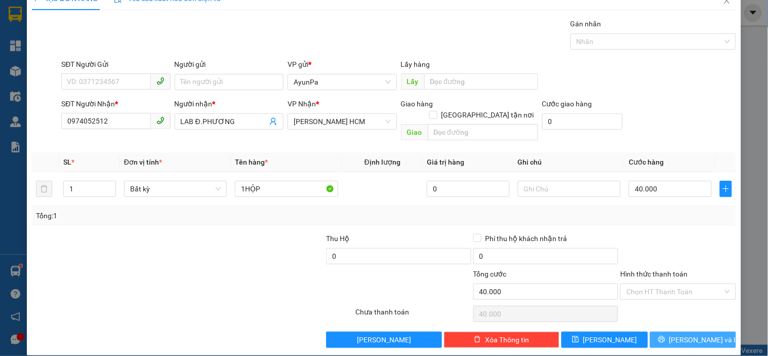
click at [690, 334] on span "[PERSON_NAME] và In" at bounding box center [704, 339] width 71 height 11
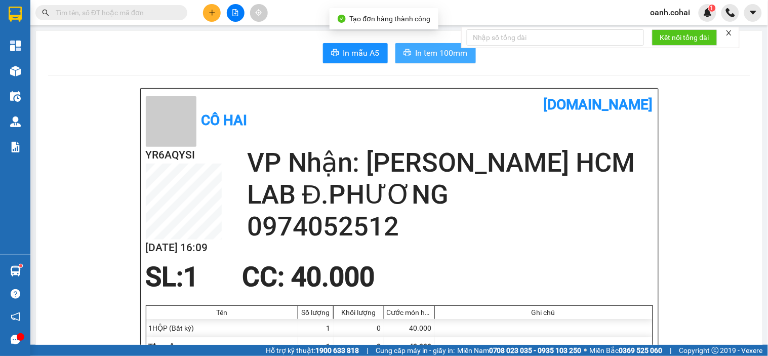
click at [429, 52] on span "In tem 100mm" at bounding box center [442, 53] width 52 height 13
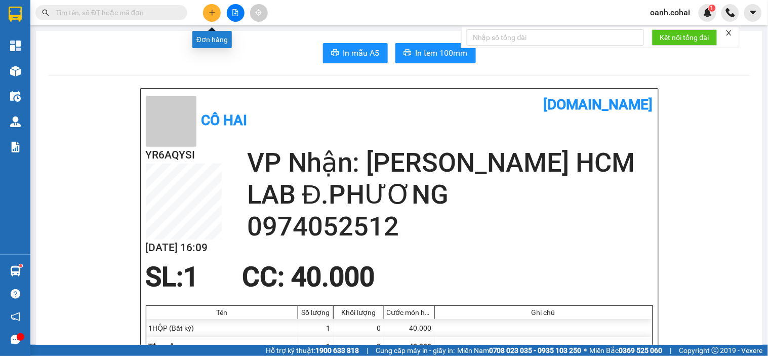
click at [209, 12] on icon "plus" at bounding box center [212, 12] width 7 height 7
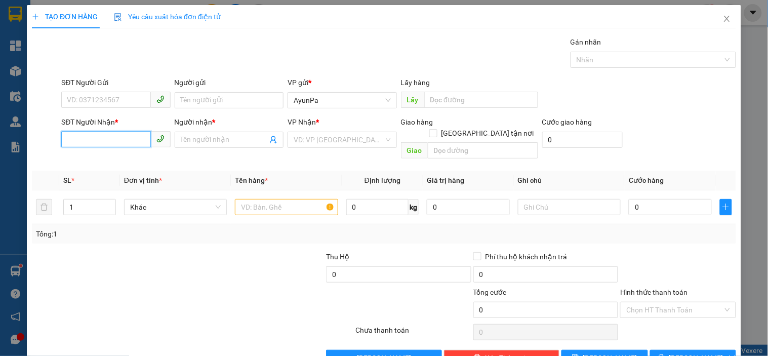
click at [129, 135] on input "SĐT Người Nhận *" at bounding box center [105, 139] width 89 height 16
type input "0326477374"
drag, startPoint x: 116, startPoint y: 159, endPoint x: 252, endPoint y: 187, distance: 138.2
click at [118, 159] on div "0326477374 - DUYÊN" at bounding box center [115, 159] width 96 height 11
type input "DUYÊN"
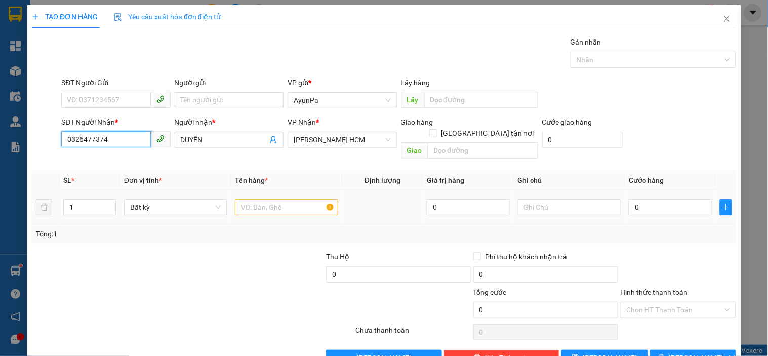
type input "0326477374"
click at [266, 199] on input "text" at bounding box center [286, 207] width 103 height 16
drag, startPoint x: 322, startPoint y: 147, endPoint x: 327, endPoint y: 147, distance: 5.1
click at [323, 147] on span "[PERSON_NAME] HCM" at bounding box center [342, 139] width 97 height 15
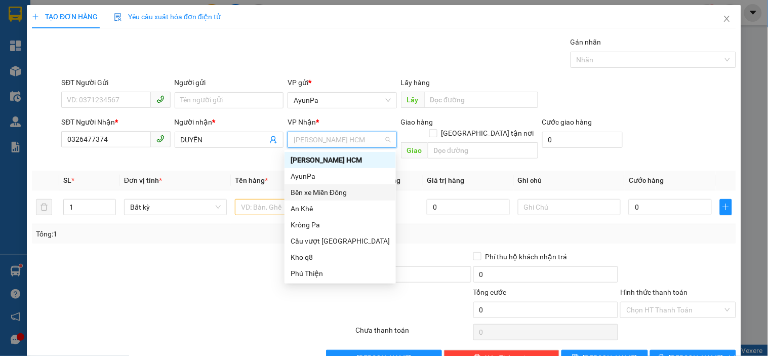
click at [324, 189] on div "Bến xe Miền Đông" at bounding box center [340, 192] width 99 height 11
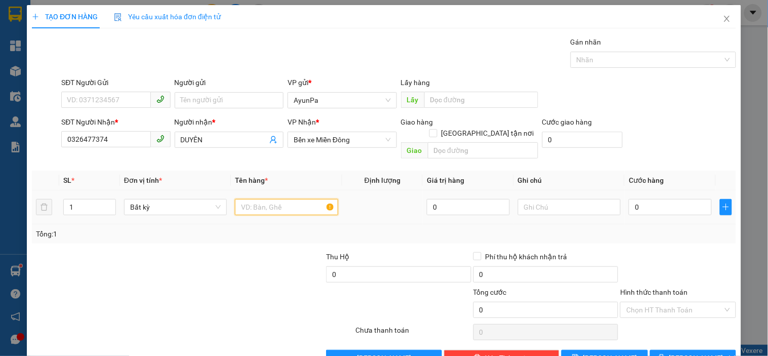
click at [259, 199] on input "text" at bounding box center [286, 207] width 103 height 16
type input "1KIỆN"
click at [638, 200] on input "0" at bounding box center [670, 207] width 83 height 16
type input "7"
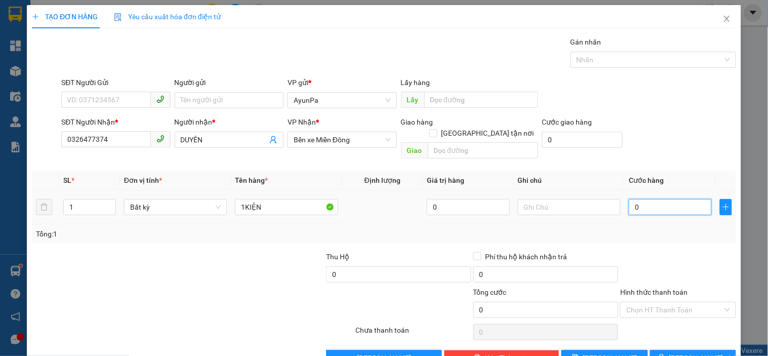
type input "7"
type input "70"
type input "70.000"
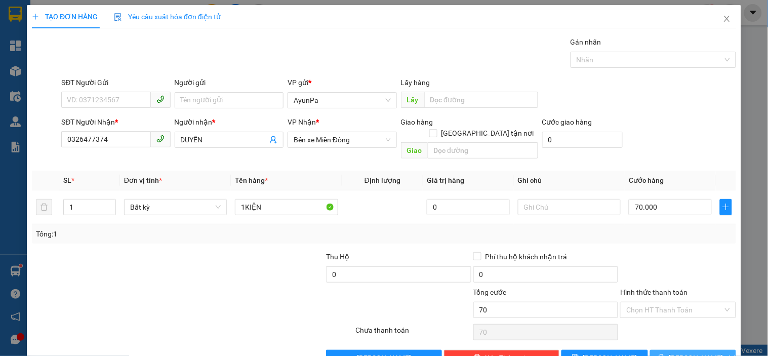
type input "70.000"
click at [677, 350] on button "[PERSON_NAME] và In" at bounding box center [693, 358] width 86 height 16
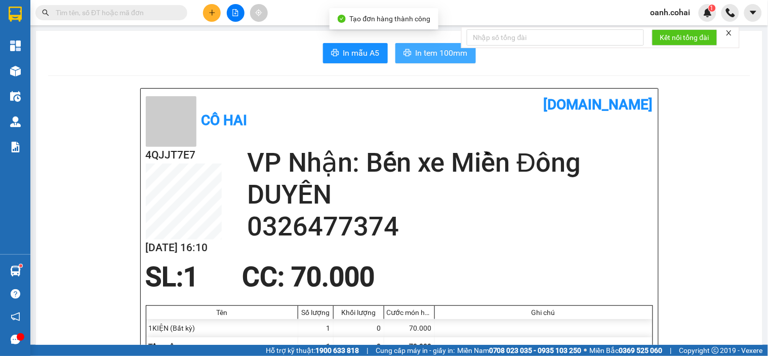
click at [417, 56] on span "In tem 100mm" at bounding box center [442, 53] width 52 height 13
click at [426, 54] on span "In tem 100mm" at bounding box center [442, 53] width 52 height 13
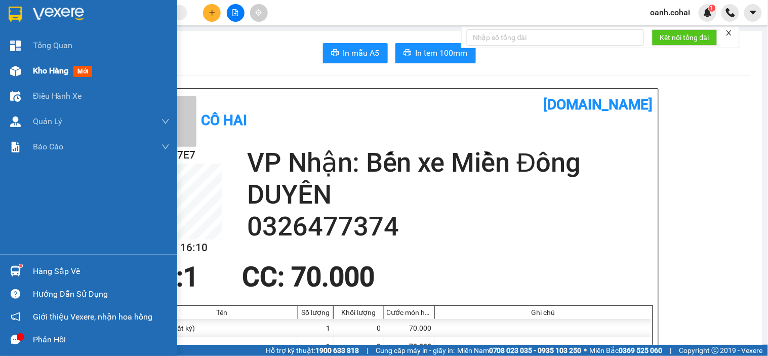
click at [62, 74] on span "Kho hàng" at bounding box center [50, 71] width 35 height 10
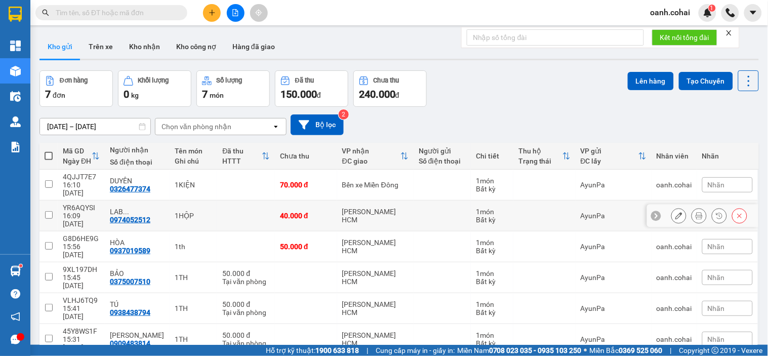
drag, startPoint x: 337, startPoint y: 199, endPoint x: 485, endPoint y: 164, distance: 151.3
click at [341, 201] on td "[PERSON_NAME] HCM" at bounding box center [375, 216] width 76 height 31
checkbox input "true"
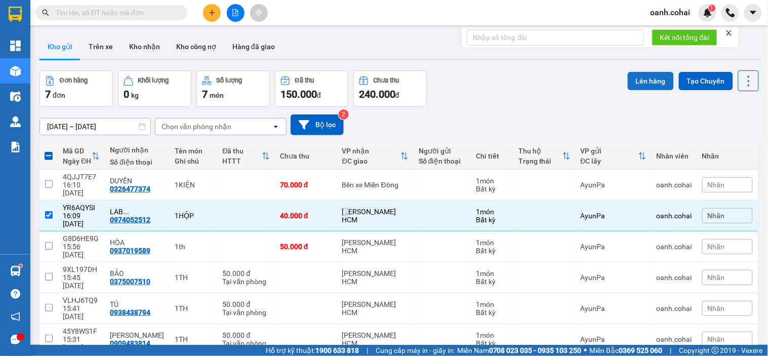
click at [634, 82] on button "Lên hàng" at bounding box center [651, 81] width 46 height 18
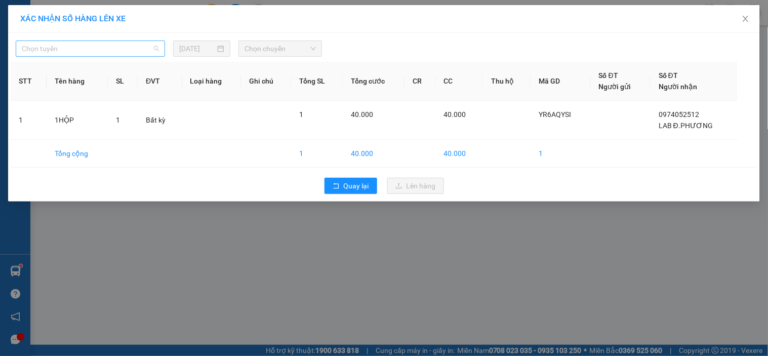
click at [104, 47] on span "Chọn tuyến" at bounding box center [90, 48] width 137 height 15
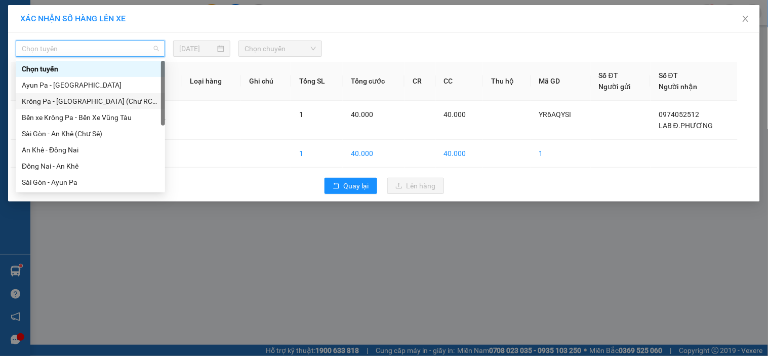
scroll to position [56, 0]
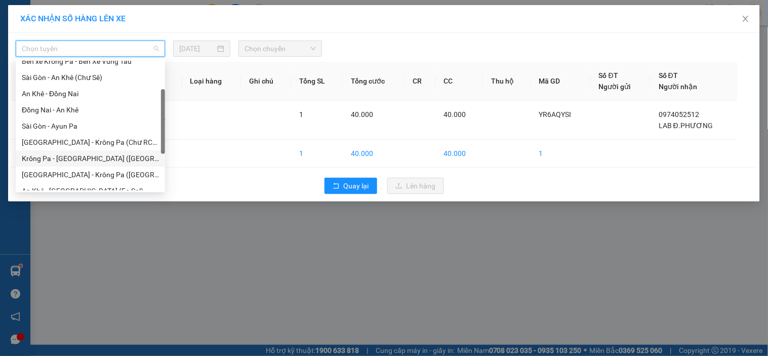
click at [92, 157] on div "Krông Pa - [GEOGRAPHIC_DATA] ([GEOGRAPHIC_DATA])" at bounding box center [90, 158] width 137 height 11
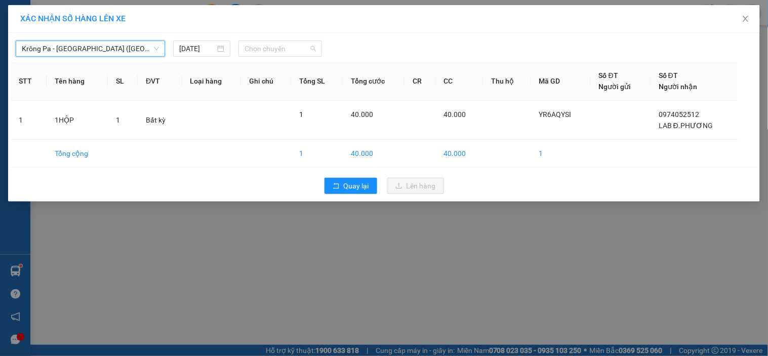
drag, startPoint x: 280, startPoint y: 43, endPoint x: 280, endPoint y: 68, distance: 25.3
click at [280, 47] on span "Chọn chuyến" at bounding box center [280, 48] width 71 height 15
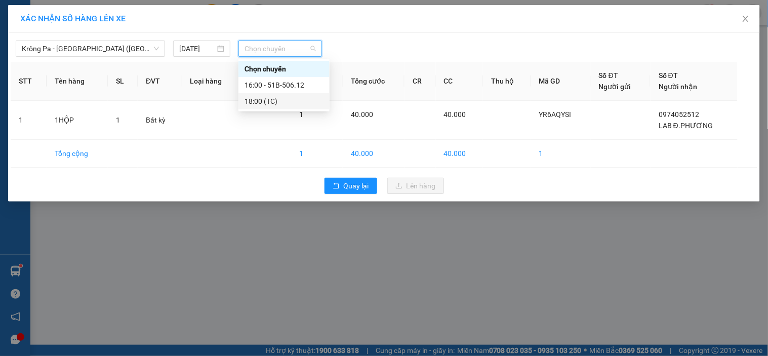
click at [284, 102] on div "18:00 (TC)" at bounding box center [284, 101] width 79 height 11
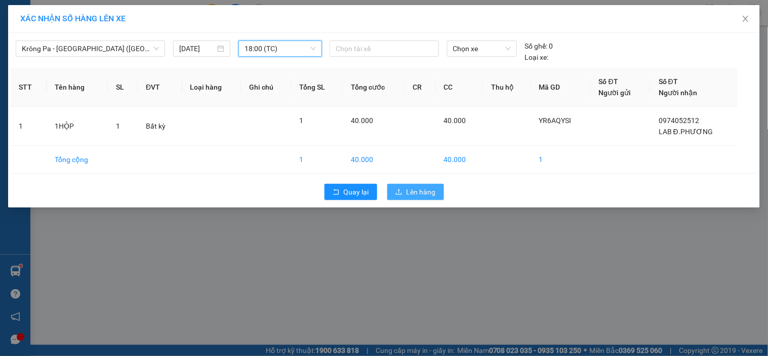
click at [423, 194] on span "Lên hàng" at bounding box center [421, 191] width 29 height 11
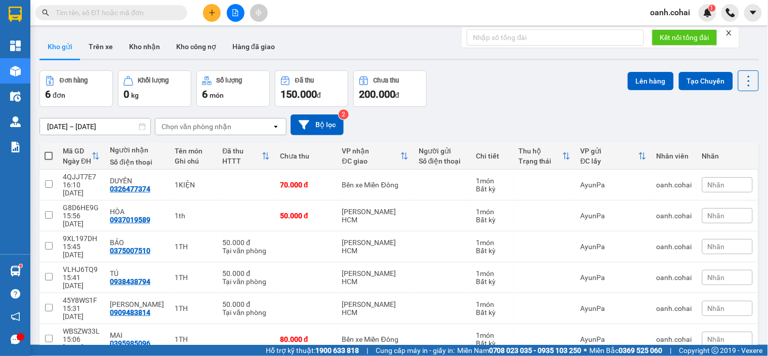
click at [211, 16] on icon "plus" at bounding box center [212, 12] width 7 height 7
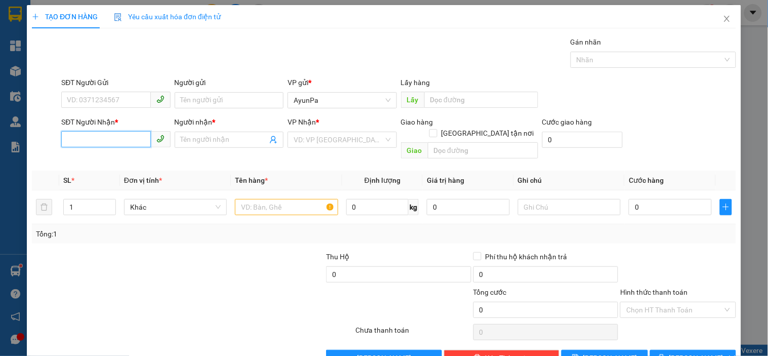
click at [118, 144] on input "SĐT Người Nhận *" at bounding box center [105, 139] width 89 height 16
type input "0588888040"
click at [122, 166] on div "0588888040 - DUY" at bounding box center [115, 160] width 108 height 16
type input "DUY"
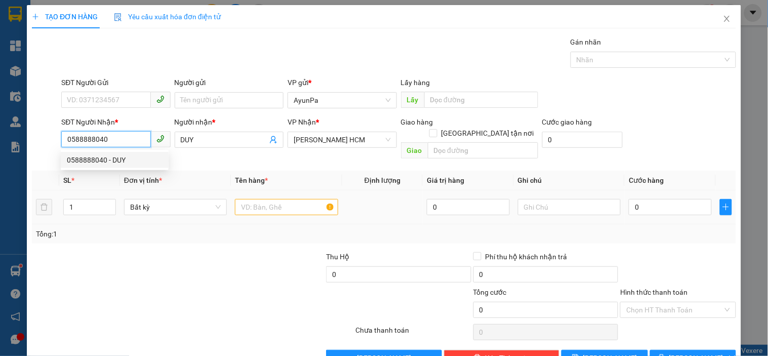
type input "0588888040"
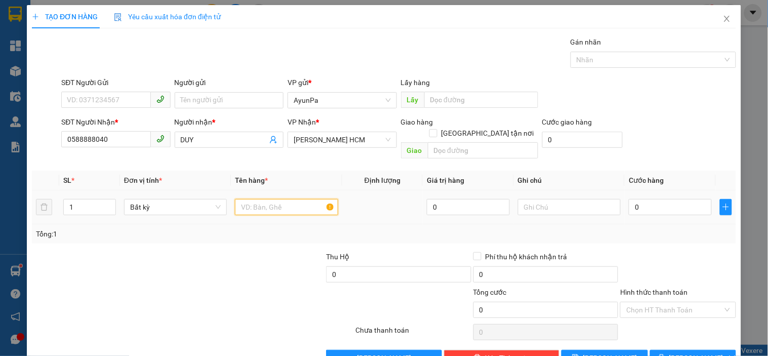
click at [266, 199] on input "text" at bounding box center [286, 207] width 103 height 16
type input "1TH"
click at [664, 201] on input "0" at bounding box center [670, 207] width 83 height 16
type input "5"
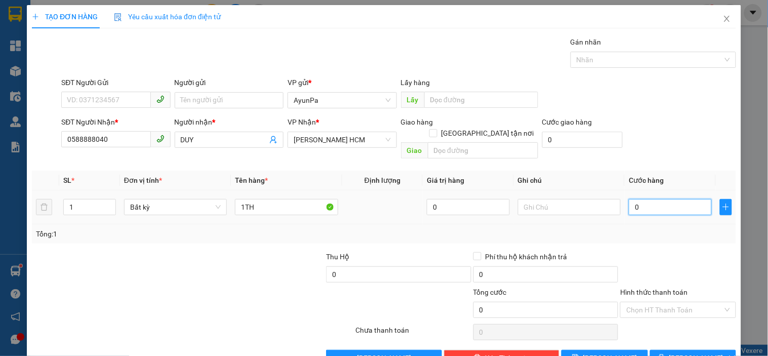
type input "5"
type input "50"
type input "50.000"
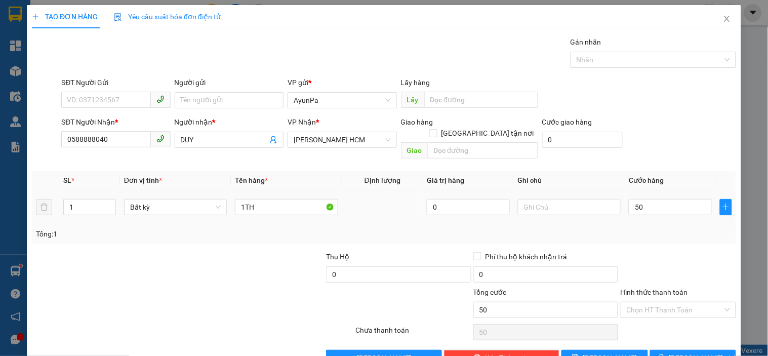
type input "50.000"
click at [645, 213] on td "50.000" at bounding box center [670, 207] width 91 height 34
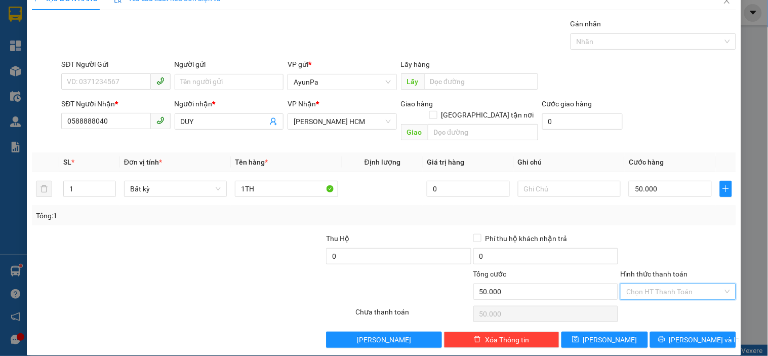
click at [650, 284] on input "Hình thức thanh toán" at bounding box center [674, 291] width 96 height 15
drag, startPoint x: 630, startPoint y: 292, endPoint x: 637, endPoint y: 297, distance: 7.6
click at [631, 295] on div "Tại văn phòng" at bounding box center [672, 301] width 114 height 16
type input "0"
click at [664, 332] on button "[PERSON_NAME] và In" at bounding box center [693, 340] width 86 height 16
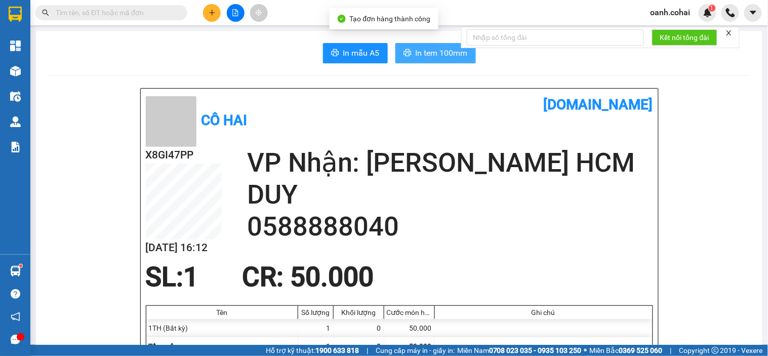
click at [427, 62] on button "In tem 100mm" at bounding box center [435, 53] width 81 height 20
click at [427, 56] on span "In tem 100mm" at bounding box center [442, 53] width 52 height 13
click at [442, 57] on span "In tem 100mm" at bounding box center [442, 53] width 52 height 13
click at [140, 13] on input "text" at bounding box center [116, 12] width 120 height 11
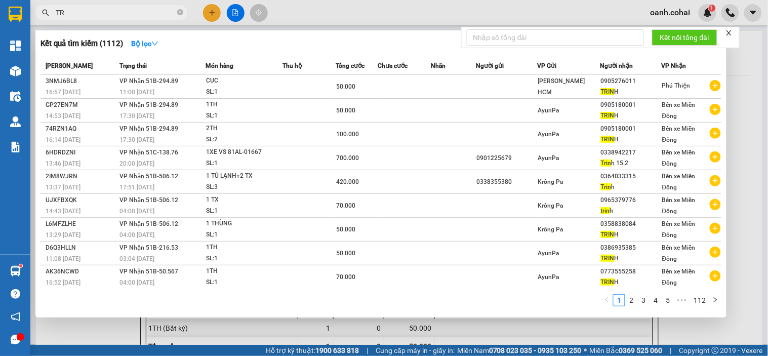
type input "T"
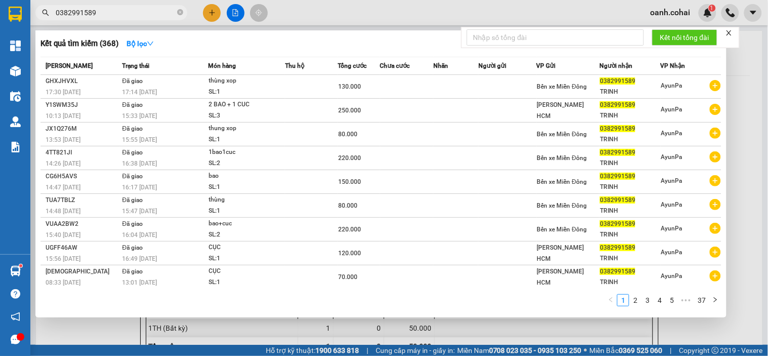
type input "0382991589"
click at [325, 13] on div at bounding box center [384, 178] width 768 height 356
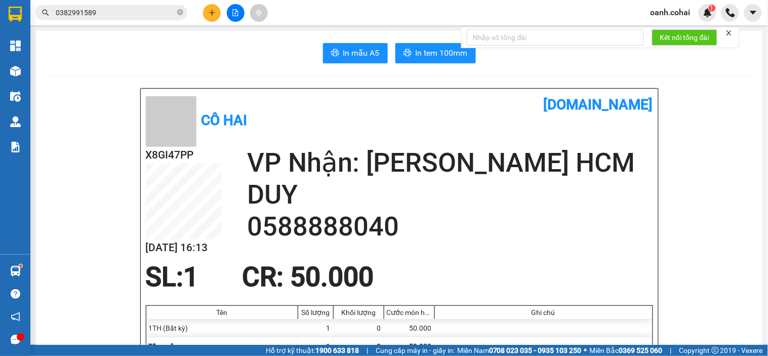
click at [153, 18] on span "0382991589" at bounding box center [111, 12] width 152 height 15
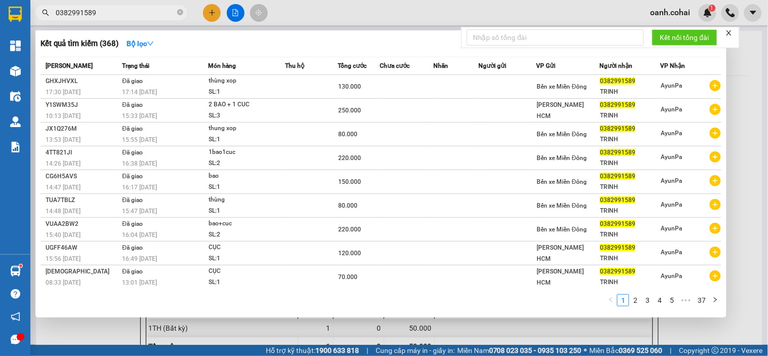
click at [148, 15] on input "0382991589" at bounding box center [116, 12] width 120 height 11
click at [178, 13] on icon "close-circle" at bounding box center [180, 12] width 6 height 6
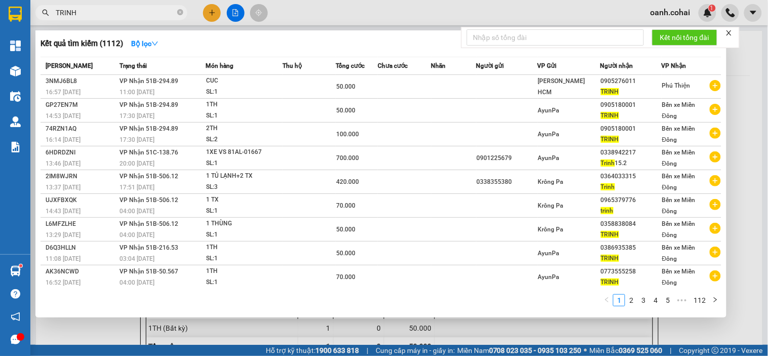
type input "TRINH"
click at [285, 14] on div at bounding box center [384, 178] width 768 height 356
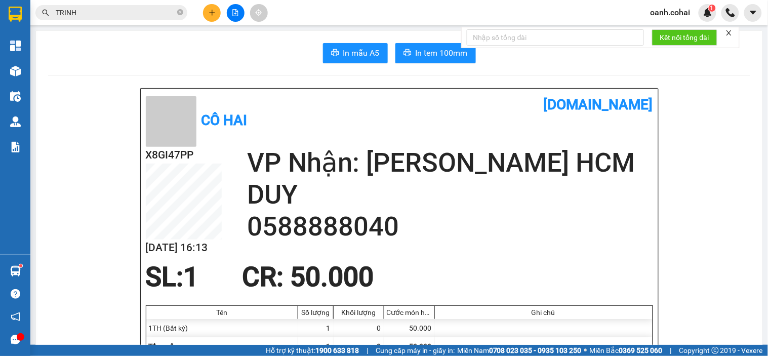
click at [129, 8] on input "TRINH" at bounding box center [116, 12] width 120 height 11
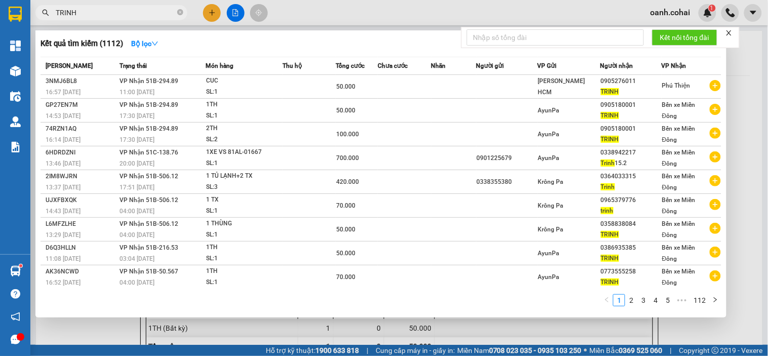
click at [294, 15] on div at bounding box center [384, 178] width 768 height 356
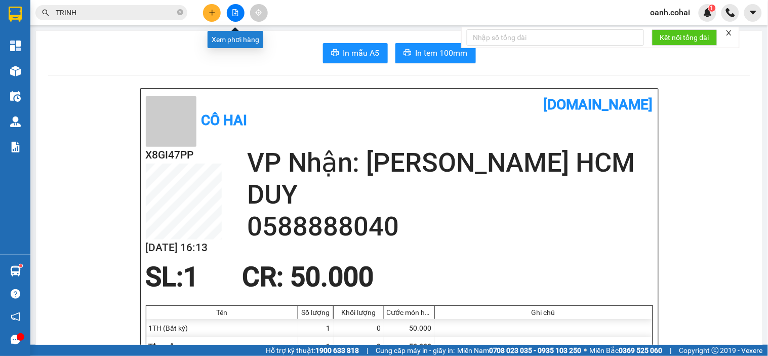
click at [235, 16] on icon "file-add" at bounding box center [236, 12] width 6 height 7
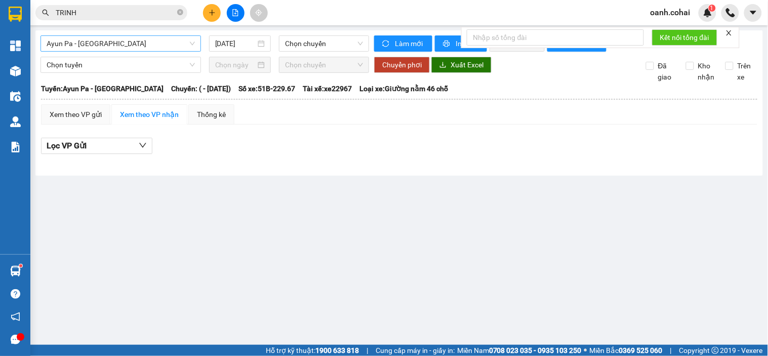
click at [155, 39] on span "Ayun Pa - [GEOGRAPHIC_DATA]" at bounding box center [121, 43] width 148 height 15
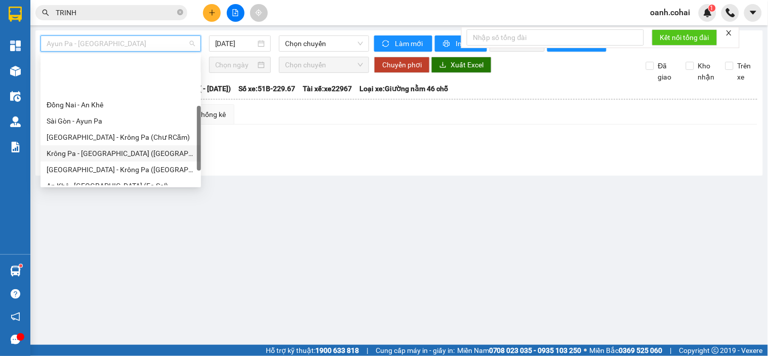
scroll to position [112, 0]
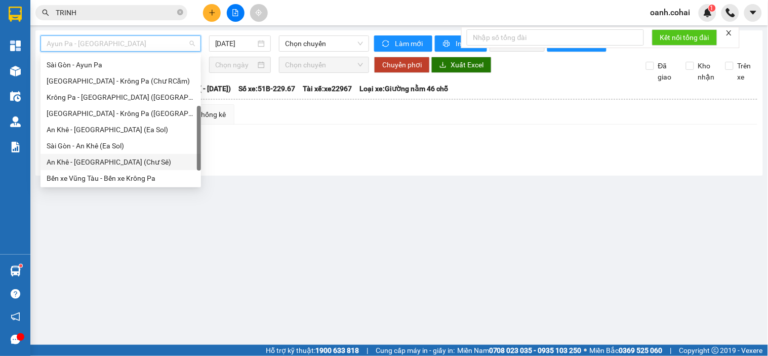
click at [94, 160] on div "An Khê - [GEOGRAPHIC_DATA] (Chư Sê)" at bounding box center [121, 161] width 148 height 11
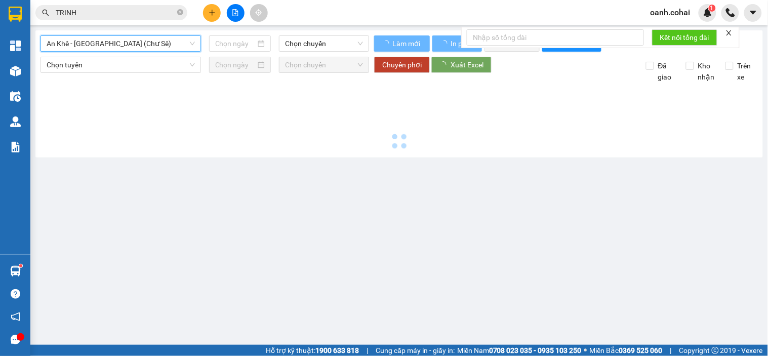
type input "[DATE]"
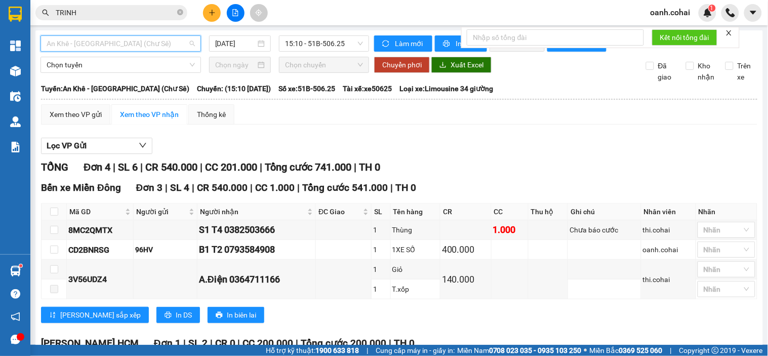
click at [150, 38] on span "An Khê - [GEOGRAPHIC_DATA] (Chư Sê)" at bounding box center [121, 43] width 148 height 15
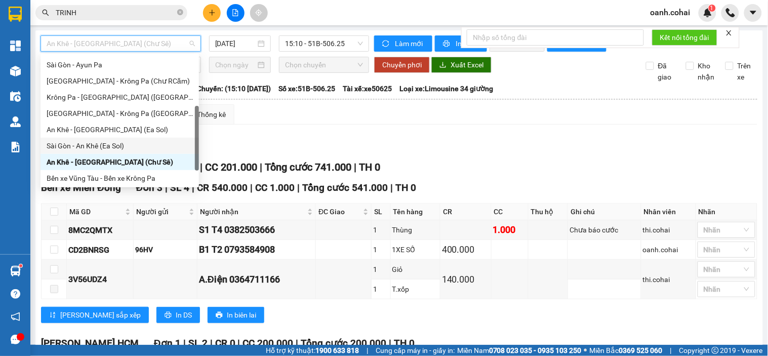
click at [88, 144] on div "Sài Gòn - An Khê (Ea Sol)" at bounding box center [120, 145] width 146 height 11
click at [140, 36] on span "An Khê - [GEOGRAPHIC_DATA] (Chư Sê)" at bounding box center [121, 43] width 148 height 15
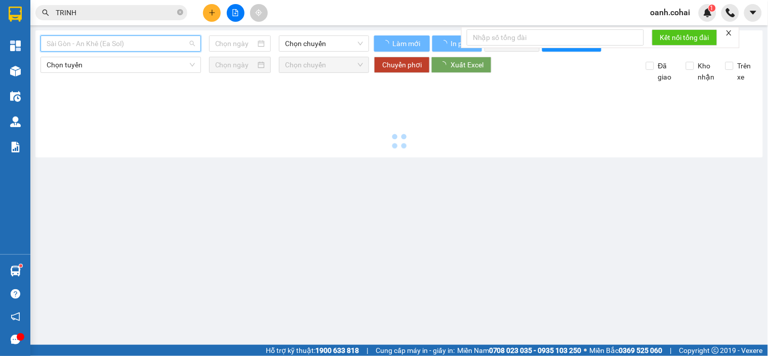
type input "[DATE]"
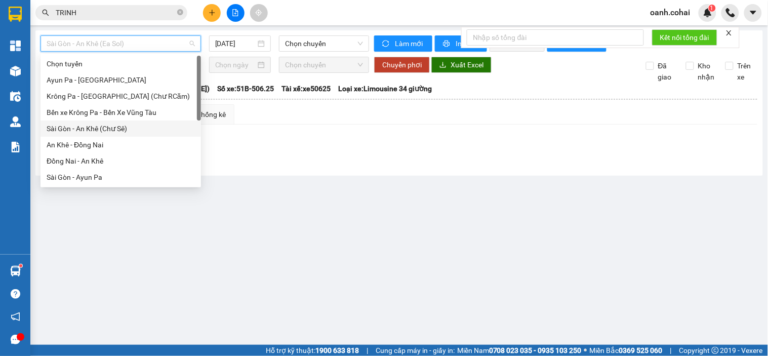
click at [106, 130] on div "Sài Gòn - An Khê (Chư Sê)" at bounding box center [121, 128] width 148 height 11
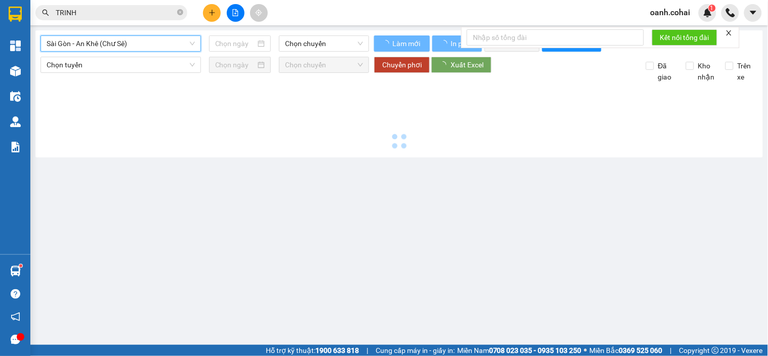
type input "[DATE]"
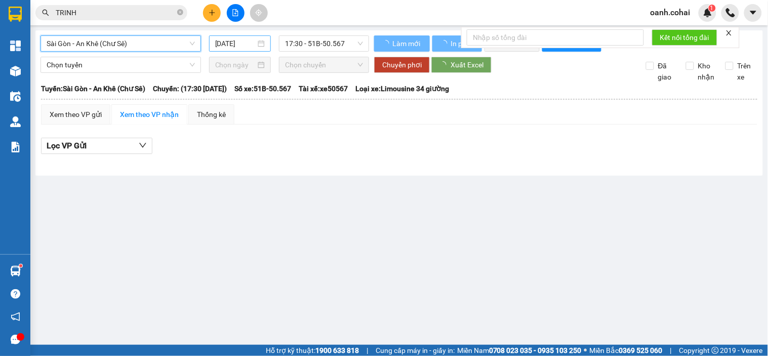
click at [240, 48] on input "[DATE]" at bounding box center [235, 43] width 41 height 11
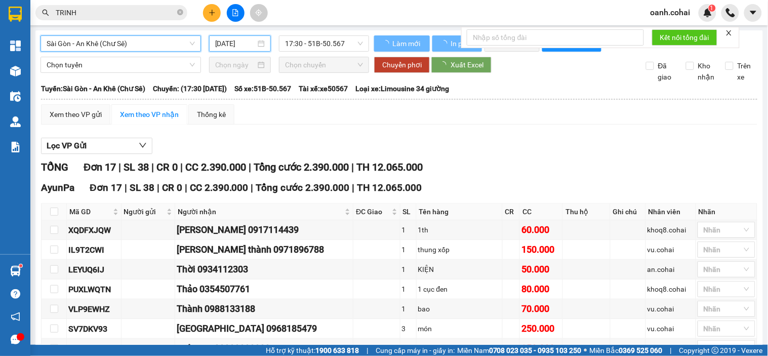
click at [452, 154] on div "Lọc VP Gửi" at bounding box center [399, 146] width 717 height 17
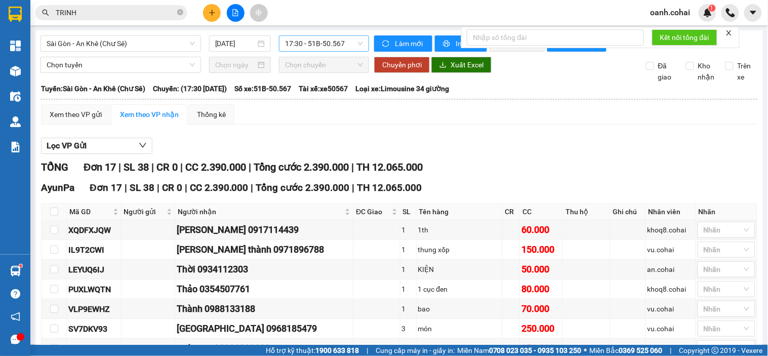
click at [343, 41] on span "17:30 - 51B-50.567" at bounding box center [324, 43] width 78 height 15
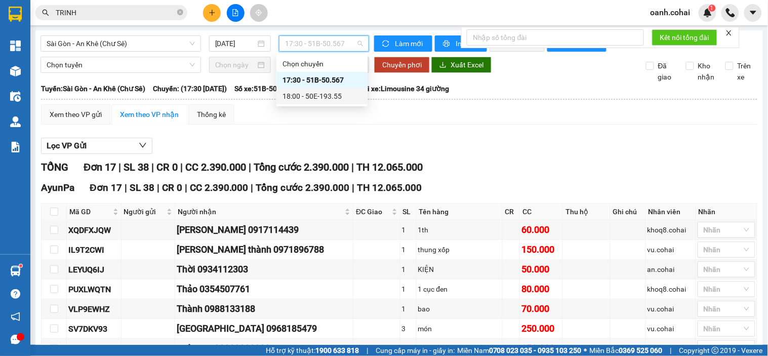
click at [324, 91] on div "18:00 - 50E-193.55" at bounding box center [322, 96] width 79 height 11
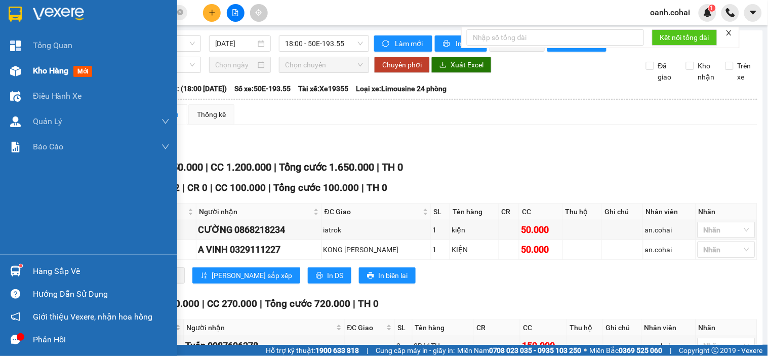
click at [43, 68] on span "Kho hàng" at bounding box center [50, 71] width 35 height 10
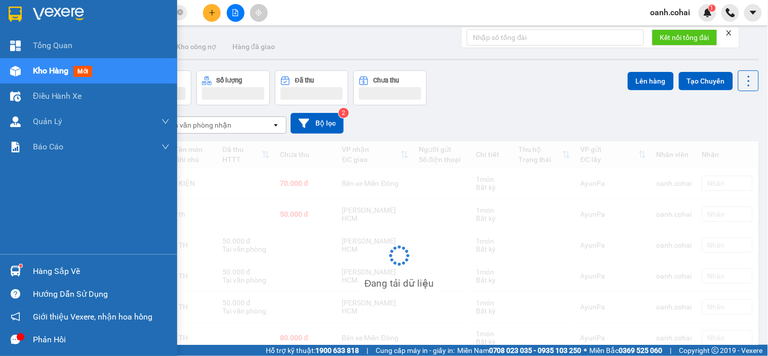
click at [43, 68] on span "Kho hàng" at bounding box center [50, 71] width 35 height 10
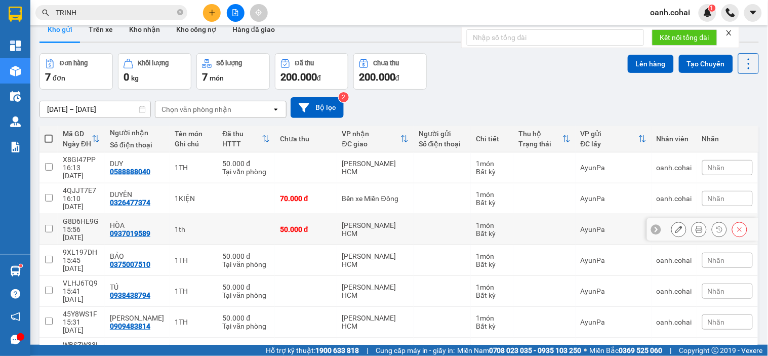
scroll to position [47, 0]
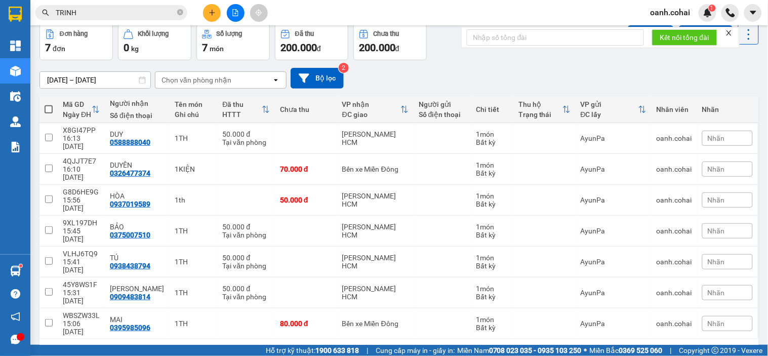
click at [715, 350] on div "10 / trang" at bounding box center [716, 355] width 31 height 10
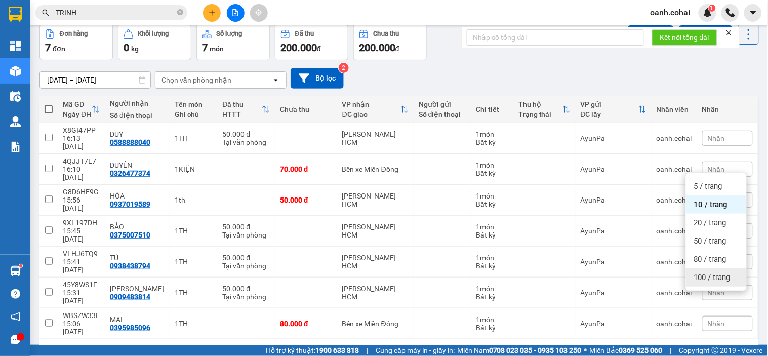
click at [711, 278] on span "100 / trang" at bounding box center [712, 277] width 36 height 10
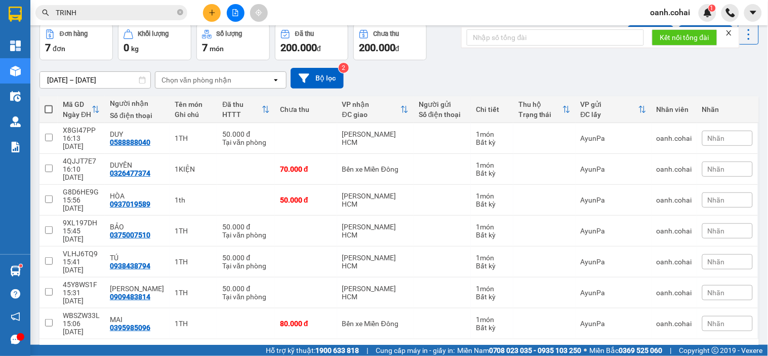
click at [212, 12] on icon "plus" at bounding box center [212, 12] width 7 height 7
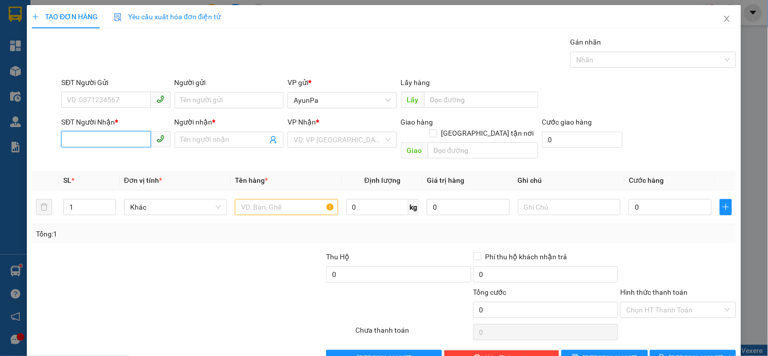
click at [119, 142] on input "SĐT Người Nhận *" at bounding box center [105, 139] width 89 height 16
type input "0343232611"
click at [124, 157] on div "0343232611 - vương" at bounding box center [115, 159] width 96 height 11
type input "vương"
type input "0343232611"
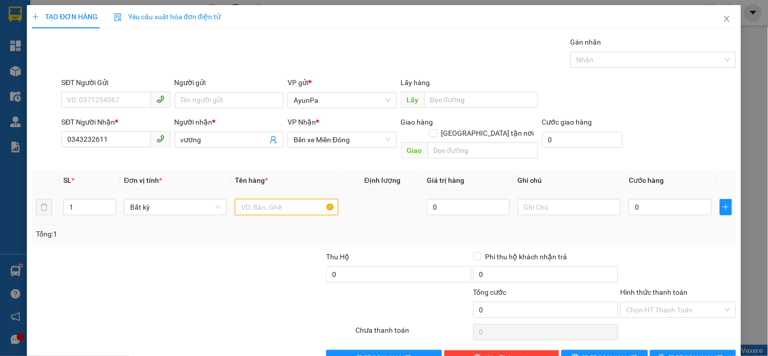
click at [276, 200] on input "text" at bounding box center [286, 207] width 103 height 16
type input "1TH"
click at [645, 199] on input "0" at bounding box center [670, 207] width 83 height 16
type input "5"
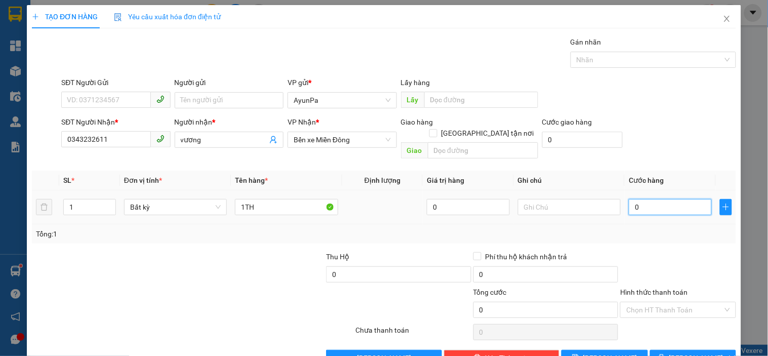
type input "5"
type input "50"
type input "50.000"
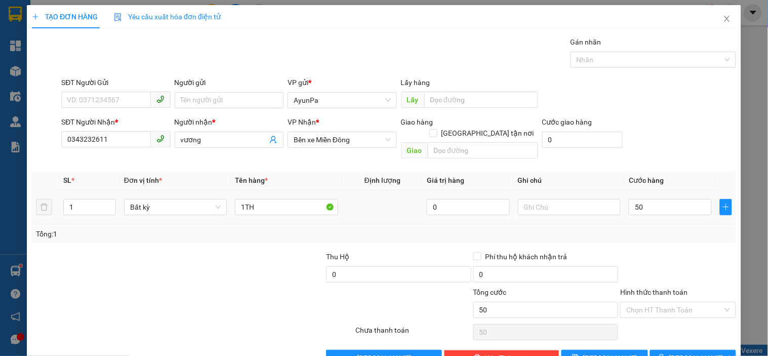
type input "50.000"
click at [656, 254] on div at bounding box center [677, 268] width 117 height 35
click at [657, 305] on input "Hình thức thanh toán" at bounding box center [674, 309] width 96 height 15
click at [652, 316] on div "Tại văn phòng" at bounding box center [672, 318] width 102 height 11
type input "0"
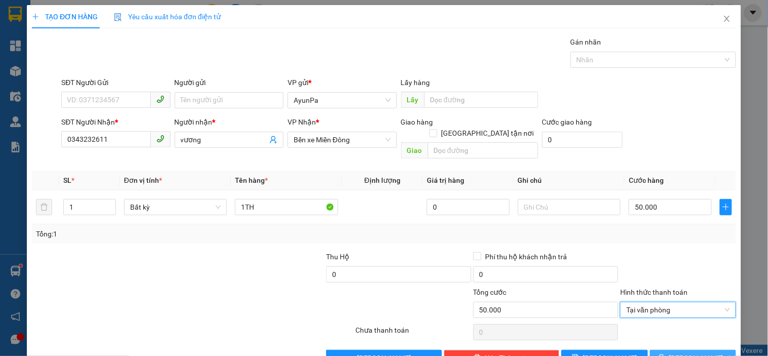
click at [686, 352] on span "[PERSON_NAME] và In" at bounding box center [704, 357] width 71 height 11
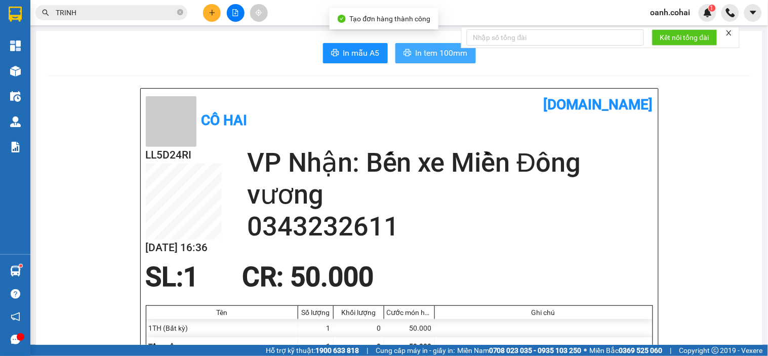
click at [428, 49] on span "In tem 100mm" at bounding box center [442, 53] width 52 height 13
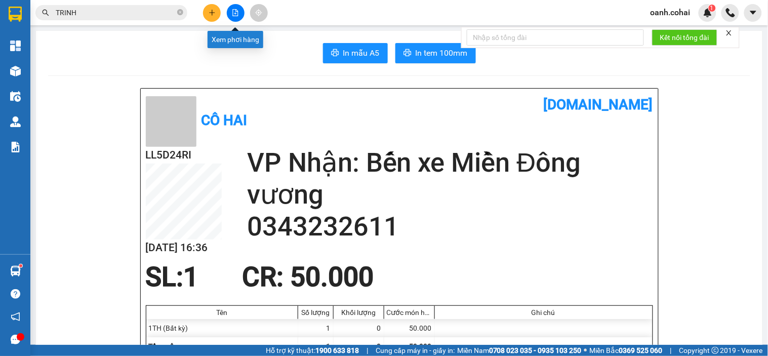
click at [233, 11] on icon "file-add" at bounding box center [236, 12] width 6 height 7
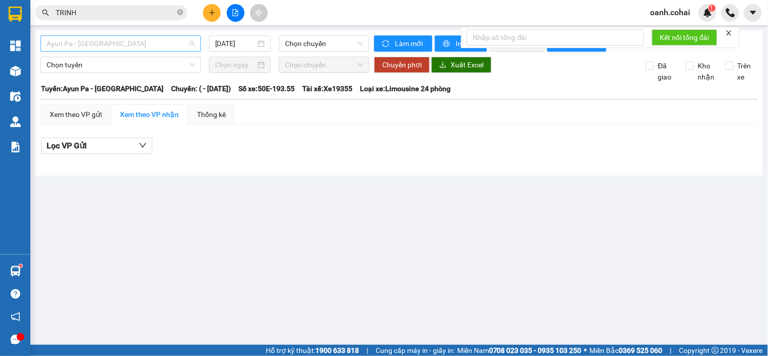
click at [150, 50] on span "Ayun Pa - [GEOGRAPHIC_DATA]" at bounding box center [121, 43] width 148 height 15
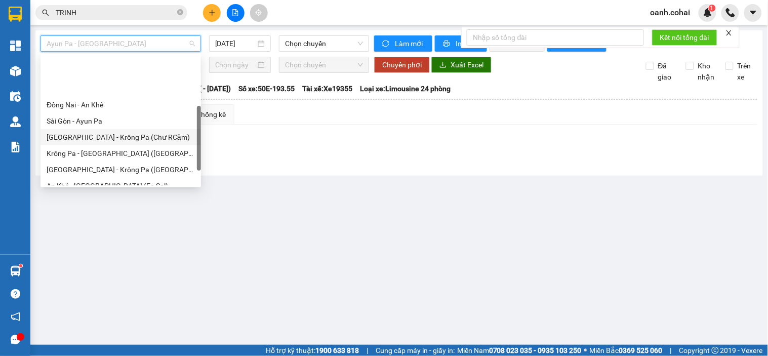
scroll to position [112, 0]
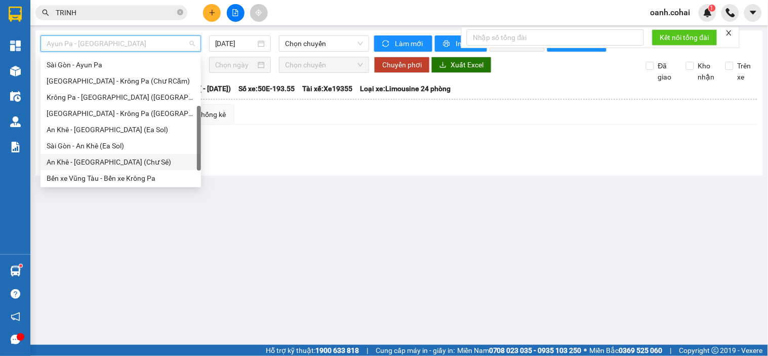
click at [103, 160] on div "An Khê - [GEOGRAPHIC_DATA] (Chư Sê)" at bounding box center [121, 161] width 148 height 11
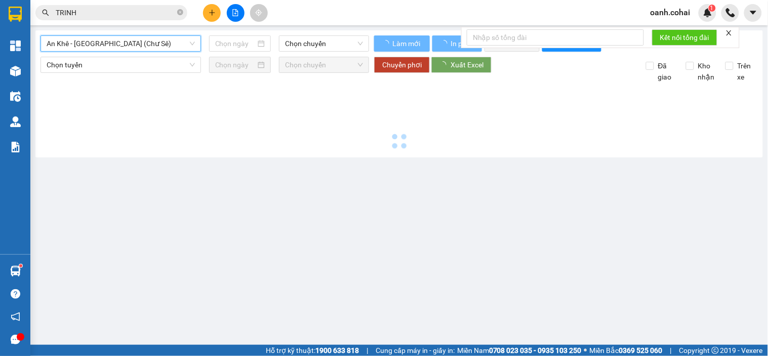
type input "[DATE]"
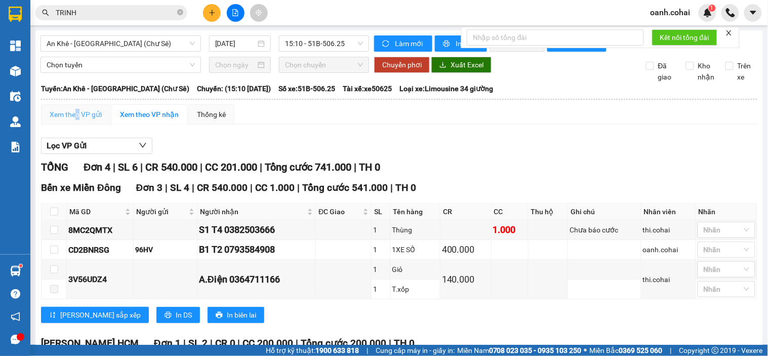
click at [78, 125] on div "Xem theo VP gửi" at bounding box center [75, 114] width 69 height 20
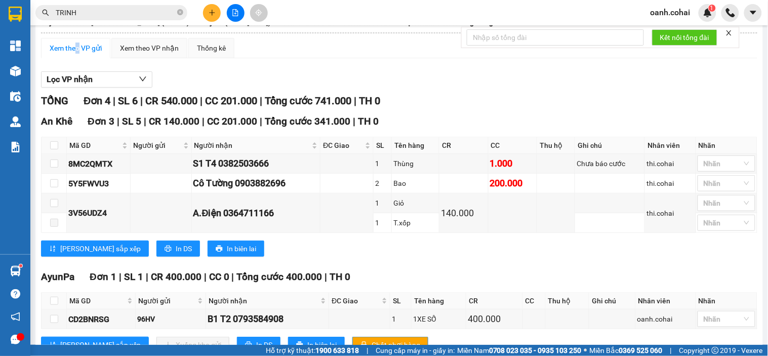
scroll to position [56, 0]
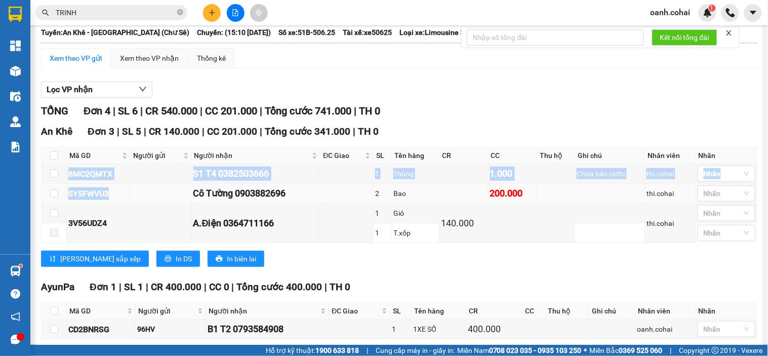
drag, startPoint x: 80, startPoint y: 185, endPoint x: 124, endPoint y: 198, distance: 46.3
click at [124, 198] on tbody "8MC2QMTX S1 T4 0382503666 1 Thùng 1.000 Chưa báo cước thi.cohai Nhãn 5Y5FWVU3 …" at bounding box center [400, 203] width 716 height 79
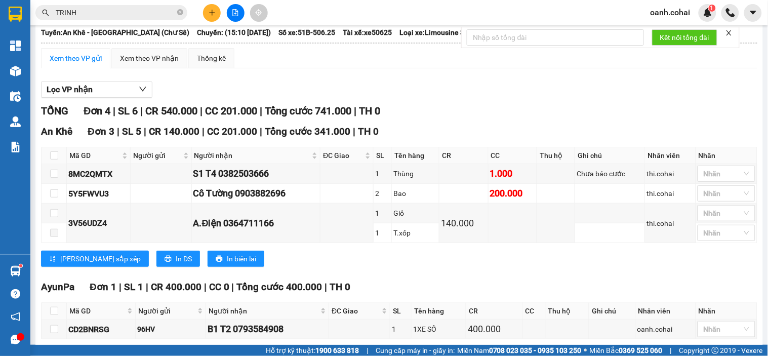
drag, startPoint x: 403, startPoint y: 113, endPoint x: 231, endPoint y: 136, distance: 173.2
click at [395, 119] on div "TỔNG Đơn 4 | SL 6 | CR 540.000 | CC 201.000 | Tổng cước 741.000 | TH 0" at bounding box center [399, 111] width 717 height 16
drag, startPoint x: 66, startPoint y: 179, endPoint x: 129, endPoint y: 189, distance: 64.1
click at [129, 184] on tr "8MC2QMTX S1 T4 0382503666 1 Thùng 1.000 Chưa báo cước thi.cohai Nhãn" at bounding box center [400, 174] width 716 height 20
copy tr "8MC2QMTX"
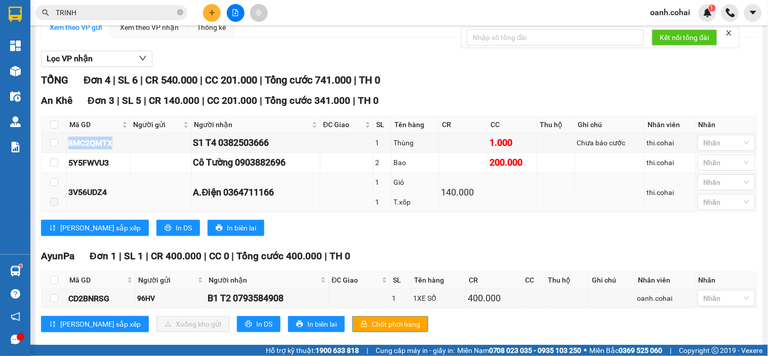
scroll to position [112, 0]
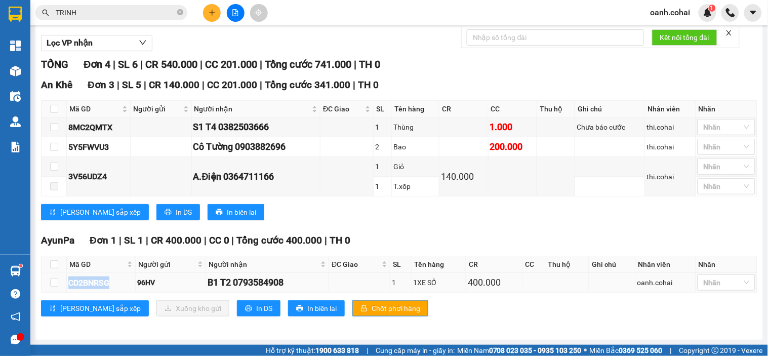
drag, startPoint x: 65, startPoint y: 285, endPoint x: 113, endPoint y: 291, distance: 48.5
click at [113, 291] on tr "CD2BNRSG 96HV B1 T2 0793584908 1 1XE SỐ 400.000 oanh.cohai Nhãn" at bounding box center [400, 283] width 716 height 20
copy tr "CD2BNRSG"
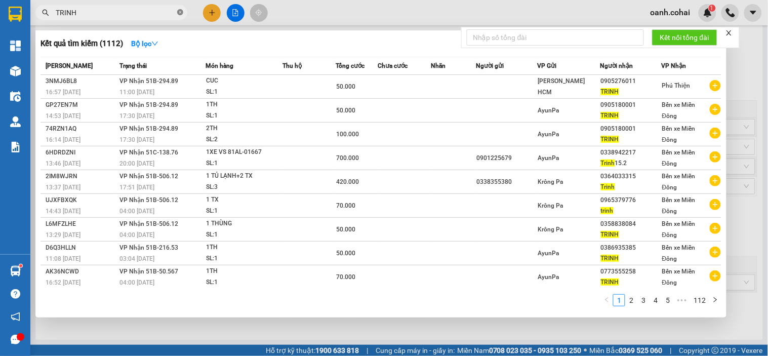
click at [181, 11] on icon "close-circle" at bounding box center [180, 12] width 6 height 6
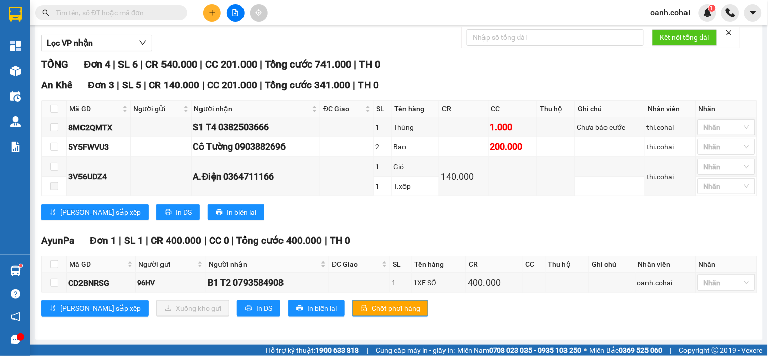
paste input "CD2BNRSG"
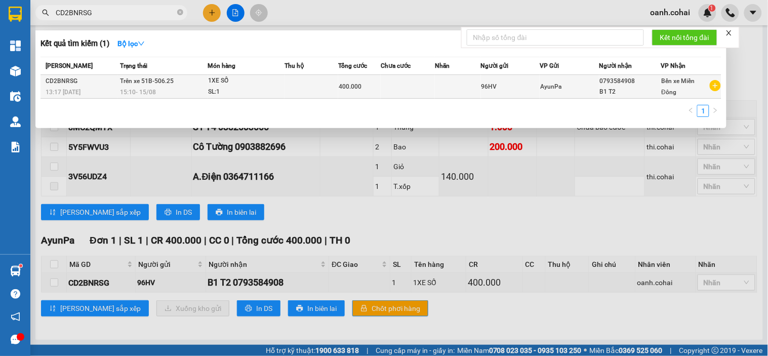
type input "CD2BNRSG"
click at [506, 79] on td "96HV" at bounding box center [510, 87] width 59 height 24
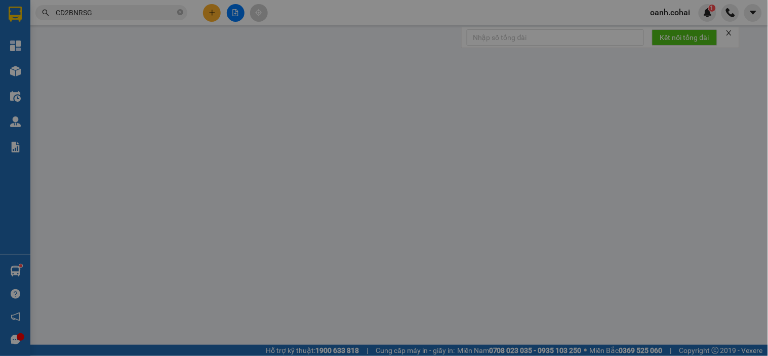
type input "96HV"
type input "0793584908"
type input "B1 T2"
type input "400.000"
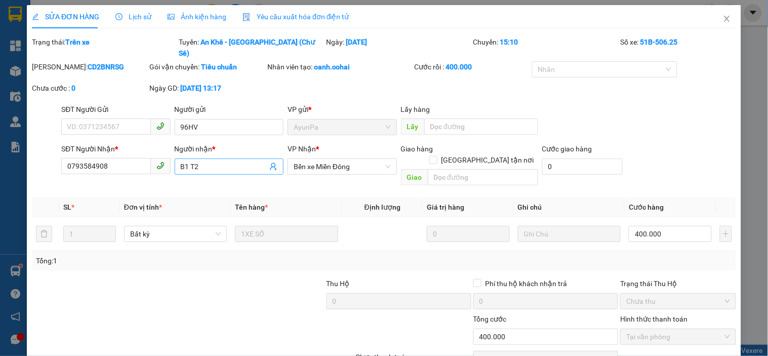
click at [202, 161] on input "B1 T2" at bounding box center [224, 166] width 87 height 11
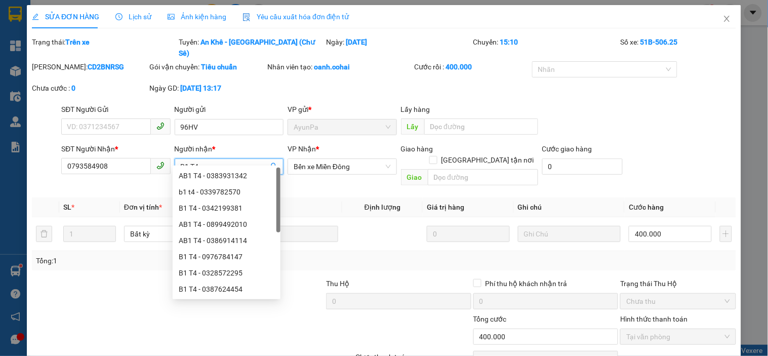
scroll to position [34, 0]
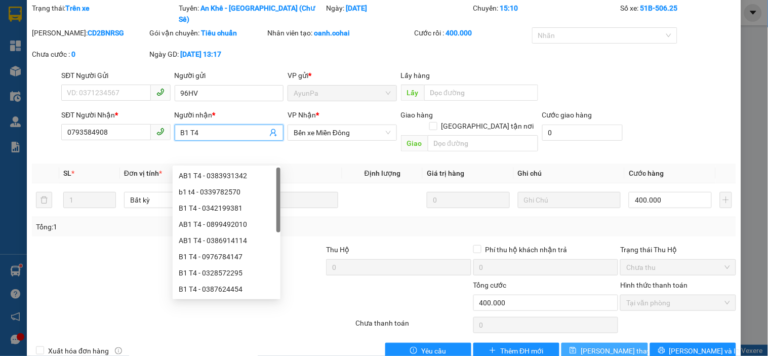
type input "B1 T4"
click at [565, 343] on button "[PERSON_NAME] thay đổi" at bounding box center [605, 351] width 86 height 16
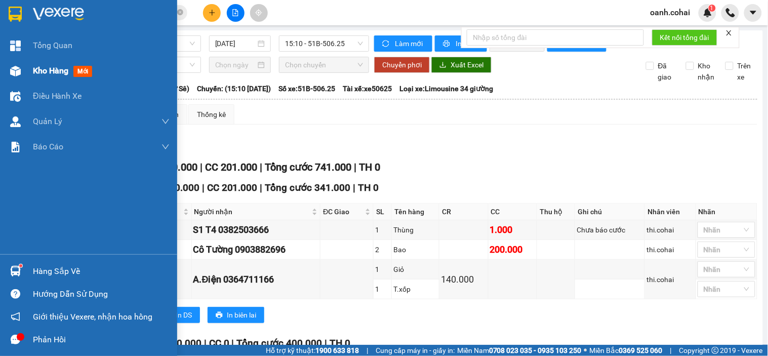
click at [46, 67] on span "Kho hàng" at bounding box center [50, 71] width 35 height 10
click at [58, 75] on span "Kho hàng" at bounding box center [50, 71] width 35 height 10
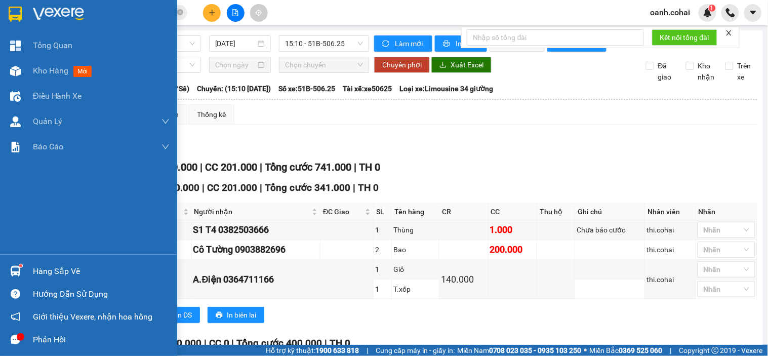
click at [58, 75] on span "Kho hàng" at bounding box center [50, 71] width 35 height 10
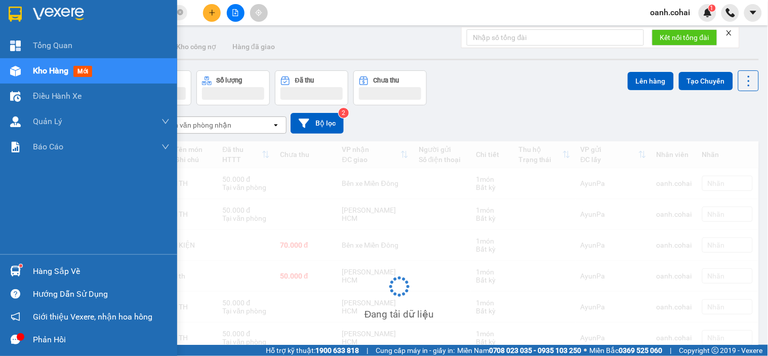
click at [49, 68] on span "Kho hàng" at bounding box center [50, 71] width 35 height 10
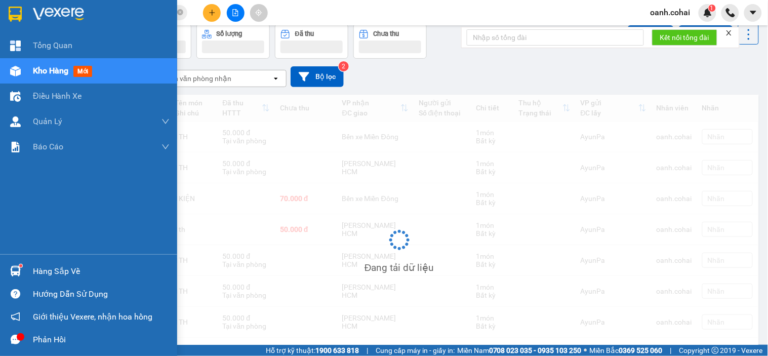
click at [49, 68] on div "[DATE] – [DATE] Press the down arrow key to interact with the calendar and sele…" at bounding box center [399, 76] width 720 height 21
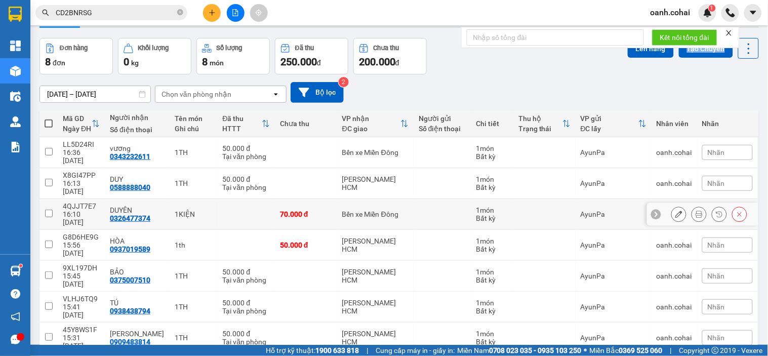
scroll to position [49, 0]
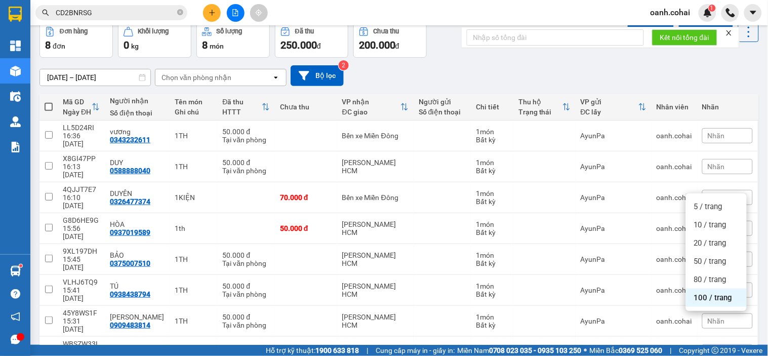
click at [708, 306] on ul "5 / trang 10 / trang 20 / trang 50 / trang 80 / trang 100 / trang" at bounding box center [716, 251] width 61 height 117
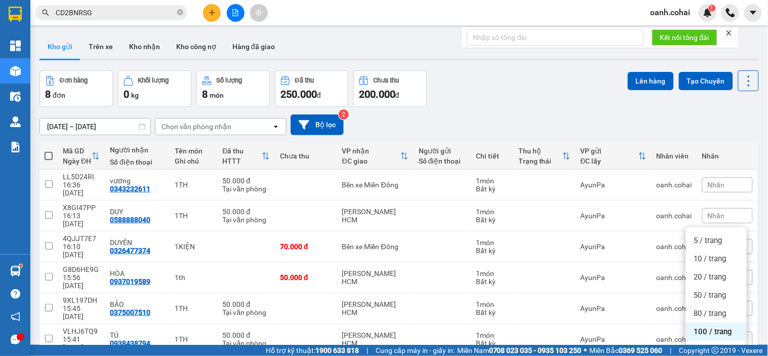
click at [503, 138] on div "[DATE] – [DATE] Press the down arrow key to interact with the calendar and sele…" at bounding box center [399, 125] width 720 height 36
drag, startPoint x: 239, startPoint y: 18, endPoint x: 120, endPoint y: 5, distance: 119.7
click at [238, 17] on button at bounding box center [236, 13] width 18 height 18
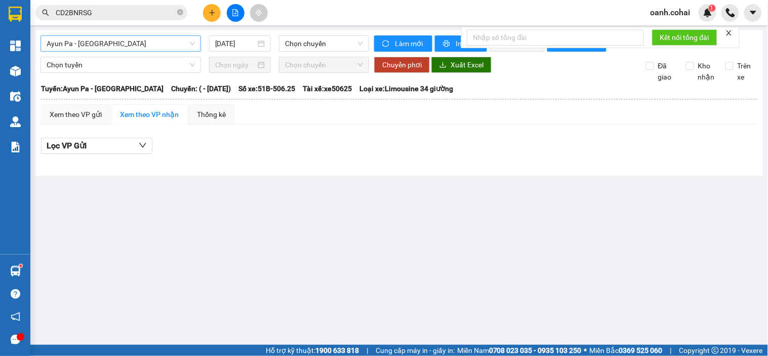
click at [164, 45] on span "Ayun Pa - [GEOGRAPHIC_DATA]" at bounding box center [121, 43] width 148 height 15
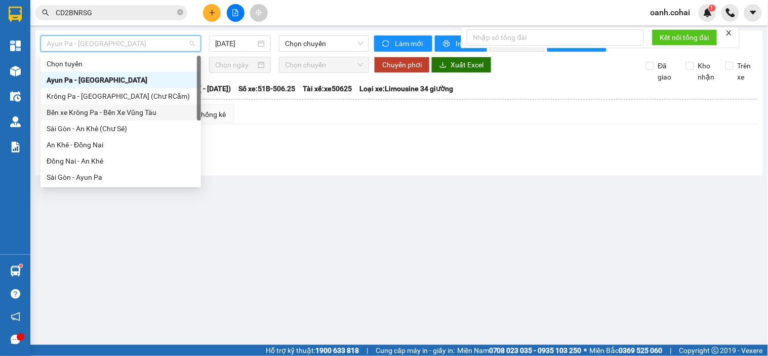
scroll to position [56, 0]
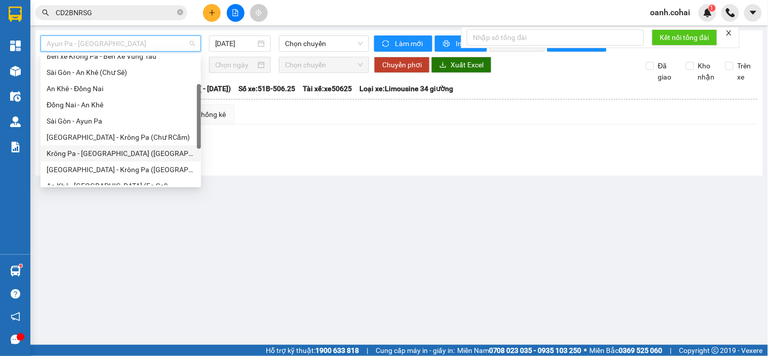
click at [88, 153] on div "Krông Pa - [GEOGRAPHIC_DATA] ([GEOGRAPHIC_DATA])" at bounding box center [121, 153] width 148 height 11
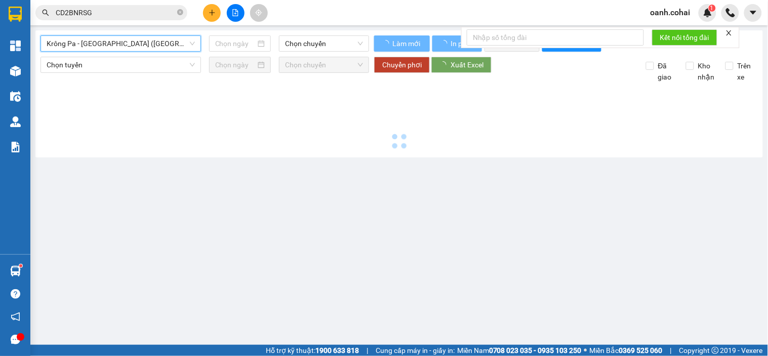
type input "[DATE]"
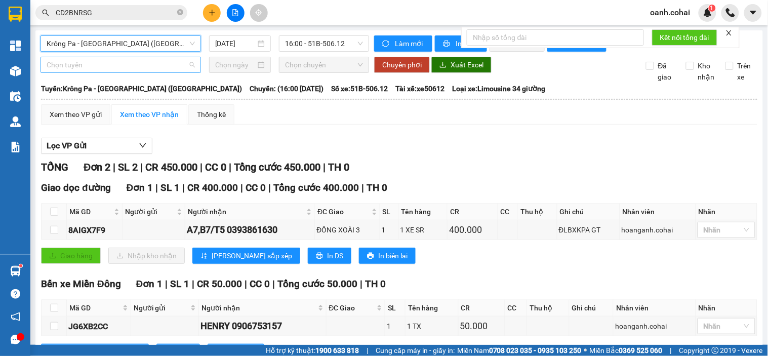
click at [43, 70] on div "Chọn tuyến" at bounding box center [121, 65] width 161 height 16
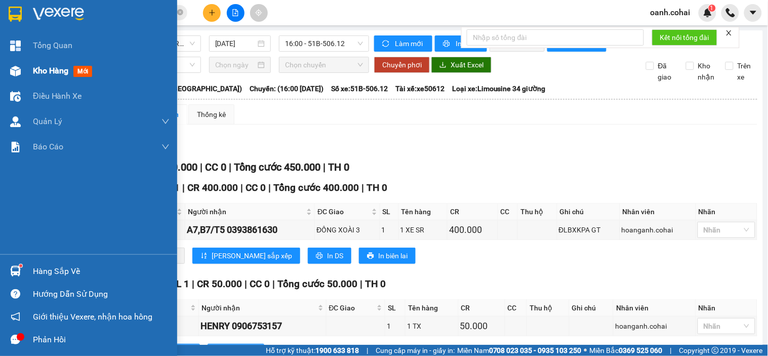
click at [33, 67] on span "Kho hàng" at bounding box center [50, 71] width 35 height 10
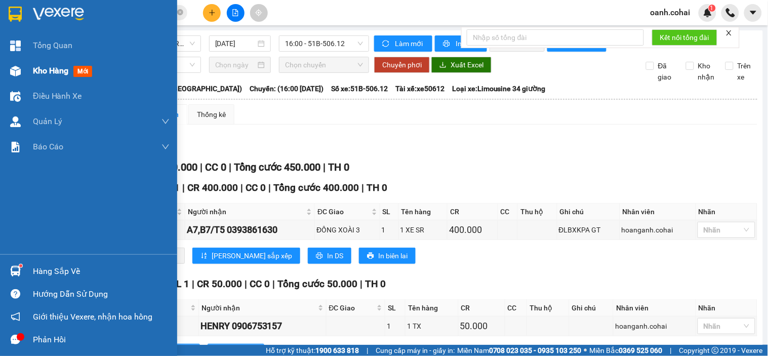
drag, startPoint x: 33, startPoint y: 67, endPoint x: 54, endPoint y: 68, distance: 20.3
click at [34, 67] on span "Kho hàng" at bounding box center [50, 71] width 35 height 10
click at [37, 68] on span "Kho hàng" at bounding box center [50, 71] width 35 height 10
click at [41, 68] on span "Kho hàng" at bounding box center [50, 71] width 35 height 10
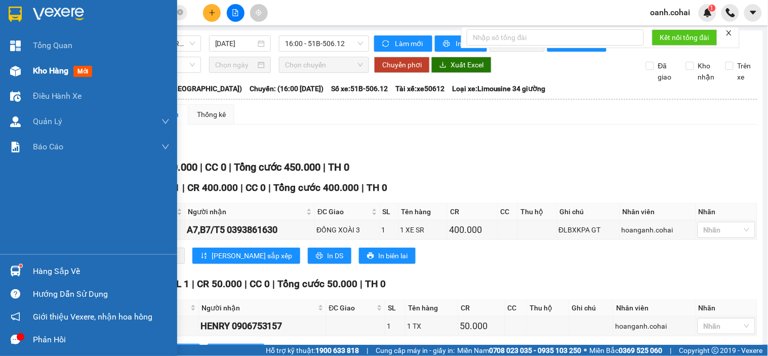
click at [45, 68] on span "Kho hàng" at bounding box center [50, 71] width 35 height 10
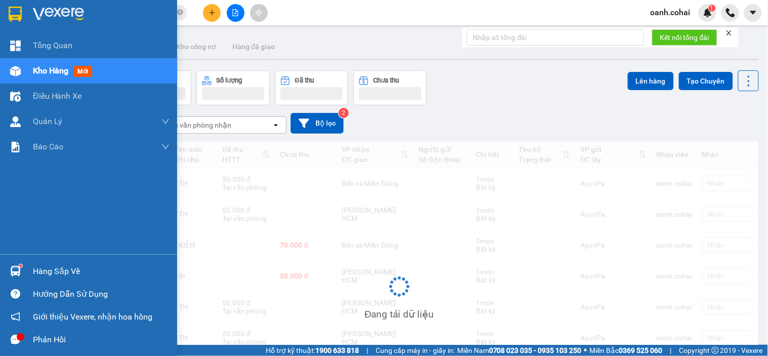
click at [54, 68] on span "Kho hàng" at bounding box center [50, 71] width 35 height 10
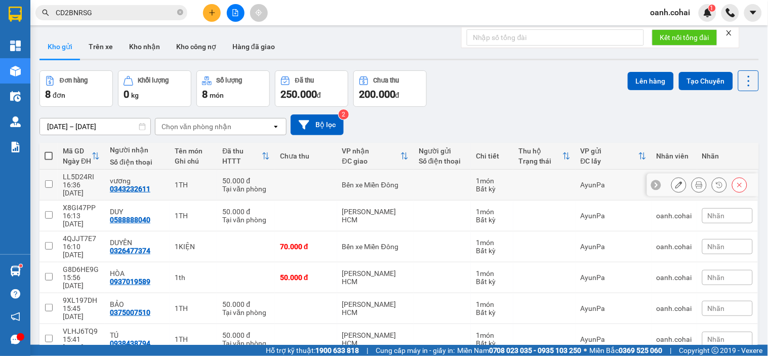
click at [387, 181] on div "Bến xe Miền Đông" at bounding box center [375, 185] width 66 height 8
checkbox input "true"
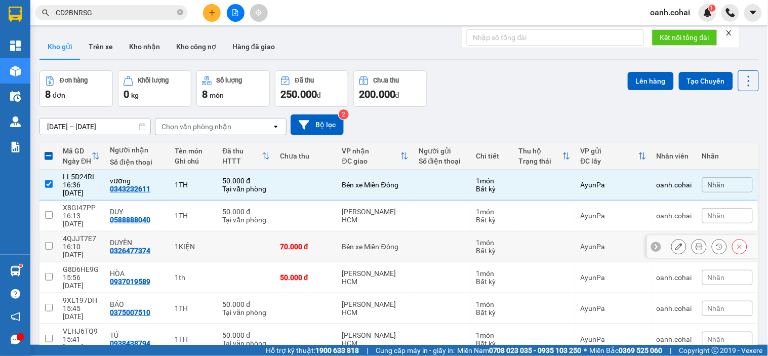
click at [329, 231] on td "70.000 đ" at bounding box center [306, 246] width 62 height 31
checkbox input "true"
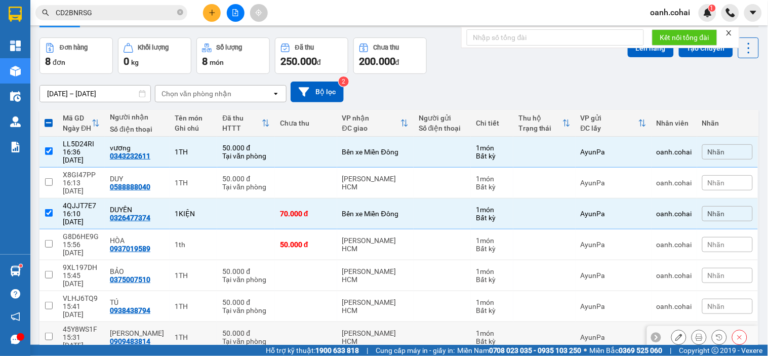
scroll to position [49, 0]
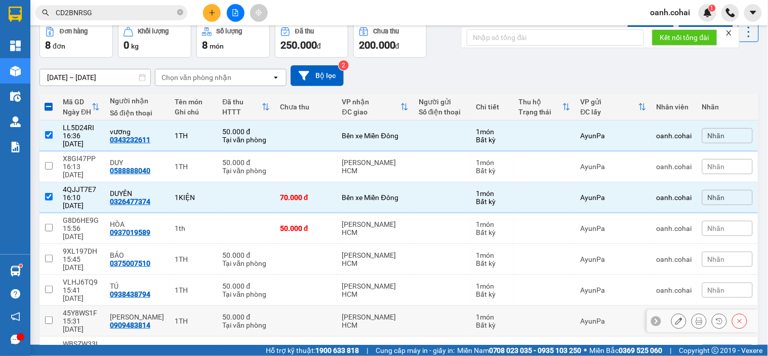
click at [302, 306] on td at bounding box center [306, 321] width 62 height 31
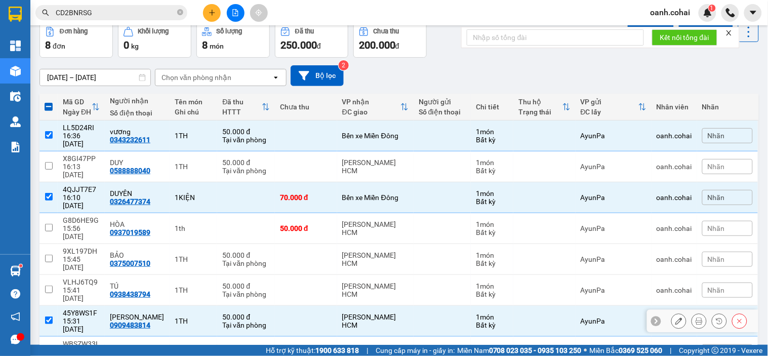
click at [317, 306] on td at bounding box center [306, 321] width 62 height 31
checkbox input "false"
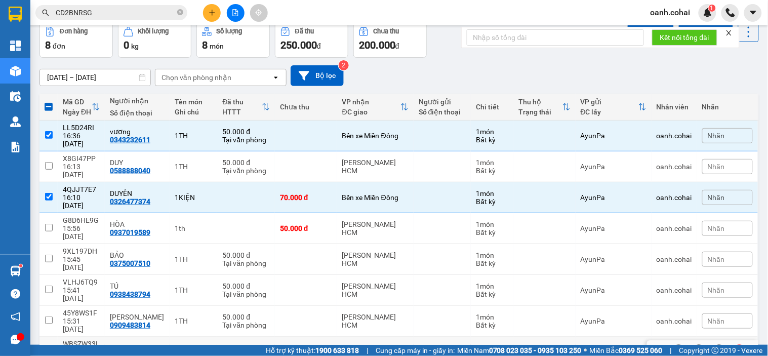
click at [310, 348] on div "80.000 đ" at bounding box center [306, 352] width 52 height 8
checkbox input "true"
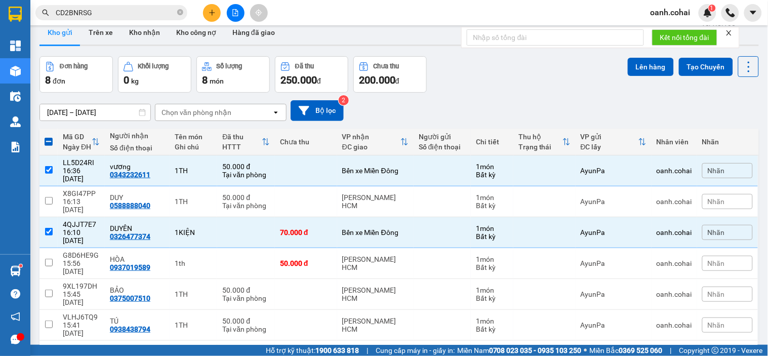
scroll to position [0, 0]
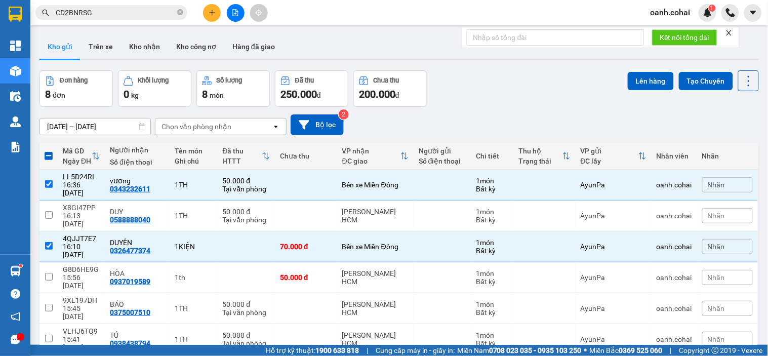
click at [644, 68] on div "ver 1.8.138 Kho gửi Trên xe Kho nhận Kho công nợ Hàng đã giao Đơn hàng 8 đơn Kh…" at bounding box center [399, 241] width 728 height 423
click at [635, 80] on button "Lên hàng" at bounding box center [651, 81] width 46 height 18
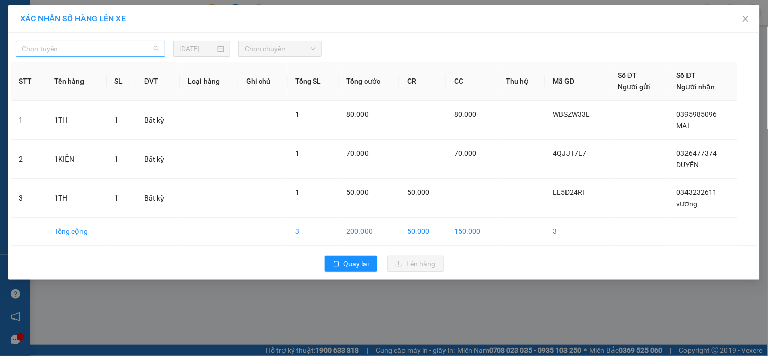
click at [97, 56] on input "search" at bounding box center [87, 48] width 130 height 15
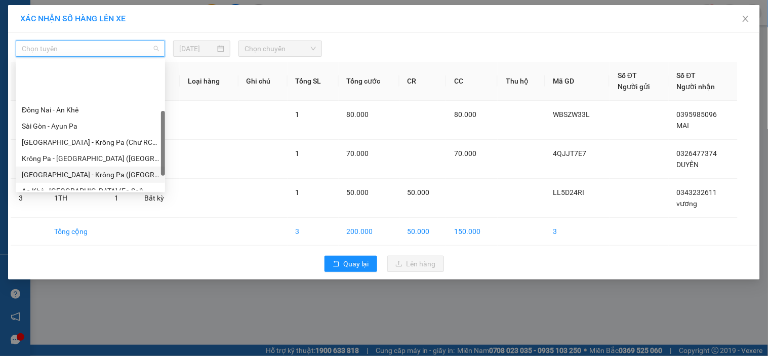
scroll to position [112, 0]
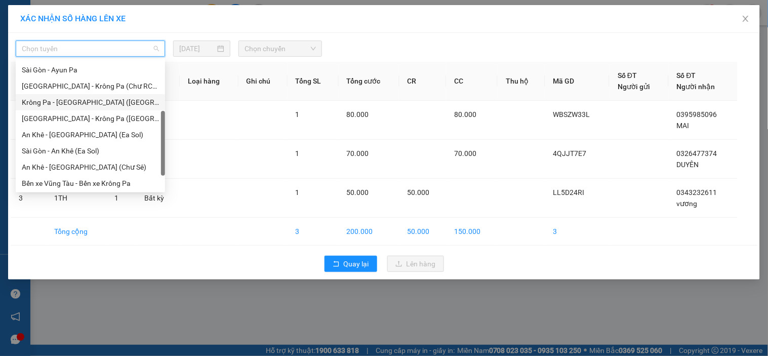
click at [87, 105] on div "Krông Pa - [GEOGRAPHIC_DATA] ([GEOGRAPHIC_DATA])" at bounding box center [90, 102] width 137 height 11
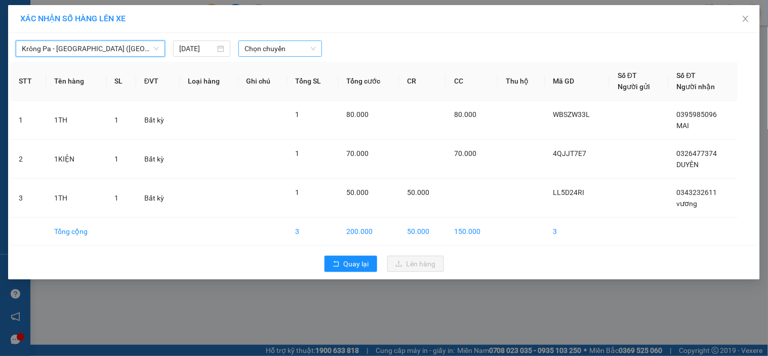
click at [309, 52] on span "Chọn chuyến" at bounding box center [280, 48] width 71 height 15
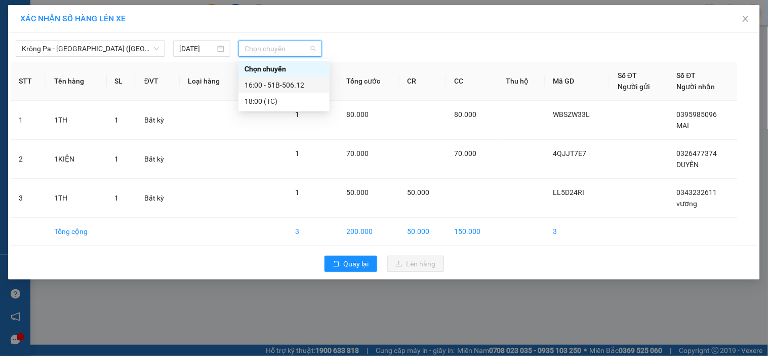
click at [279, 88] on div "16:00 - 51B-506.12" at bounding box center [284, 85] width 79 height 11
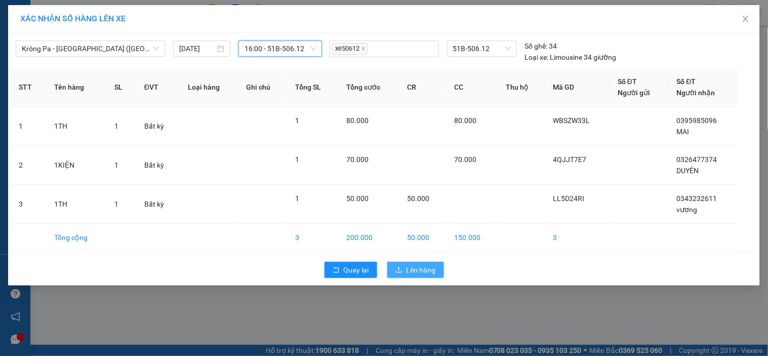
click at [404, 274] on button "Lên hàng" at bounding box center [415, 270] width 57 height 16
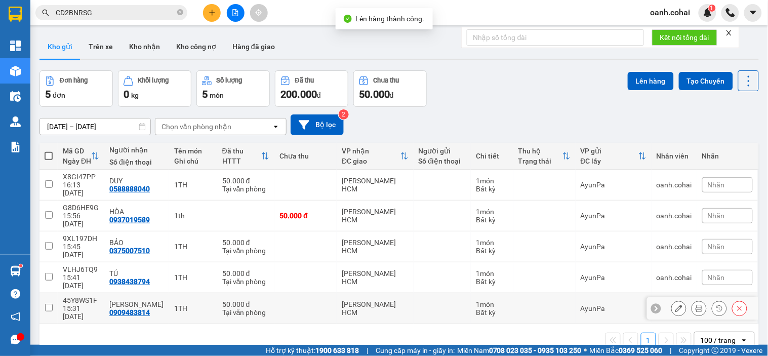
click at [443, 293] on td at bounding box center [443, 308] width 58 height 31
checkbox input "true"
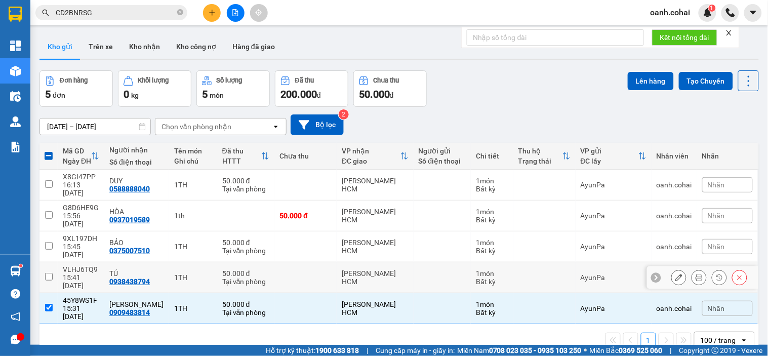
click at [440, 273] on div at bounding box center [443, 277] width 48 height 8
checkbox input "true"
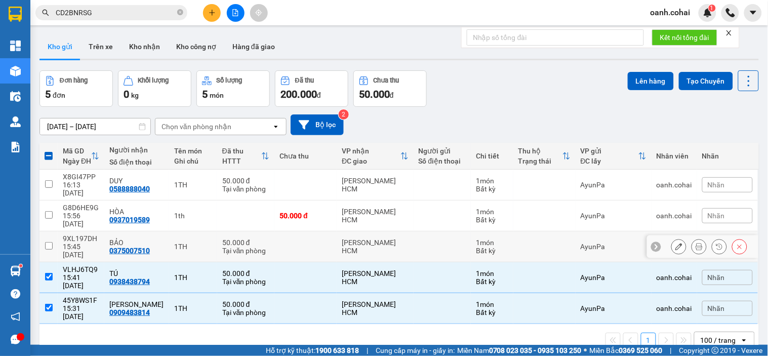
click at [436, 231] on td at bounding box center [443, 246] width 58 height 31
checkbox input "true"
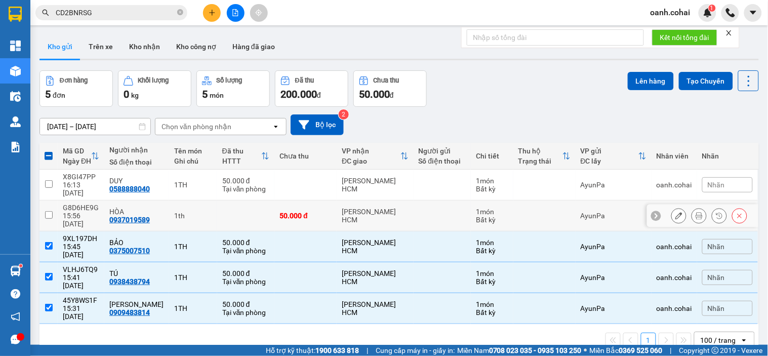
drag, startPoint x: 436, startPoint y: 214, endPoint x: 438, endPoint y: 189, distance: 24.4
click at [436, 210] on td at bounding box center [443, 216] width 58 height 31
checkbox input "true"
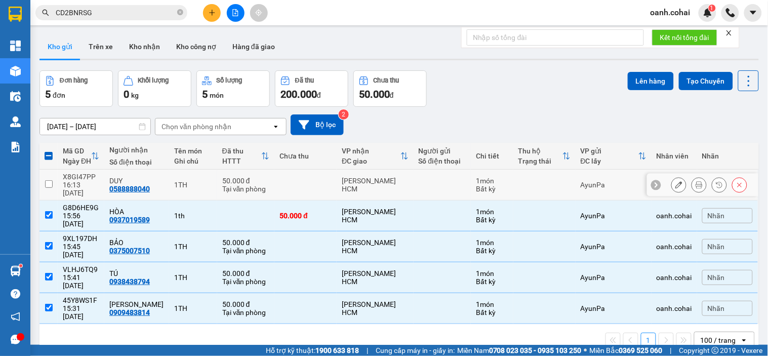
click at [440, 184] on div at bounding box center [443, 185] width 48 height 8
checkbox input "true"
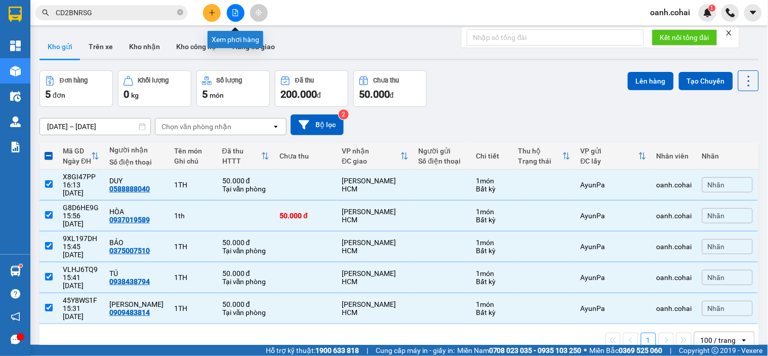
click at [234, 6] on button at bounding box center [236, 13] width 18 height 18
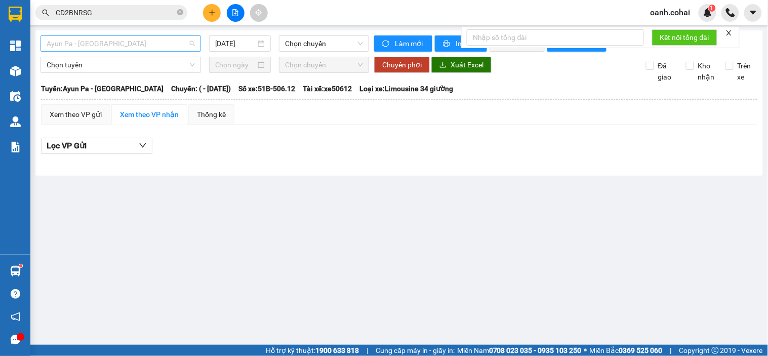
click at [117, 44] on span "Ayun Pa - [GEOGRAPHIC_DATA]" at bounding box center [121, 43] width 148 height 15
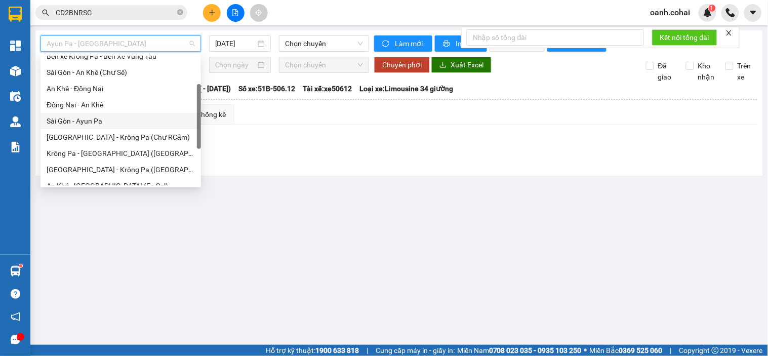
scroll to position [112, 0]
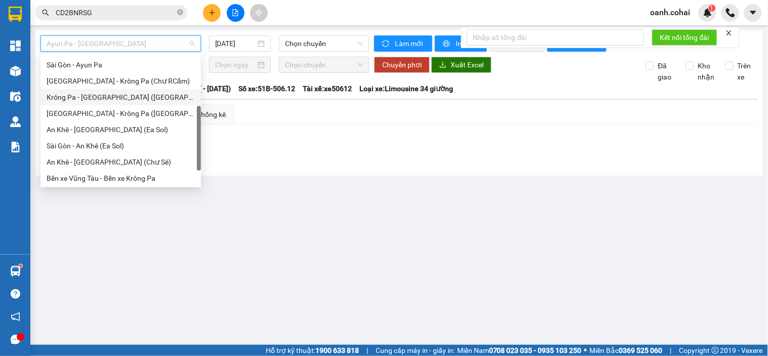
click at [115, 103] on div "Krông Pa - [GEOGRAPHIC_DATA] ([GEOGRAPHIC_DATA])" at bounding box center [121, 97] width 161 height 16
type input "[DATE]"
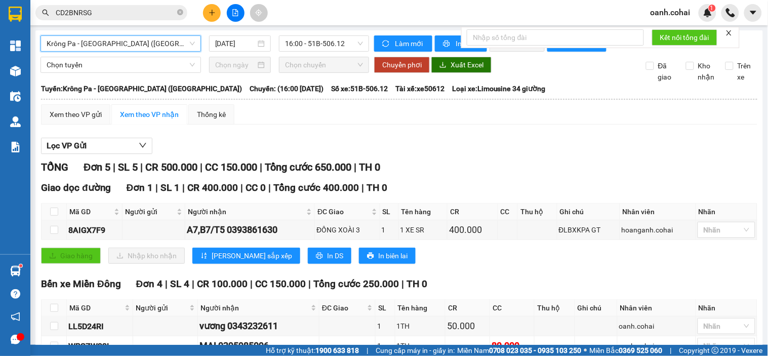
click at [174, 47] on span "Krông Pa - [GEOGRAPHIC_DATA] ([GEOGRAPHIC_DATA])" at bounding box center [121, 43] width 148 height 15
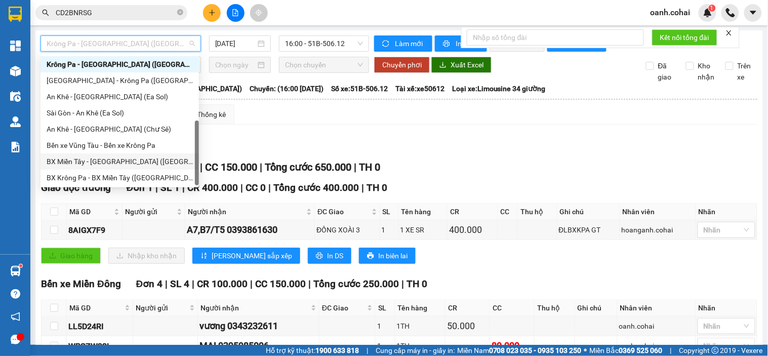
scroll to position [89, 0]
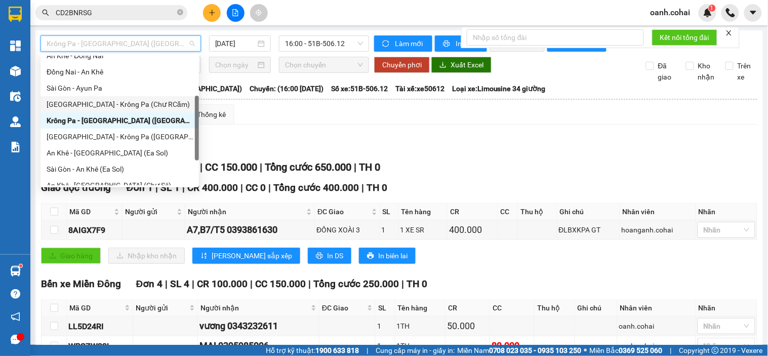
click at [130, 103] on div "[GEOGRAPHIC_DATA] - Krông Pa (Chư RCăm)" at bounding box center [120, 104] width 146 height 11
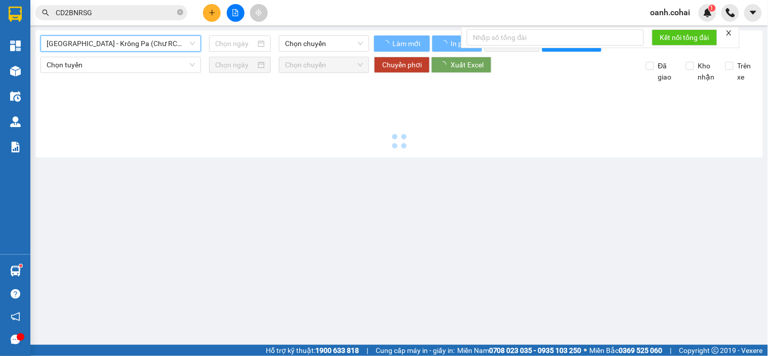
type input "[DATE]"
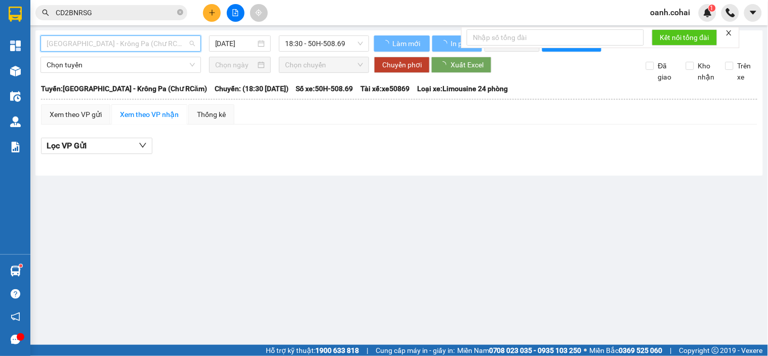
click at [138, 39] on span "[GEOGRAPHIC_DATA] - Krông Pa (Chư RCăm)" at bounding box center [121, 43] width 148 height 15
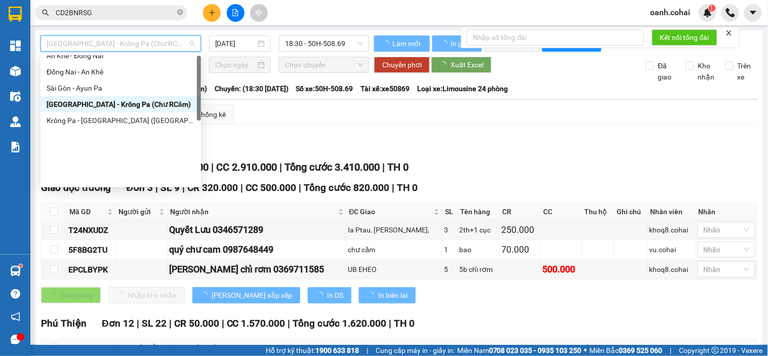
scroll to position [56, 0]
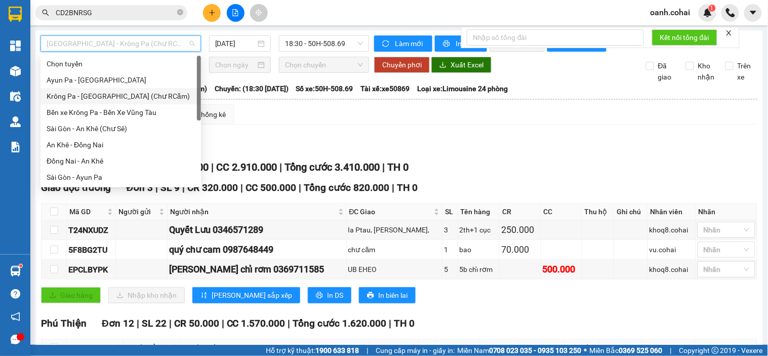
click at [127, 98] on div "Krông Pa - [GEOGRAPHIC_DATA] (Chư RCăm)" at bounding box center [121, 96] width 148 height 11
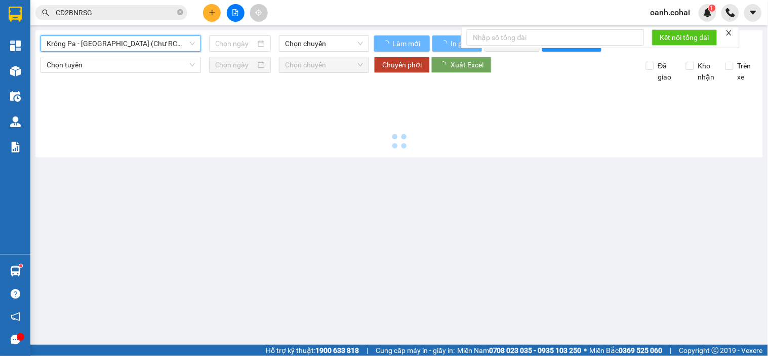
type input "[DATE]"
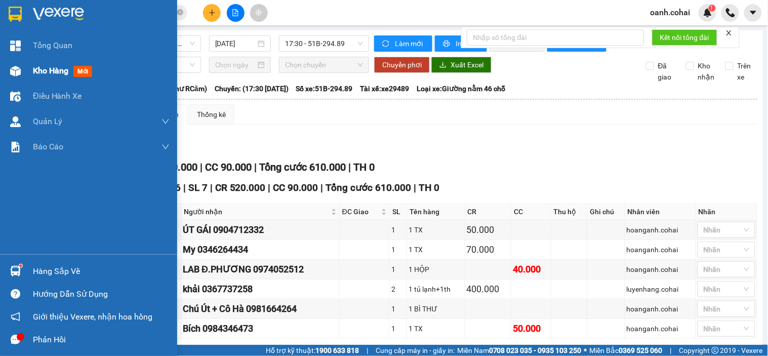
click at [53, 69] on span "Kho hàng" at bounding box center [50, 71] width 35 height 10
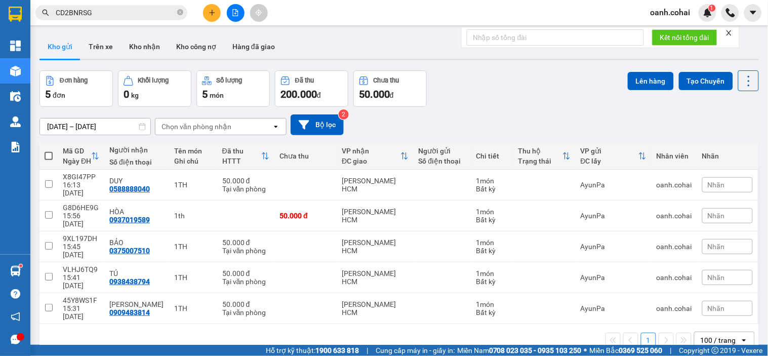
click at [50, 160] on span at bounding box center [49, 156] width 8 height 8
click at [49, 151] on input "checkbox" at bounding box center [49, 151] width 0 height 0
checkbox input "true"
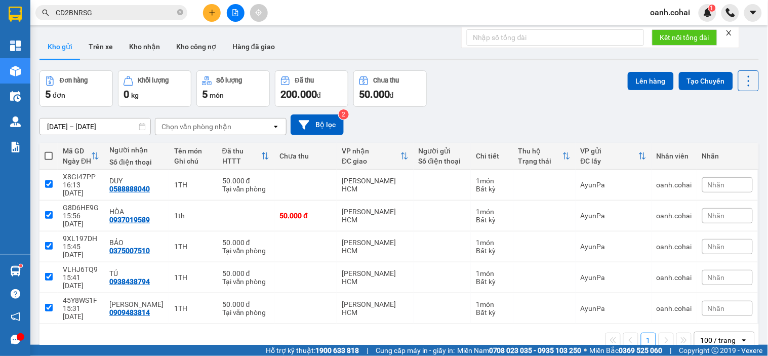
checkbox input "true"
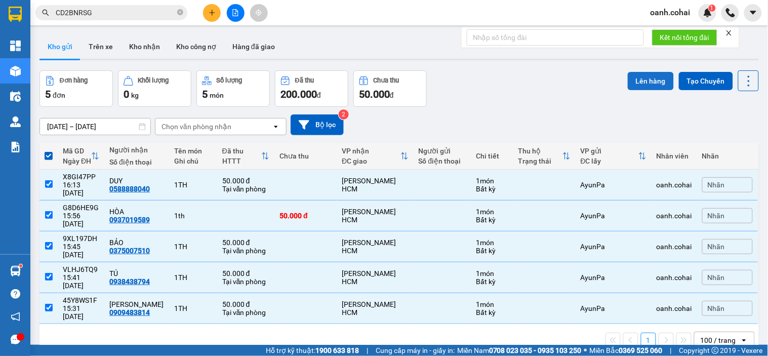
click at [629, 82] on button "Lên hàng" at bounding box center [651, 81] width 46 height 18
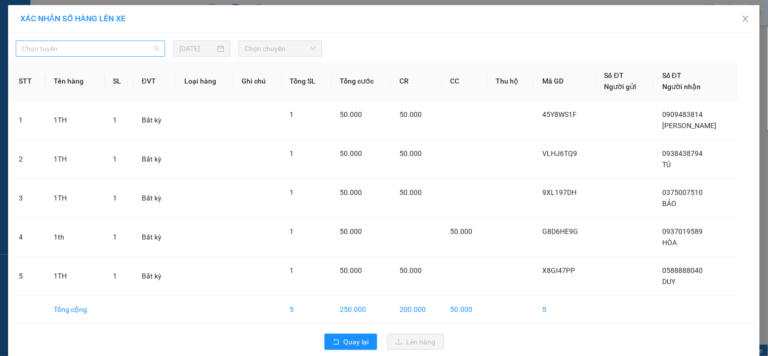
click at [89, 46] on span "Chọn tuyến" at bounding box center [90, 48] width 137 height 15
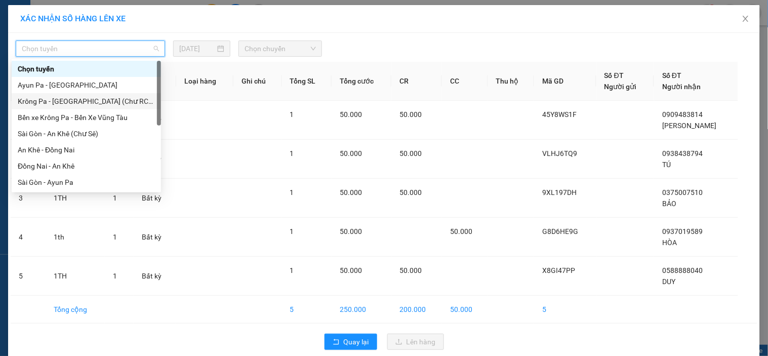
click at [94, 105] on div "Krông Pa - [GEOGRAPHIC_DATA] (Chư RCăm)" at bounding box center [86, 101] width 137 height 11
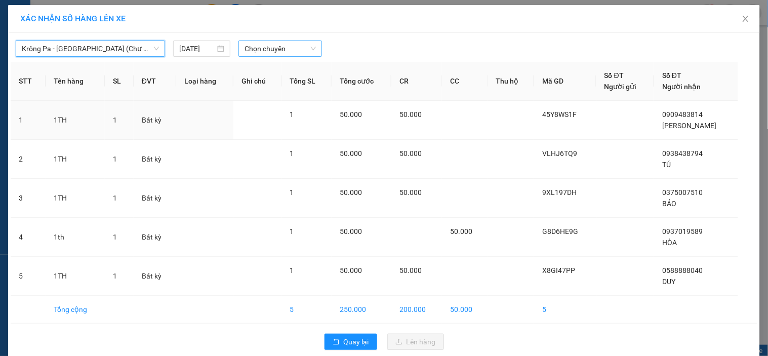
click at [264, 52] on span "Chọn chuyến" at bounding box center [280, 48] width 71 height 15
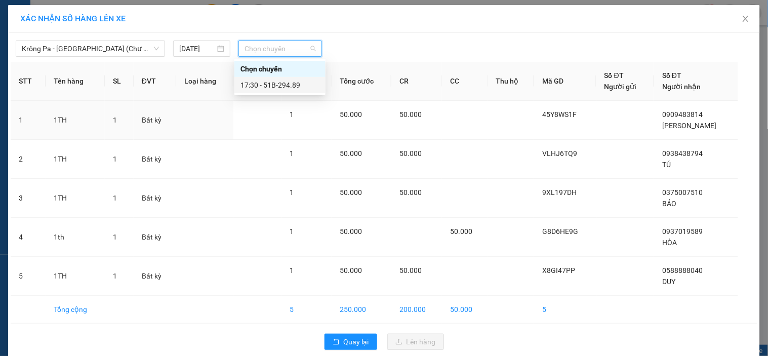
click at [302, 88] on div "17:30 - 51B-294.89" at bounding box center [280, 85] width 79 height 11
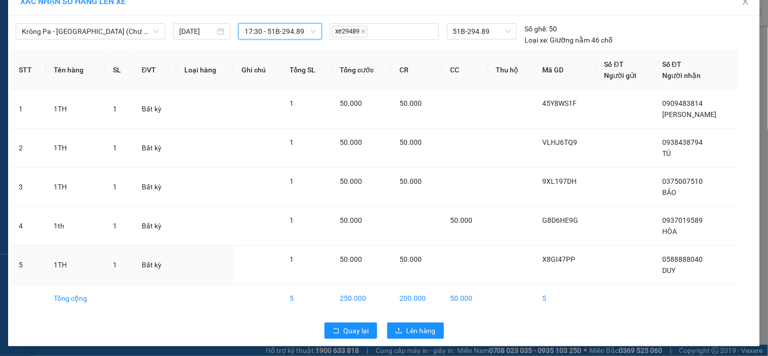
scroll to position [19, 0]
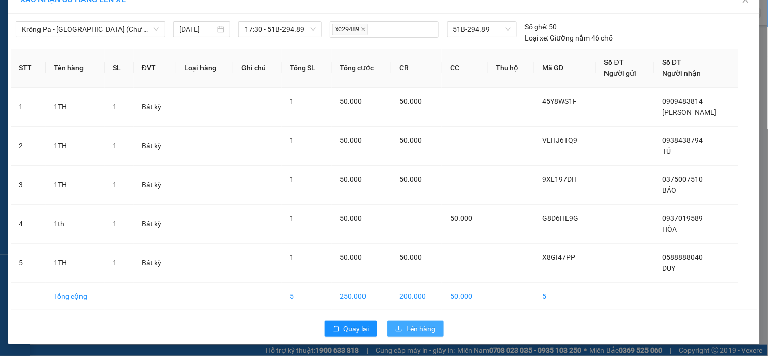
click at [406, 322] on button "Lên hàng" at bounding box center [415, 329] width 57 height 16
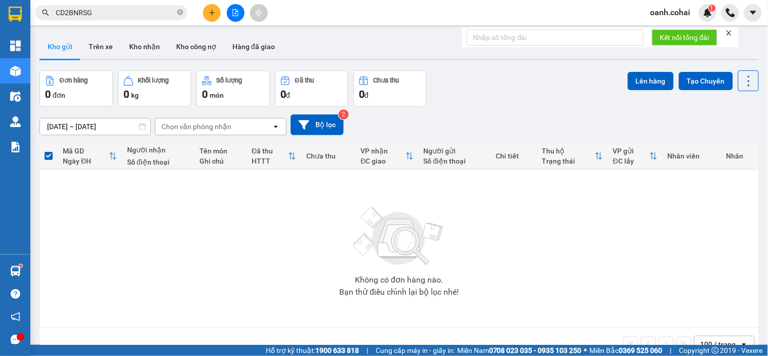
click at [211, 17] on button at bounding box center [212, 13] width 18 height 18
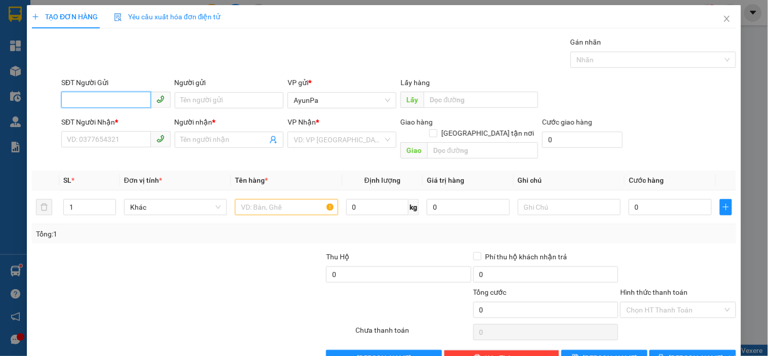
drag, startPoint x: 205, startPoint y: 10, endPoint x: 188, endPoint y: 84, distance: 75.8
click at [204, 10] on div "TẠO ĐƠN HÀNG Yêu cầu xuất hóa đơn điện tử Transit Pickup Surcharge Ids Transit …" at bounding box center [384, 178] width 768 height 356
click at [134, 134] on input "SĐT Người Nhận *" at bounding box center [105, 139] width 89 height 16
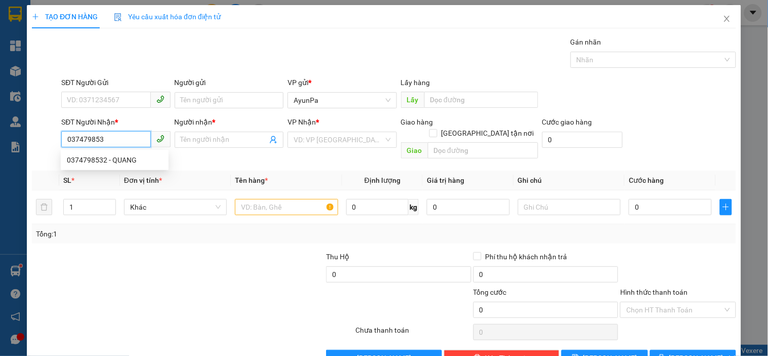
type input "0374798532"
click at [134, 165] on div "0374798532 - QUANG" at bounding box center [115, 159] width 96 height 11
type input "QUANG"
type input "0374798532"
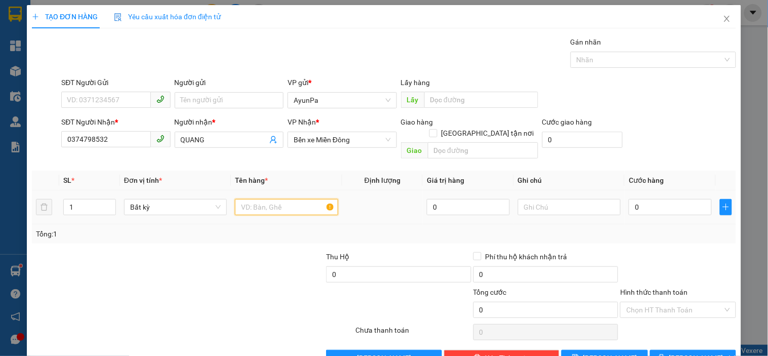
click at [272, 199] on input "text" at bounding box center [286, 207] width 103 height 16
type input "1 BÌ THƯ"
click at [650, 199] on input "0" at bounding box center [670, 207] width 83 height 16
type input "4"
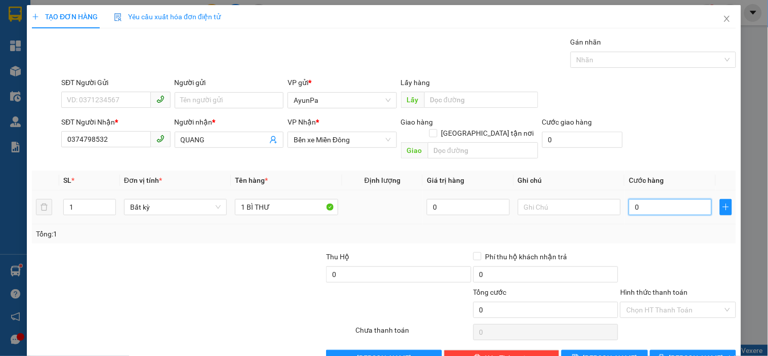
type input "4"
type input "40"
type input "40.000"
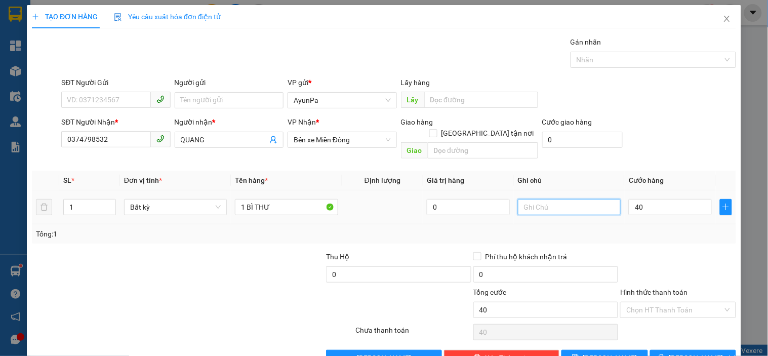
type input "40.000"
click at [534, 199] on input "text" at bounding box center [569, 207] width 103 height 16
type input "O"
type input "oanh gt 15.8"
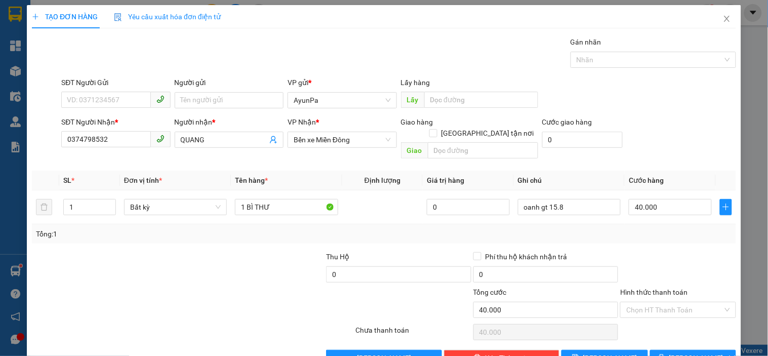
click at [614, 239] on div "Transit Pickup Surcharge Ids Transit Deliver Surcharge Ids Transit Deliver Surc…" at bounding box center [384, 201] width 704 height 330
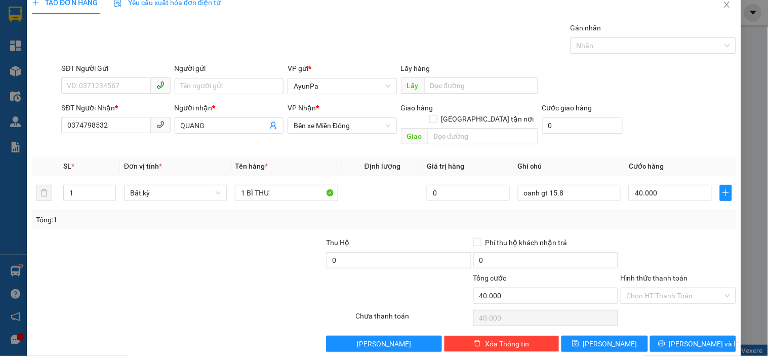
scroll to position [18, 0]
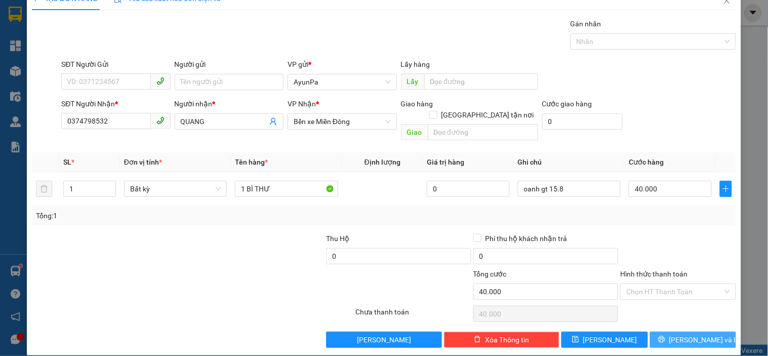
click at [665, 336] on icon "printer" at bounding box center [661, 339] width 7 height 7
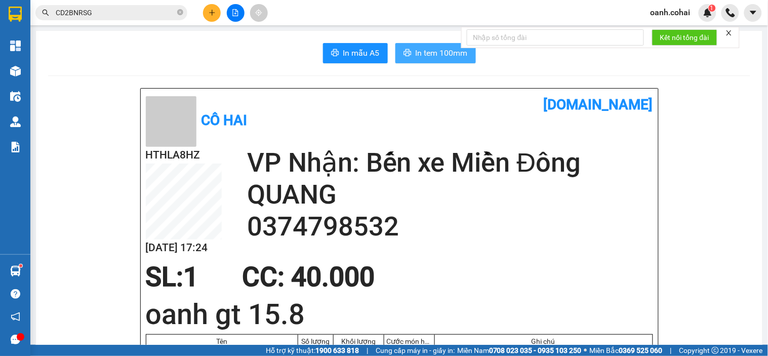
click at [404, 51] on icon "printer" at bounding box center [408, 53] width 8 height 8
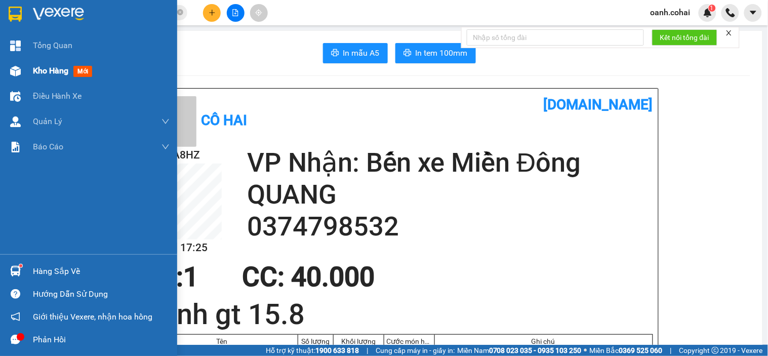
click at [42, 69] on span "Kho hàng" at bounding box center [50, 71] width 35 height 10
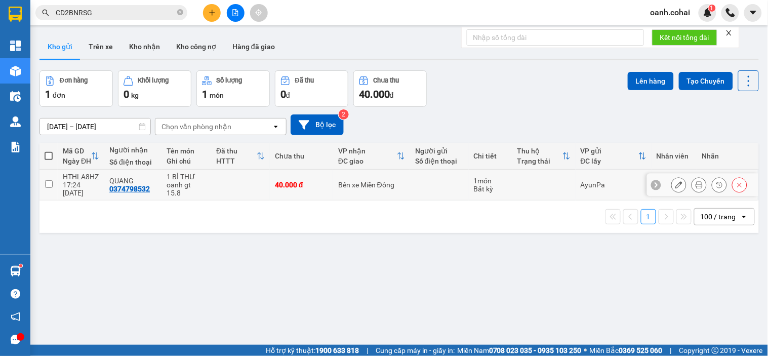
drag, startPoint x: 235, startPoint y: 181, endPoint x: 557, endPoint y: 139, distance: 324.4
click at [248, 182] on td at bounding box center [240, 185] width 59 height 31
checkbox input "true"
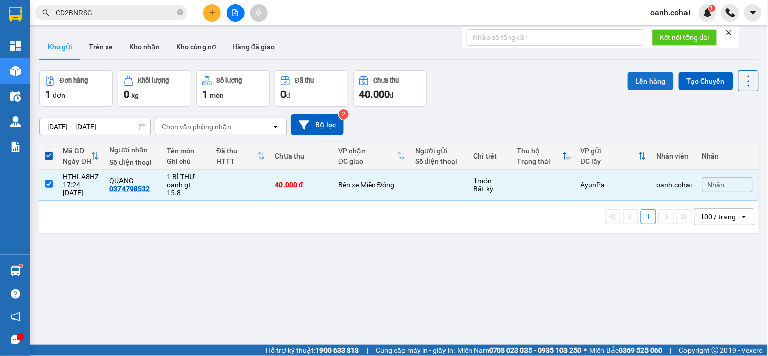
drag, startPoint x: 653, startPoint y: 78, endPoint x: 625, endPoint y: 88, distance: 30.1
click at [650, 80] on button "Lên hàng" at bounding box center [651, 81] width 46 height 18
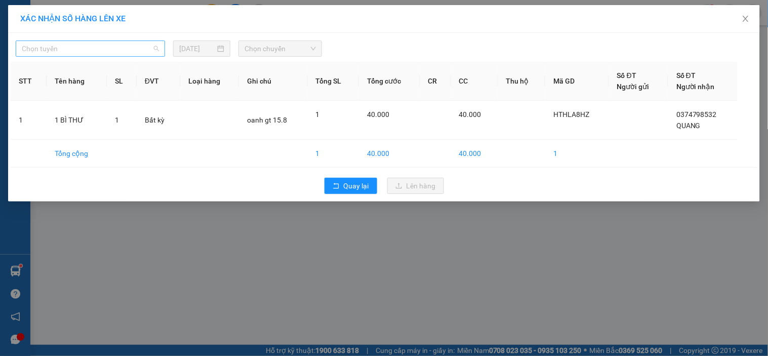
click at [139, 46] on span "Chọn tuyến" at bounding box center [90, 48] width 137 height 15
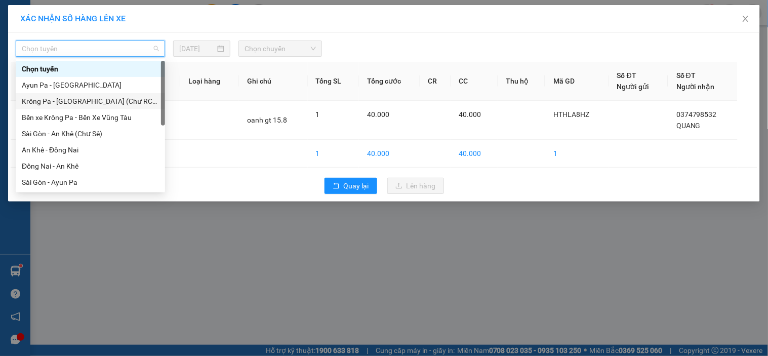
click at [99, 105] on div "Krông Pa - [GEOGRAPHIC_DATA] (Chư RCăm)" at bounding box center [90, 101] width 137 height 11
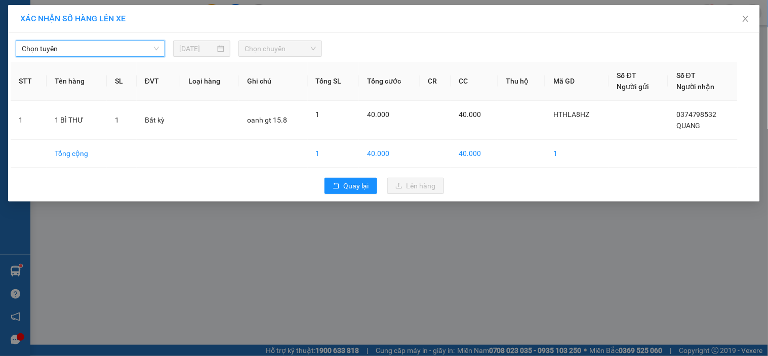
click at [244, 44] on div "Chọn chuyến" at bounding box center [281, 49] width 84 height 16
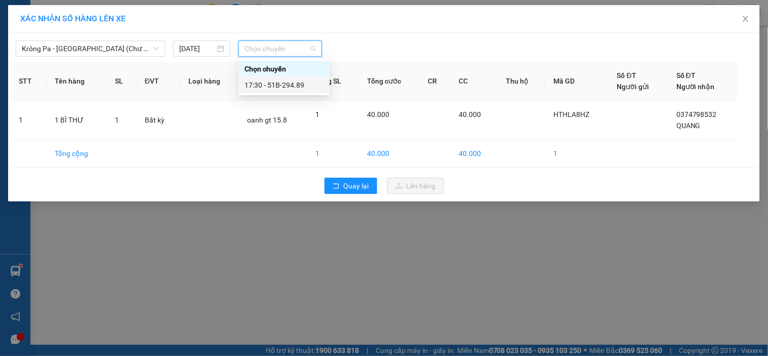
click at [290, 84] on div "17:30 - 51B-294.89" at bounding box center [284, 85] width 79 height 11
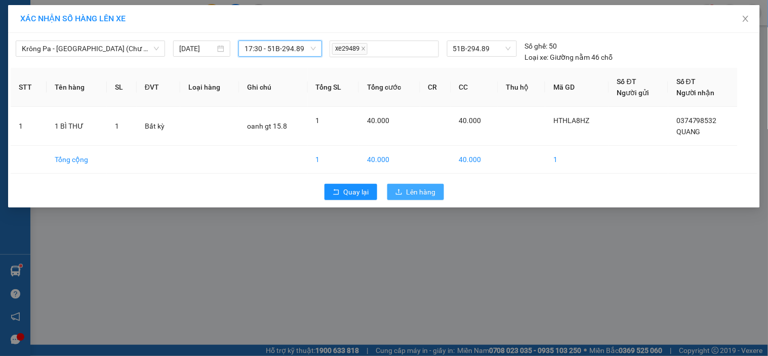
click at [403, 195] on icon "upload" at bounding box center [398, 191] width 7 height 7
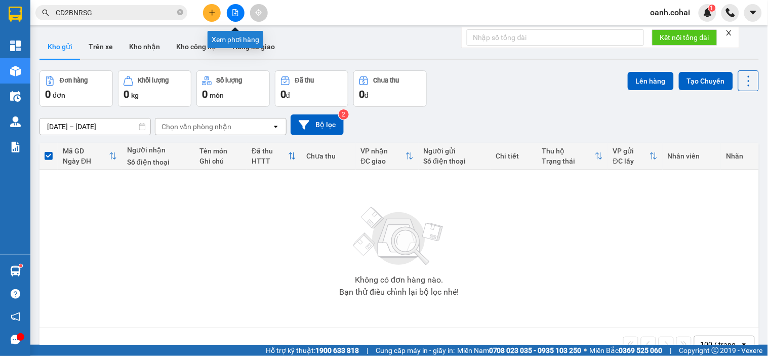
click at [229, 11] on button at bounding box center [236, 13] width 18 height 18
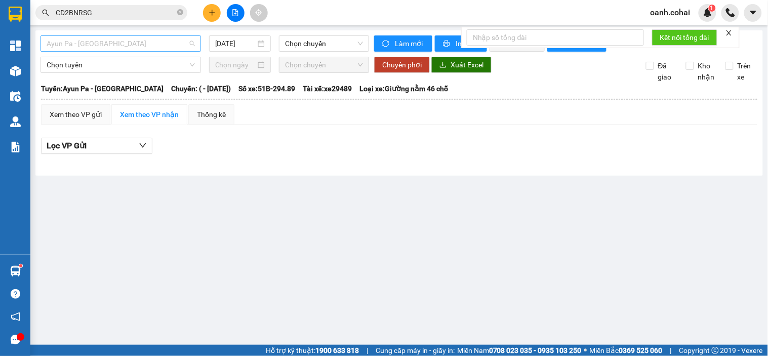
click at [171, 43] on span "Ayun Pa - [GEOGRAPHIC_DATA]" at bounding box center [121, 43] width 148 height 15
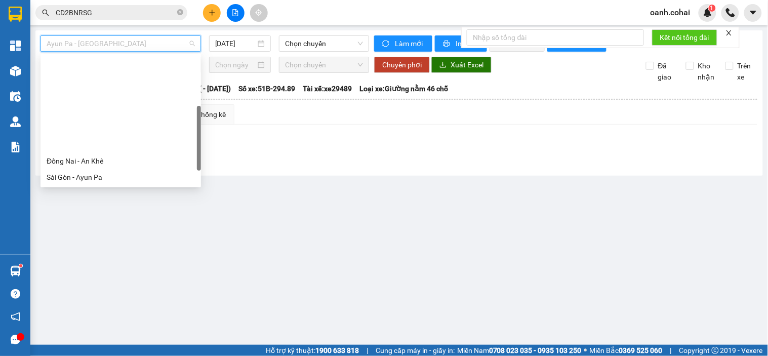
scroll to position [145, 0]
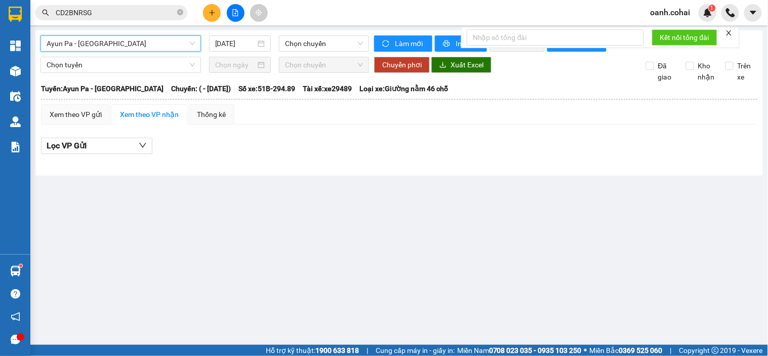
click at [148, 39] on span "Ayun Pa - [GEOGRAPHIC_DATA]" at bounding box center [121, 43] width 148 height 15
click at [174, 42] on span "Ayun Pa - [GEOGRAPHIC_DATA]" at bounding box center [121, 43] width 148 height 15
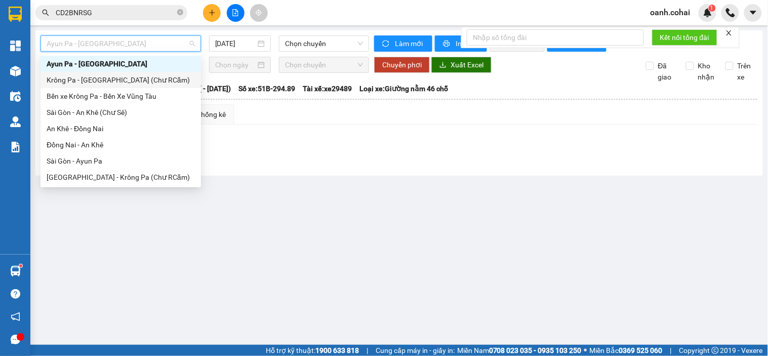
click at [130, 83] on div "Krông Pa - [GEOGRAPHIC_DATA] (Chư RCăm)" at bounding box center [121, 79] width 148 height 11
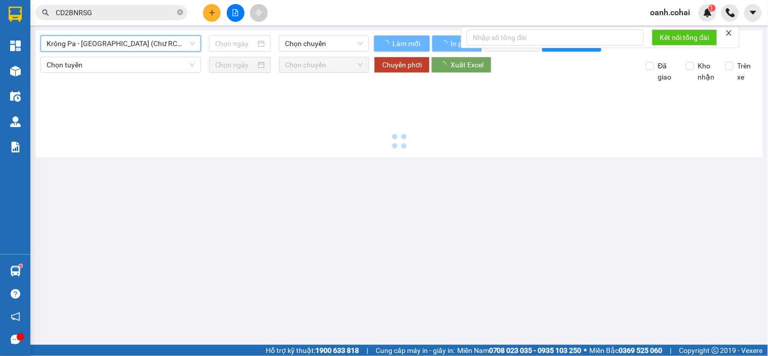
type input "[DATE]"
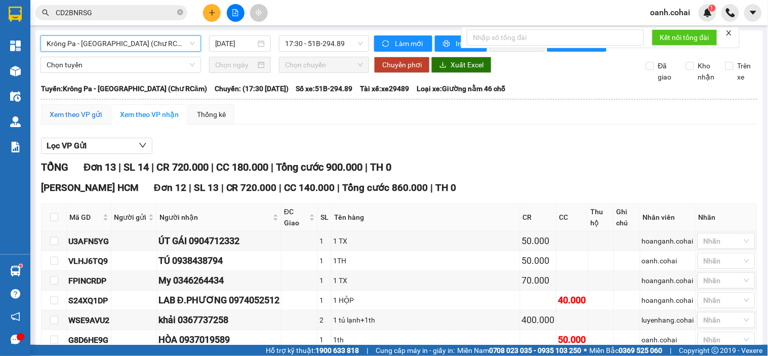
click at [87, 120] on div "Xem theo VP gửi" at bounding box center [76, 114] width 52 height 11
click at [82, 120] on div "Xem theo VP gửi" at bounding box center [76, 114] width 52 height 11
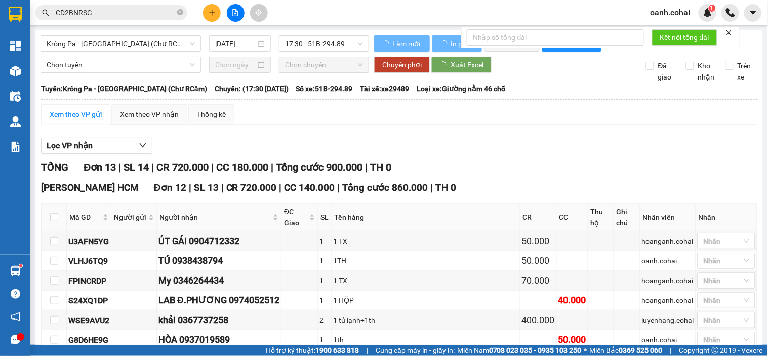
click at [82, 120] on div "Xem theo VP gửi" at bounding box center [76, 114] width 52 height 11
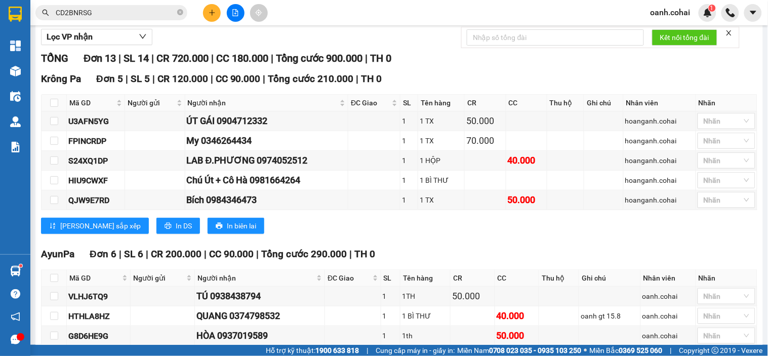
scroll to position [169, 0]
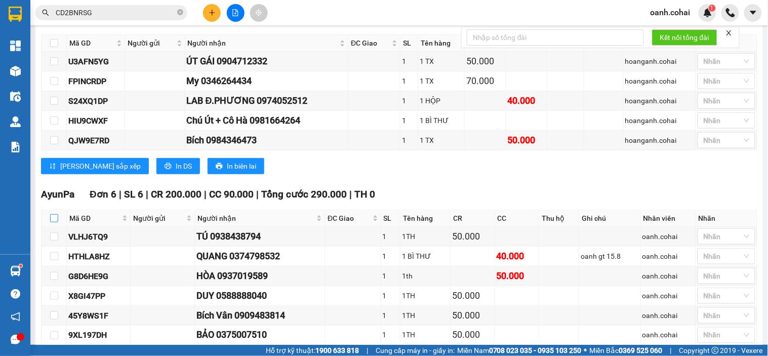
click at [54, 222] on input "checkbox" at bounding box center [54, 218] width 8 height 8
checkbox input "true"
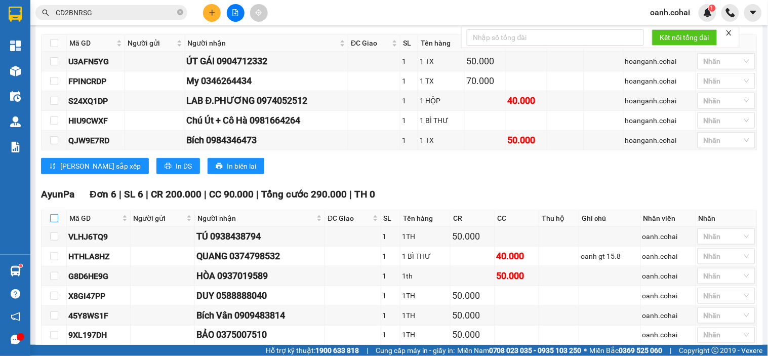
checkbox input "true"
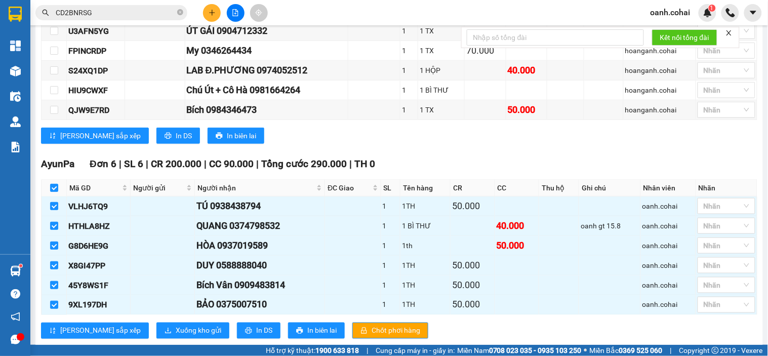
scroll to position [225, 0]
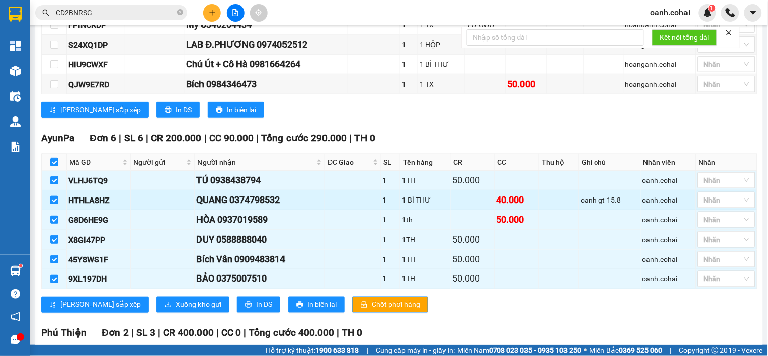
click at [54, 204] on input "checkbox" at bounding box center [54, 200] width 8 height 8
checkbox input "false"
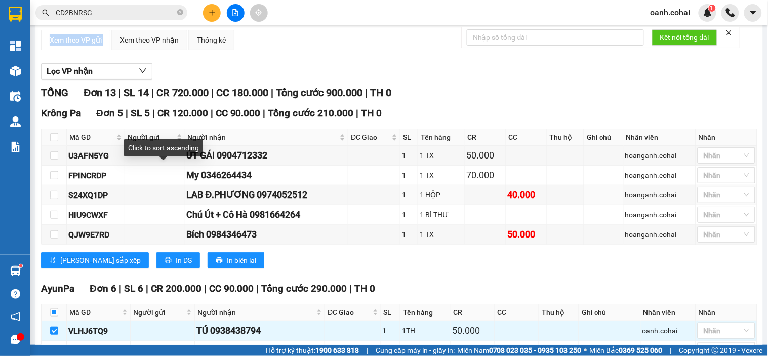
scroll to position [0, 0]
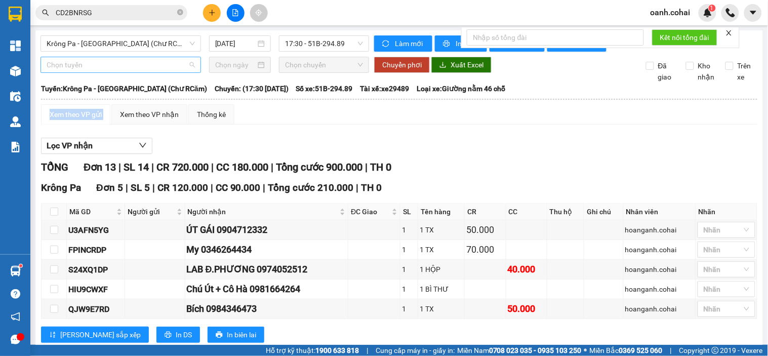
click at [144, 72] on span "Chọn tuyến" at bounding box center [121, 64] width 148 height 15
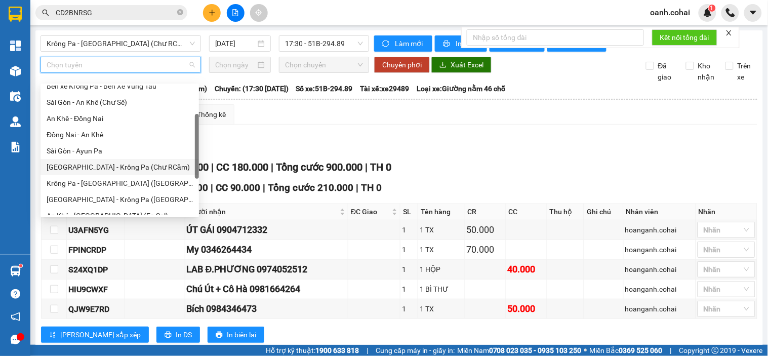
scroll to position [112, 0]
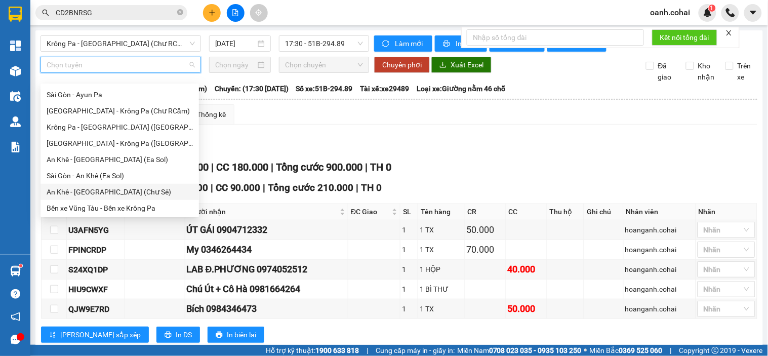
click at [103, 190] on div "An Khê - [GEOGRAPHIC_DATA] (Chư Sê)" at bounding box center [120, 191] width 146 height 11
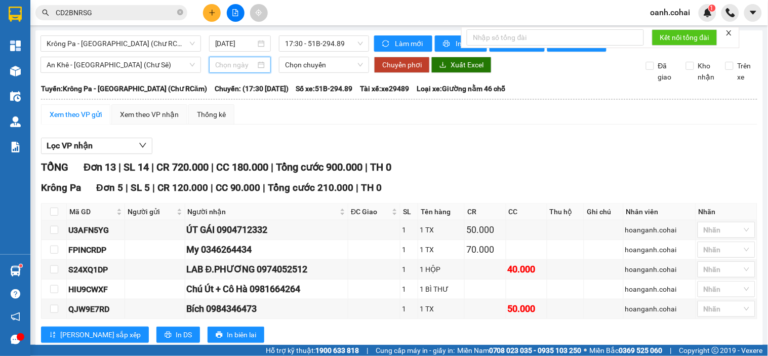
click at [252, 70] on input at bounding box center [235, 64] width 41 height 11
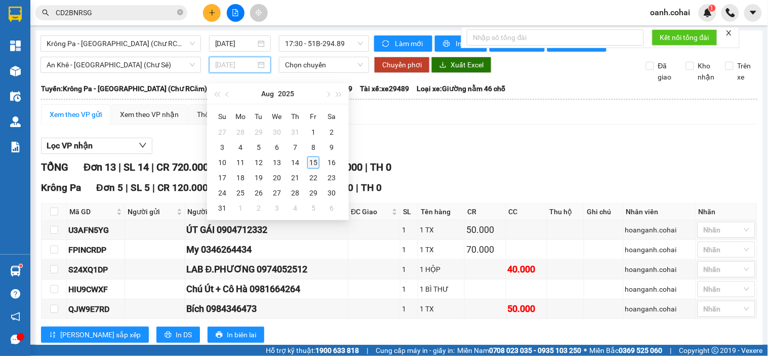
type input "[DATE]"
click at [309, 165] on div "15" at bounding box center [313, 162] width 12 height 12
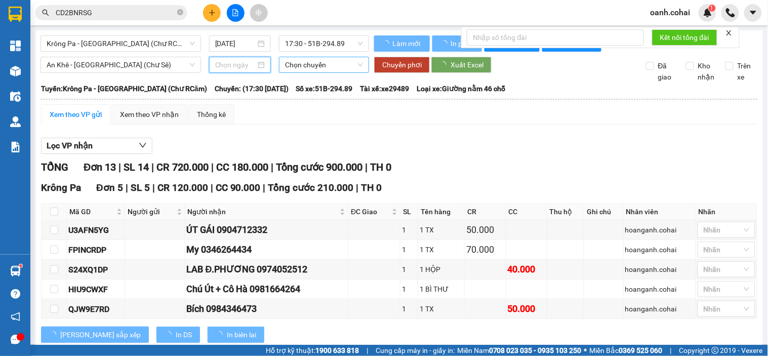
type input "[DATE]"
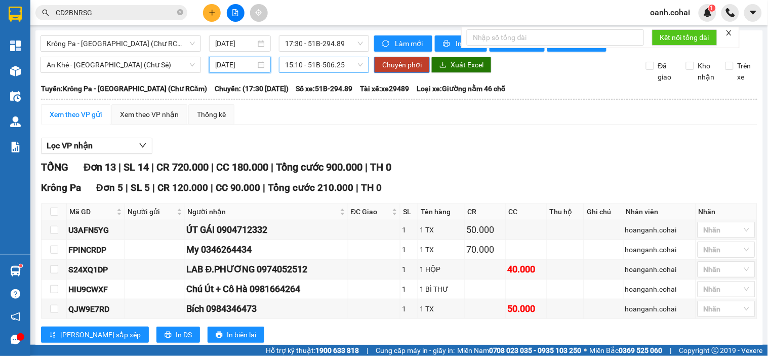
click at [340, 72] on span "15:10 - 51B-506.25" at bounding box center [324, 64] width 78 height 15
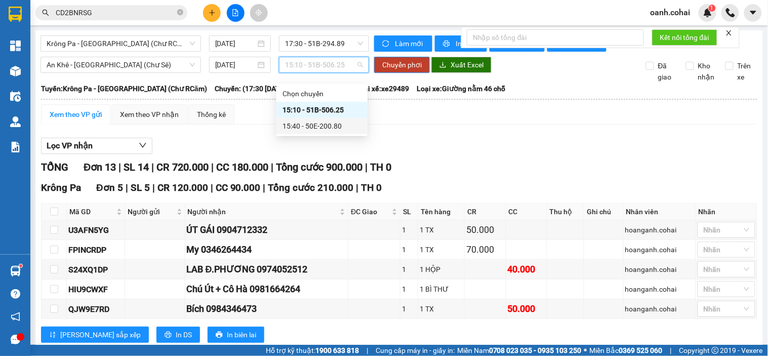
click at [333, 129] on div "15:40 - 50E-200.80" at bounding box center [322, 126] width 79 height 11
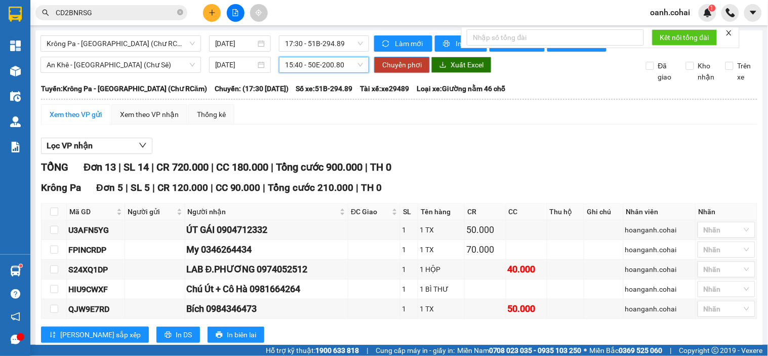
click at [403, 70] on span "Chuyển phơi" at bounding box center [401, 64] width 39 height 11
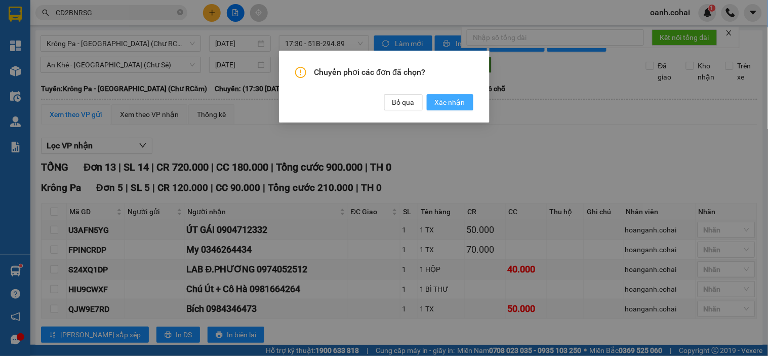
click at [442, 103] on span "Xác nhận" at bounding box center [450, 102] width 30 height 11
